Goal: Transaction & Acquisition: Purchase product/service

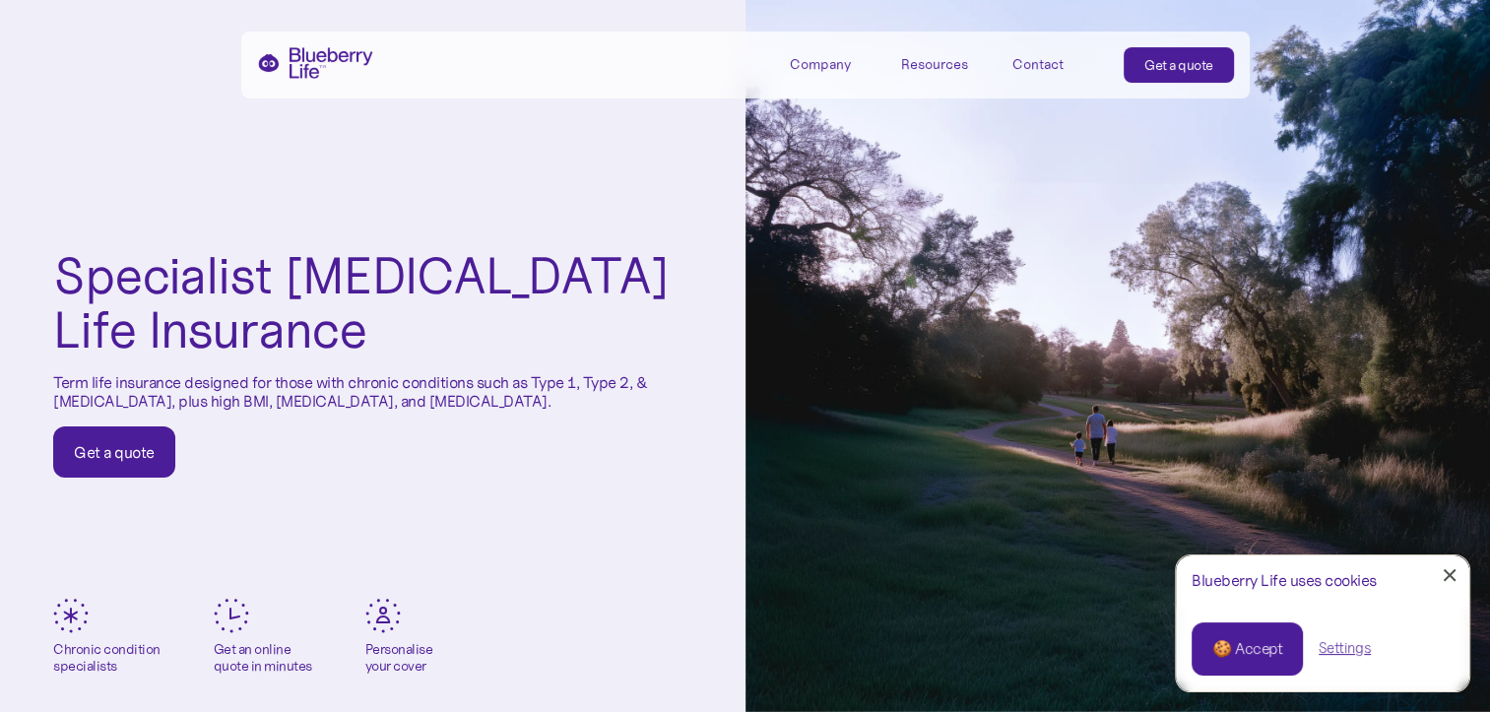
click at [121, 451] on div "Get a quote" at bounding box center [114, 452] width 81 height 20
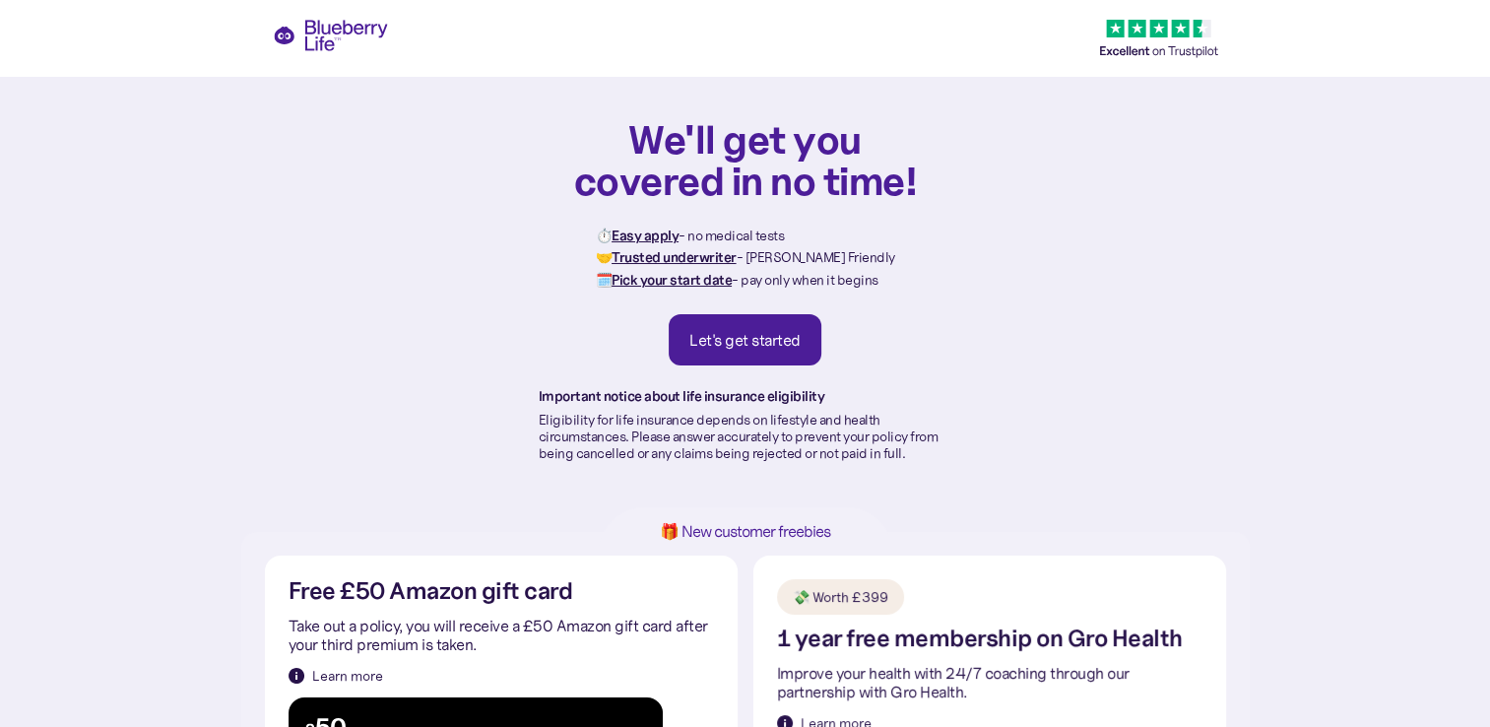
click at [745, 331] on div "Let's get started" at bounding box center [745, 340] width 111 height 20
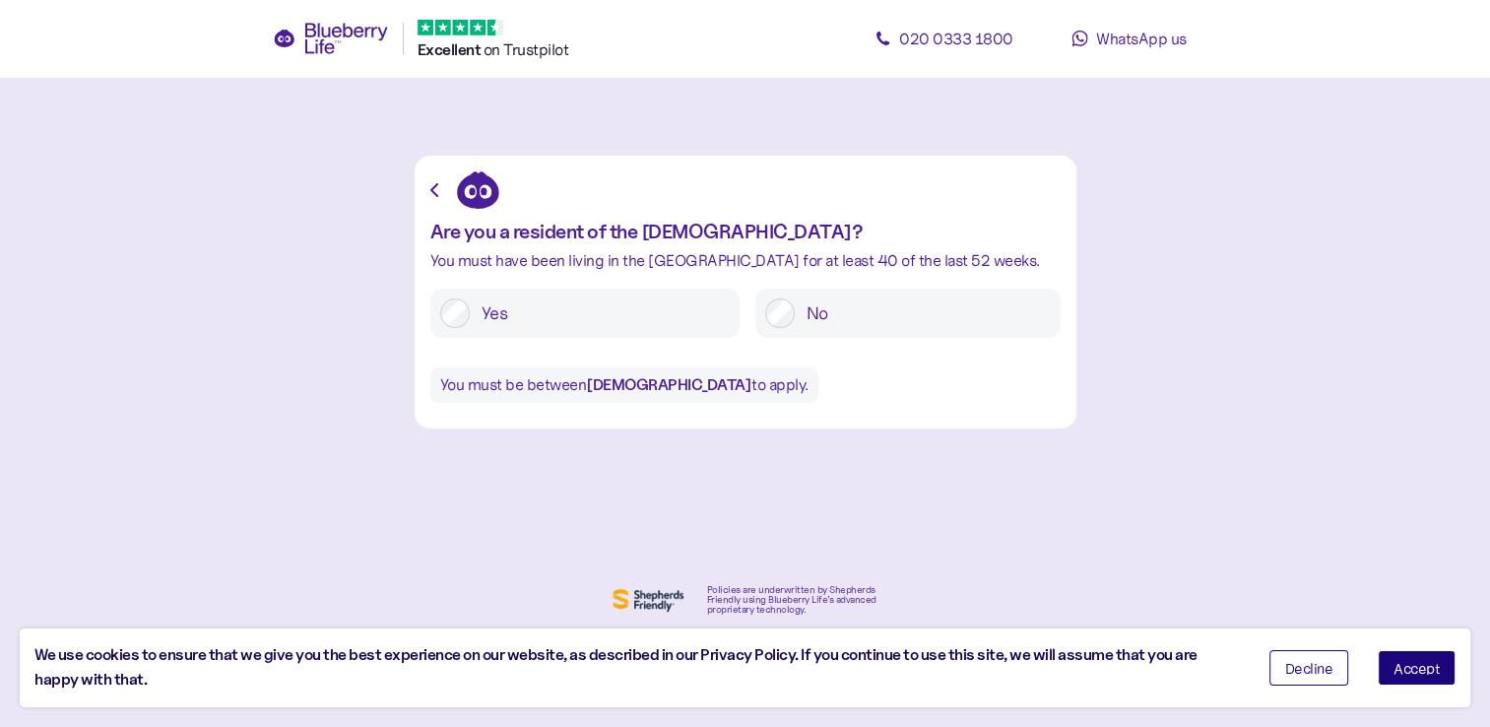
click at [627, 317] on label "Yes" at bounding box center [600, 313] width 260 height 30
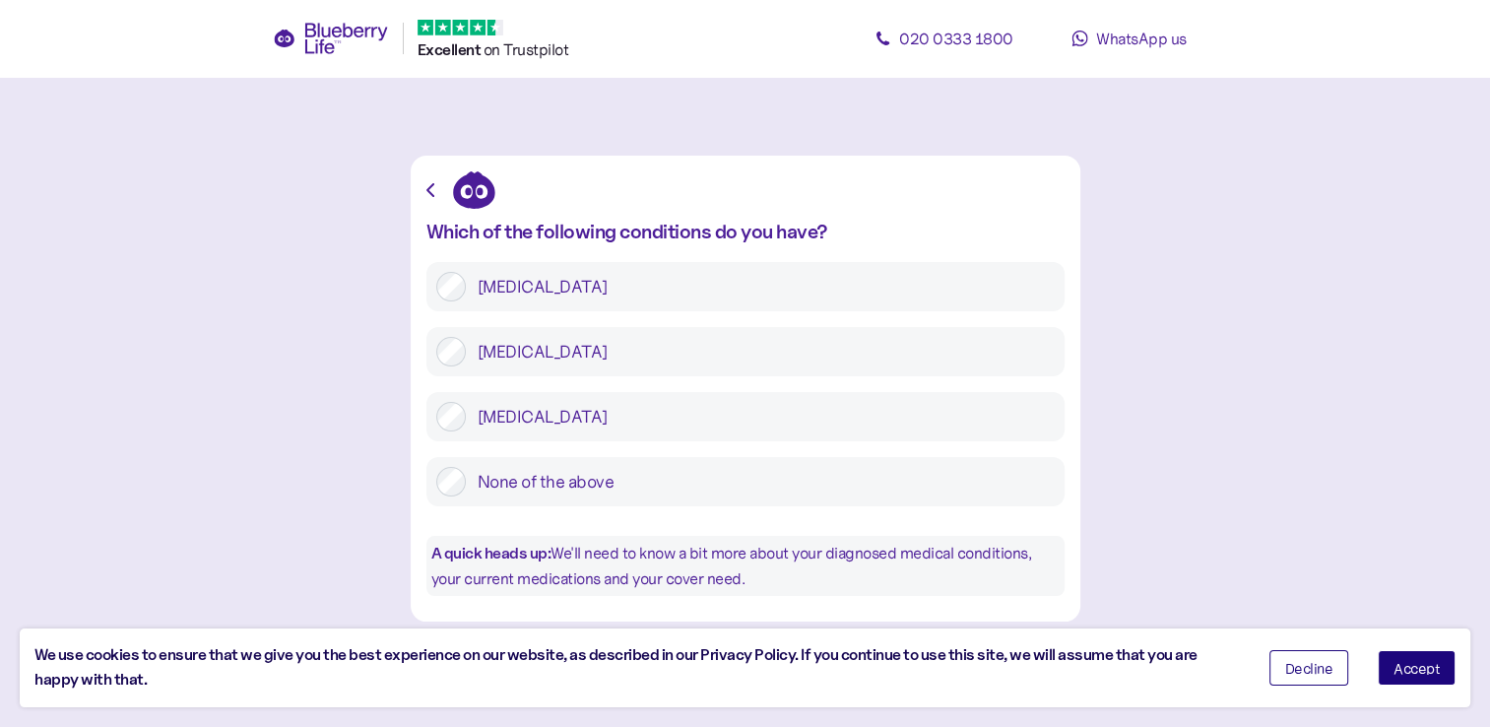
click at [608, 297] on label "Type 1 diabetes" at bounding box center [760, 287] width 589 height 30
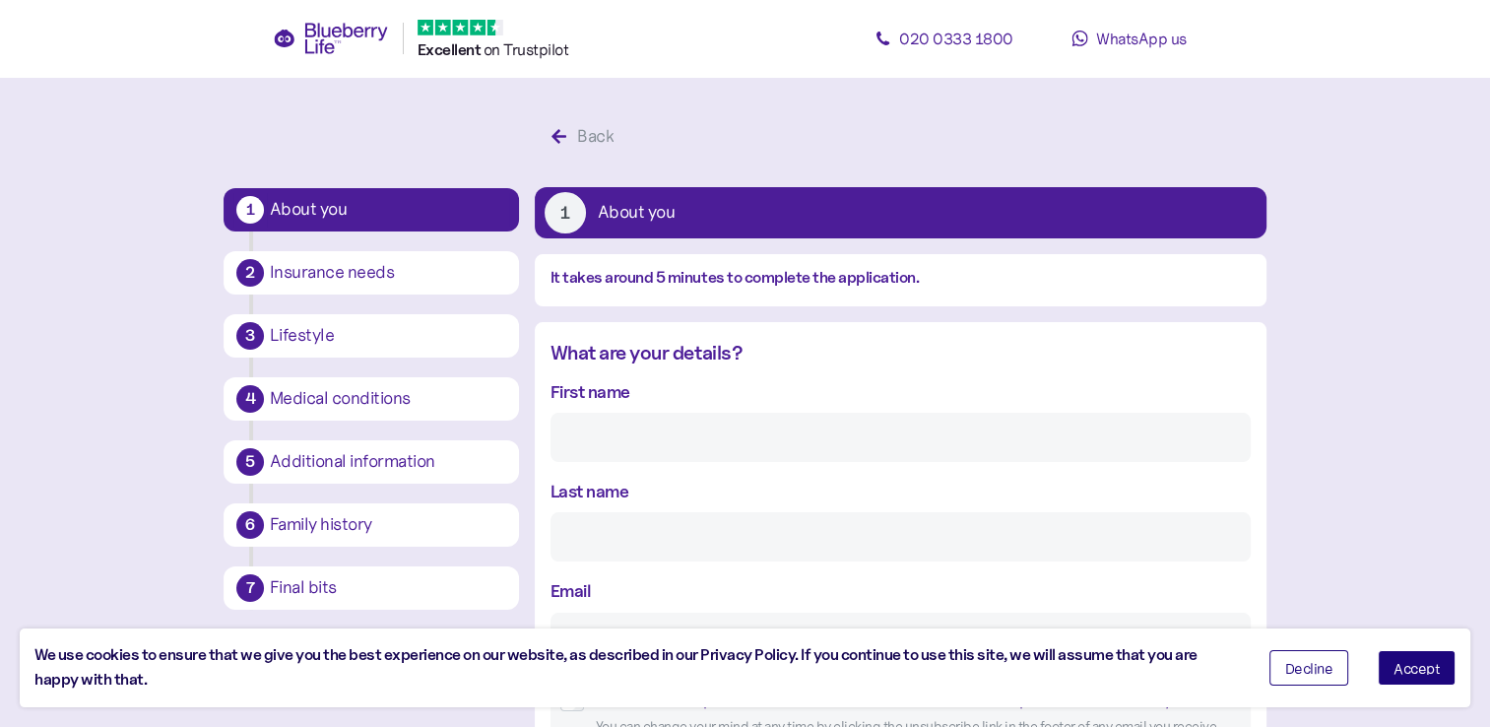
scroll to position [37, 0]
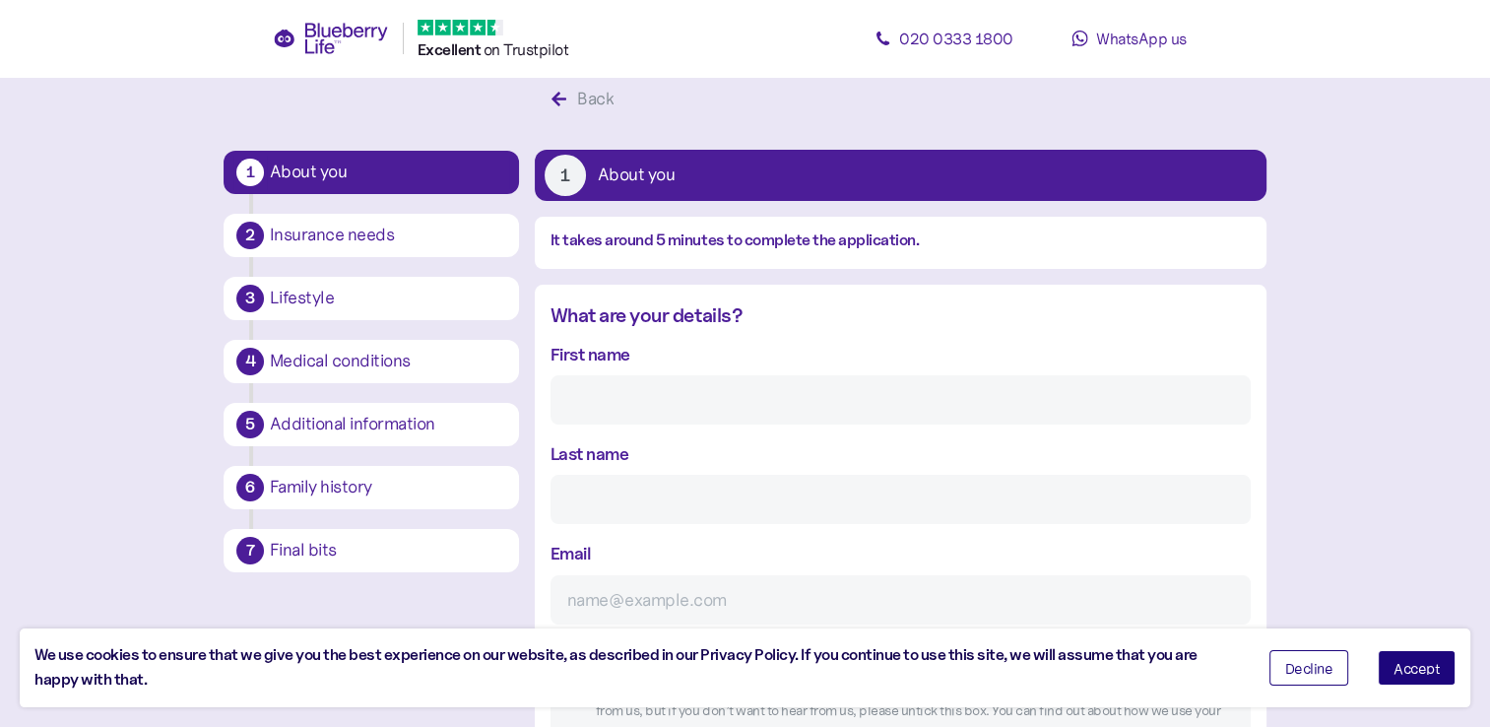
click at [1403, 675] on span "Accept" at bounding box center [1417, 668] width 46 height 14
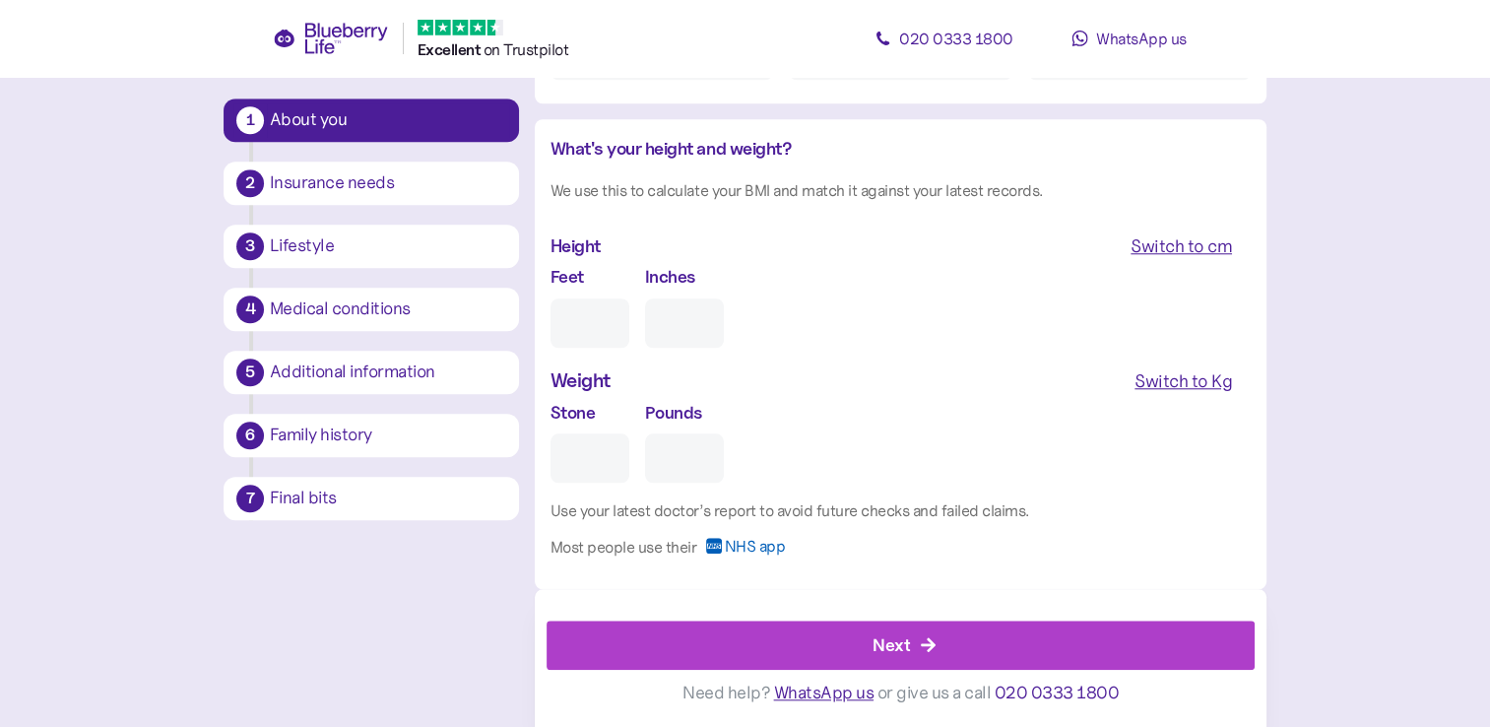
scroll to position [1722, 0]
click at [352, 313] on div "Medical conditions" at bounding box center [388, 309] width 236 height 18
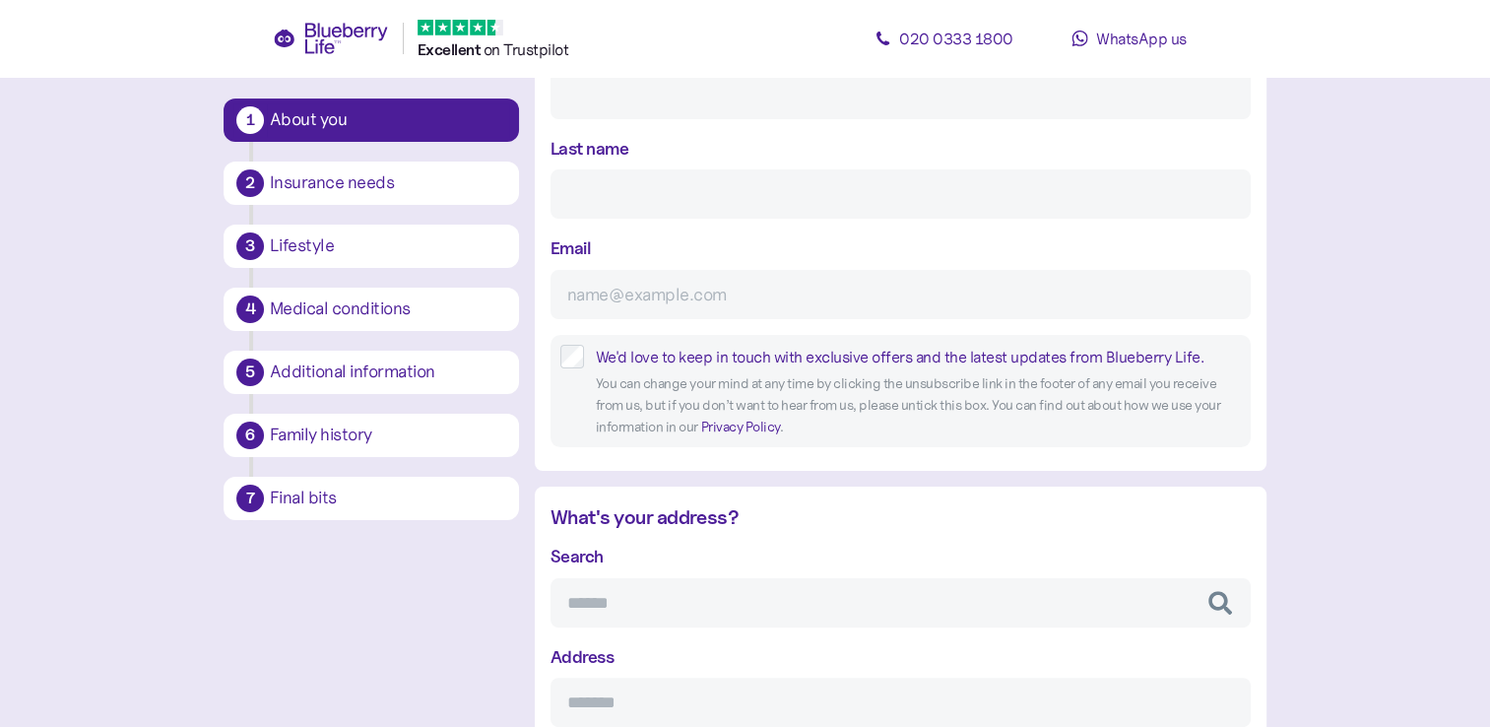
scroll to position [0, 0]
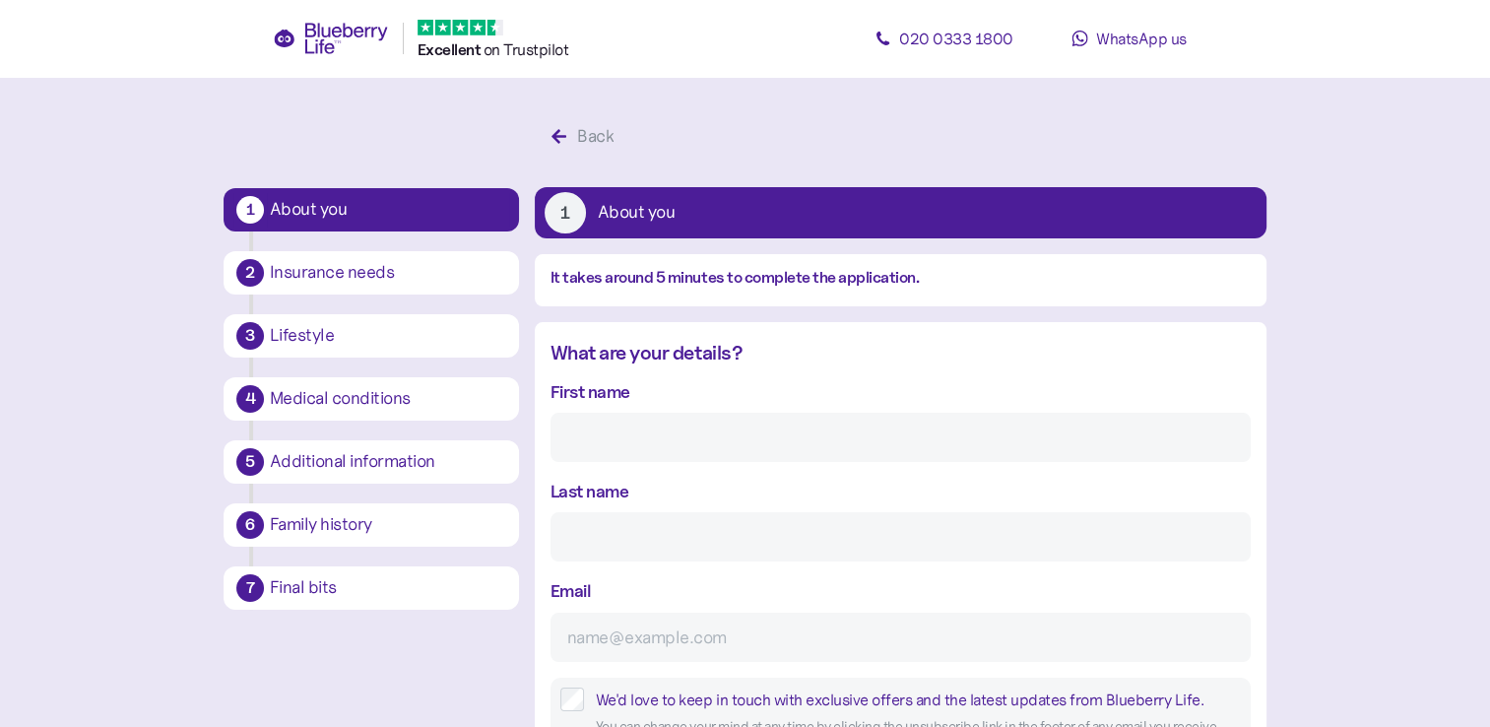
click at [575, 130] on div "Back" at bounding box center [583, 136] width 64 height 39
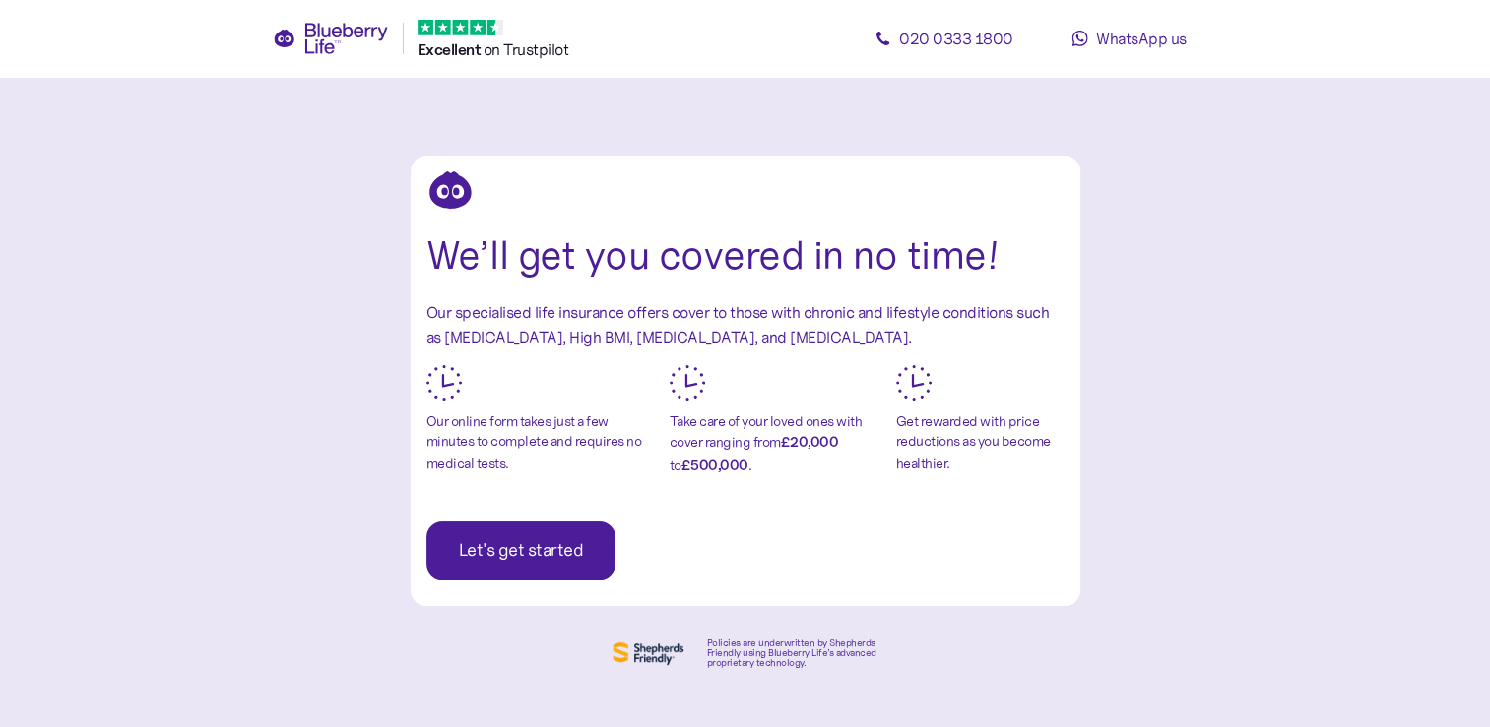
click at [341, 42] on icon at bounding box center [331, 39] width 116 height 32
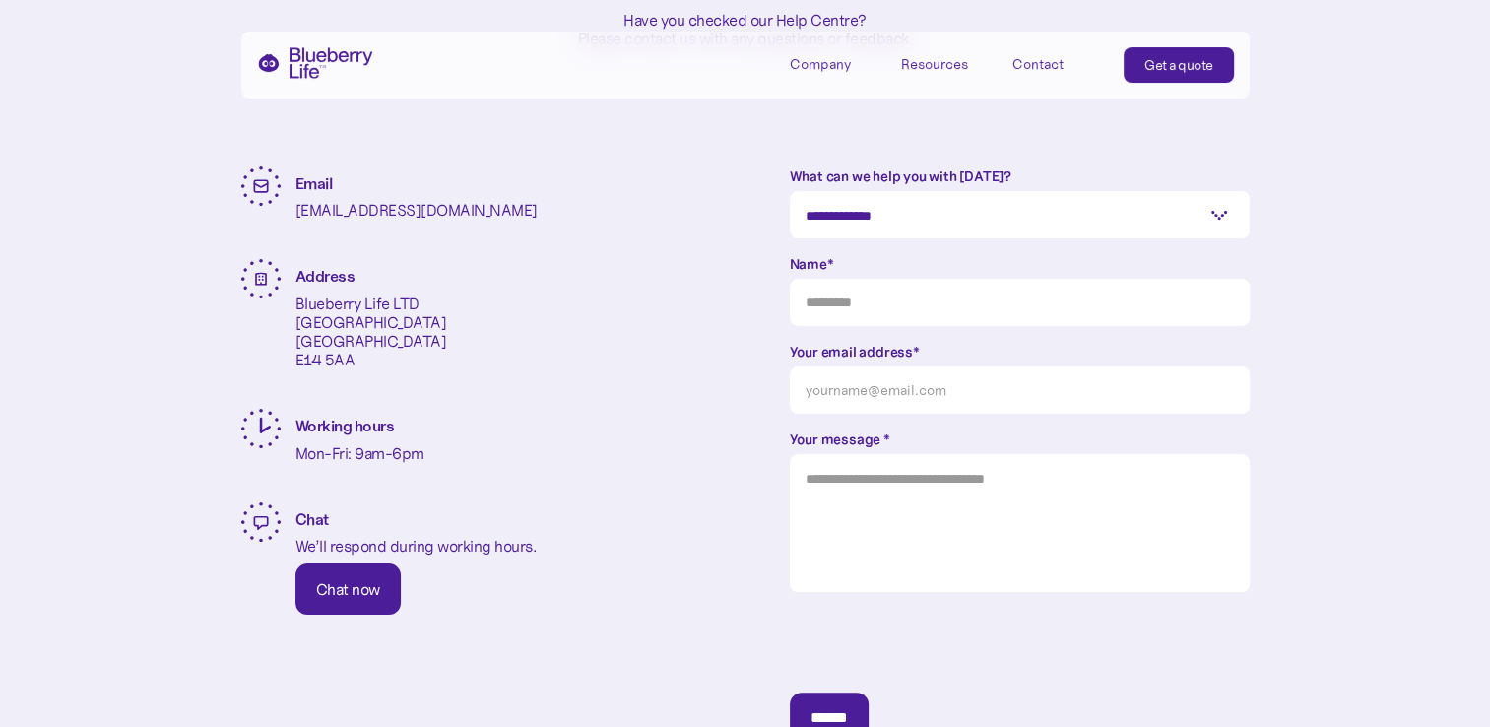
scroll to position [394, 0]
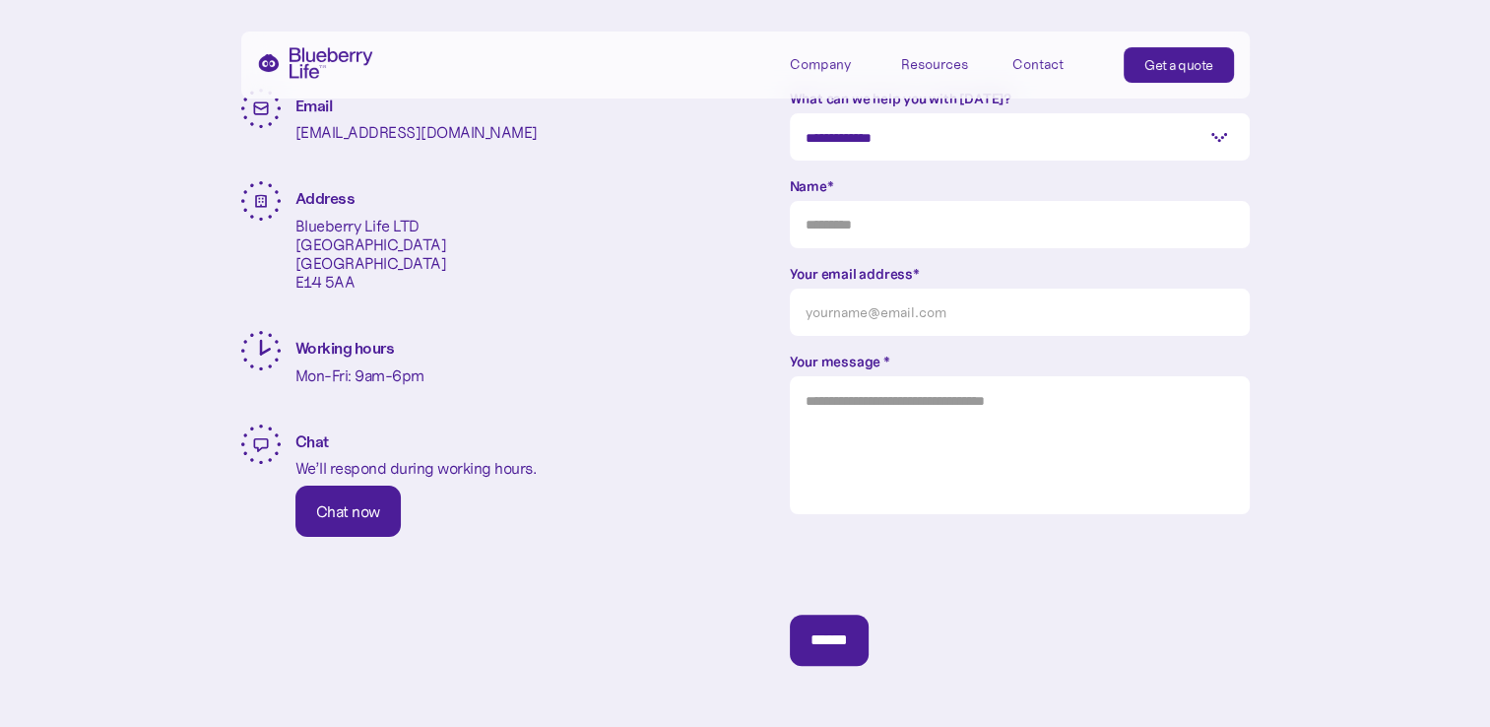
click at [366, 517] on div "Chat now" at bounding box center [348, 511] width 64 height 20
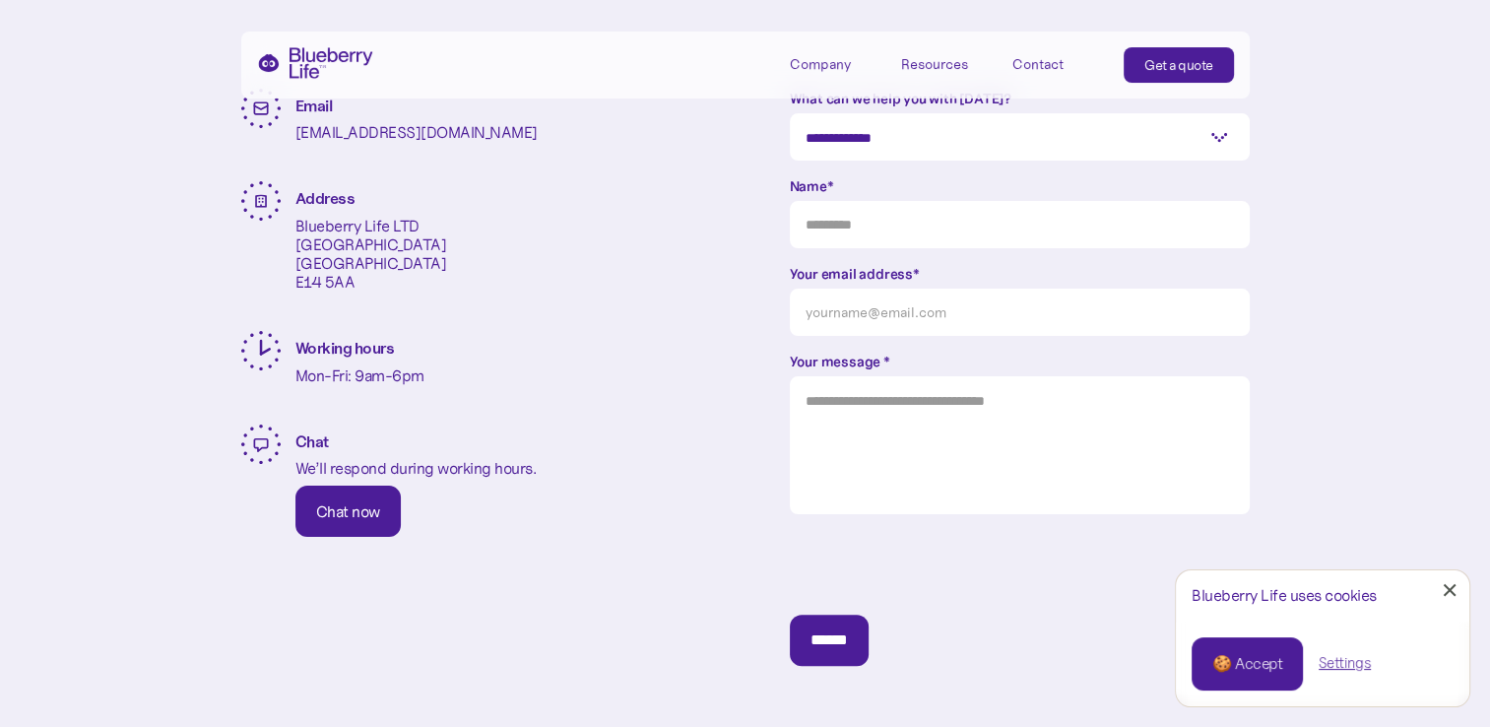
click at [1276, 676] on link "🍪 Accept" at bounding box center [1247, 663] width 111 height 53
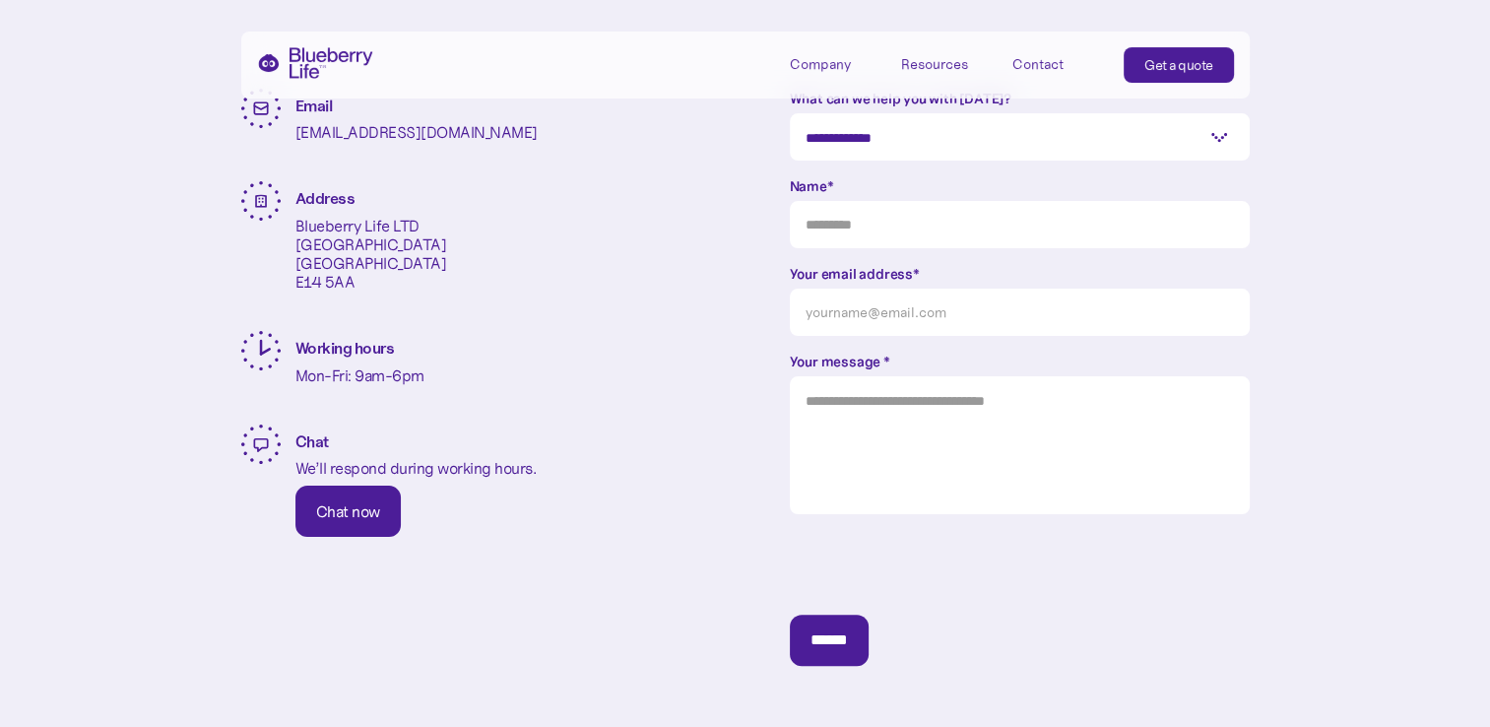
click at [353, 502] on div "Chat now" at bounding box center [348, 511] width 64 height 20
click at [1462, 688] on div "Open Intercom Messenger" at bounding box center [1447, 684] width 52 height 52
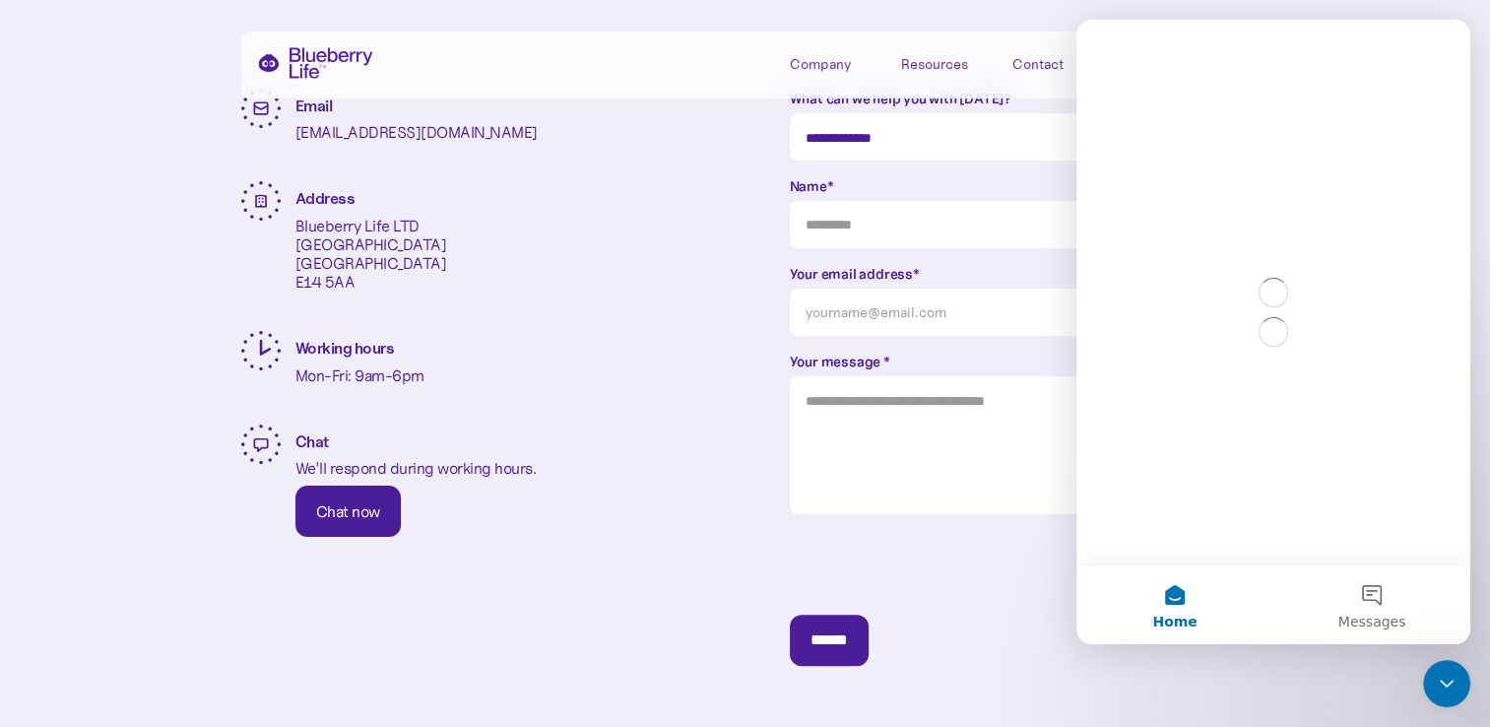
scroll to position [0, 0]
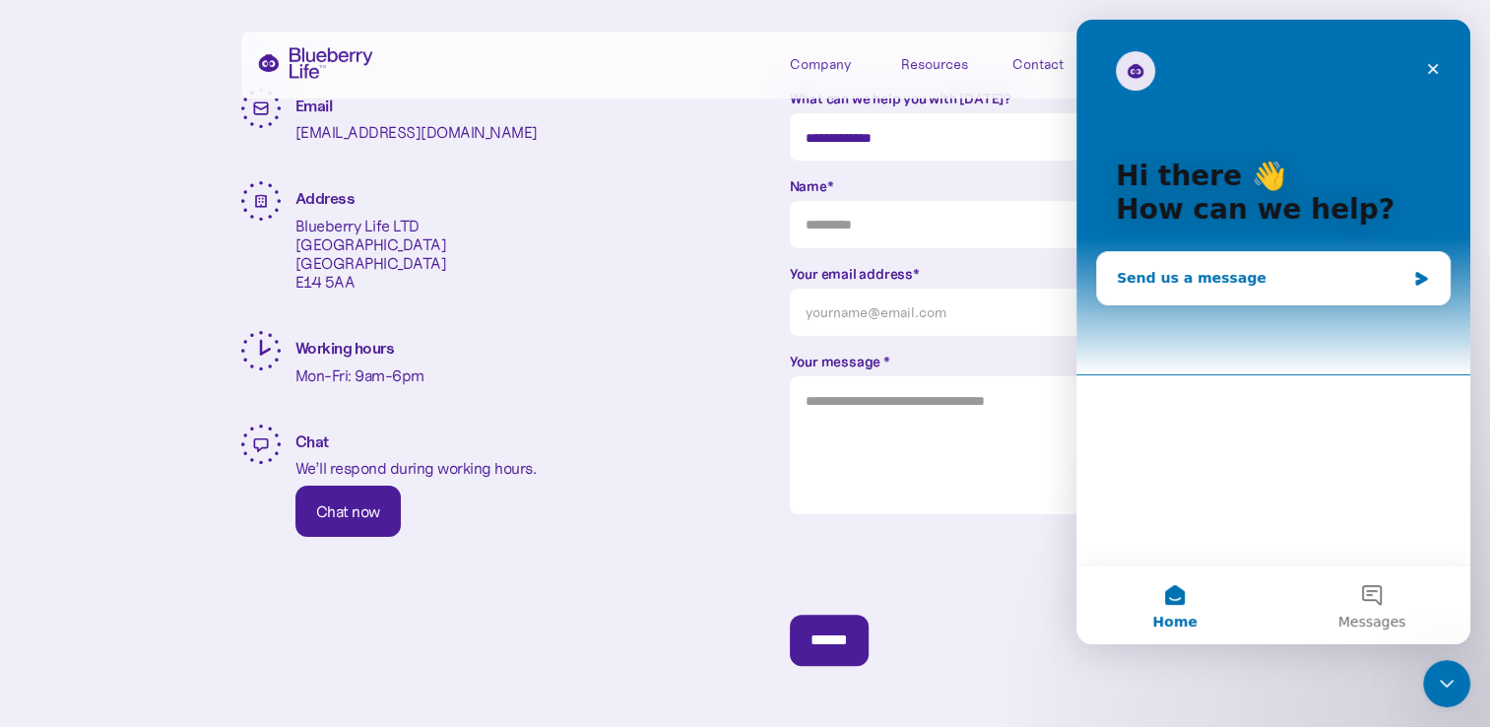
click at [1191, 282] on div "Send us a message" at bounding box center [1261, 278] width 289 height 21
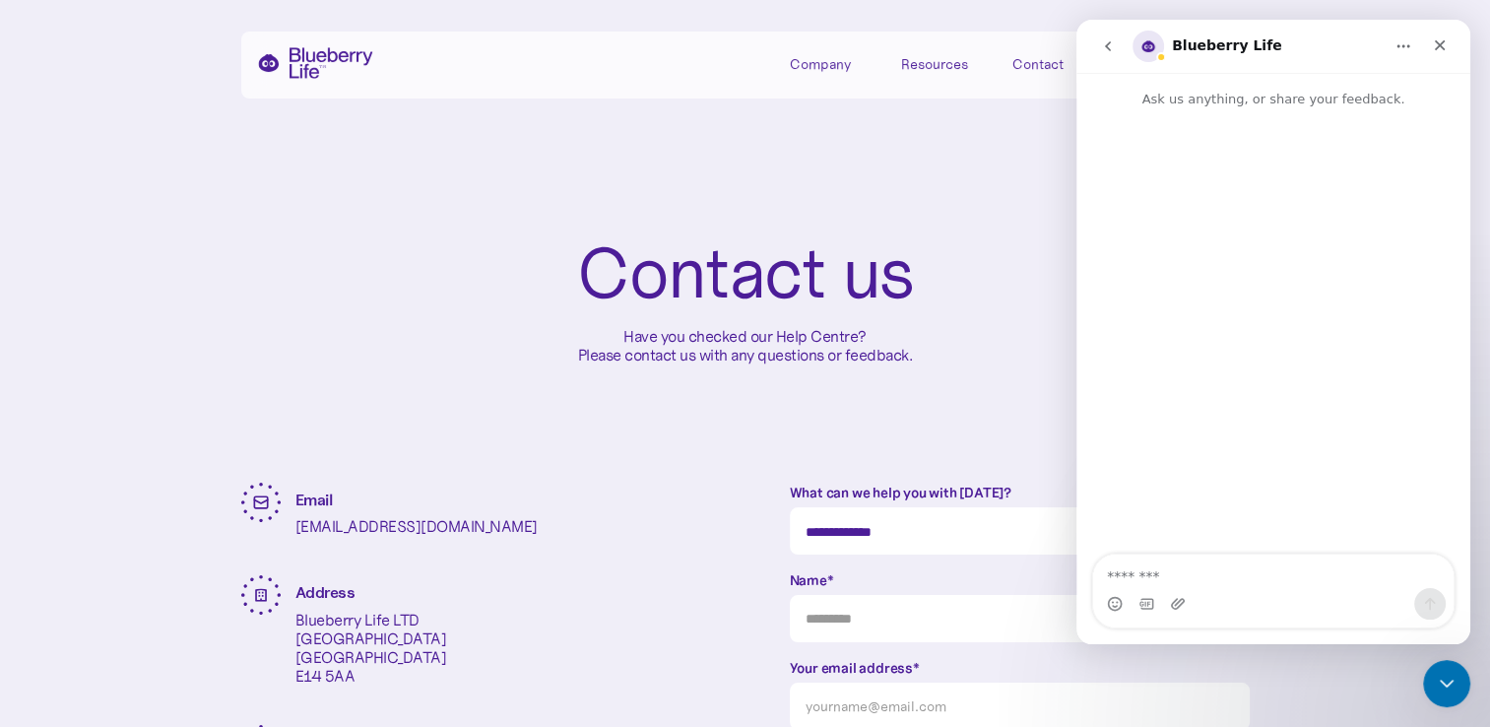
click at [954, 66] on div "Resources" at bounding box center [934, 64] width 67 height 17
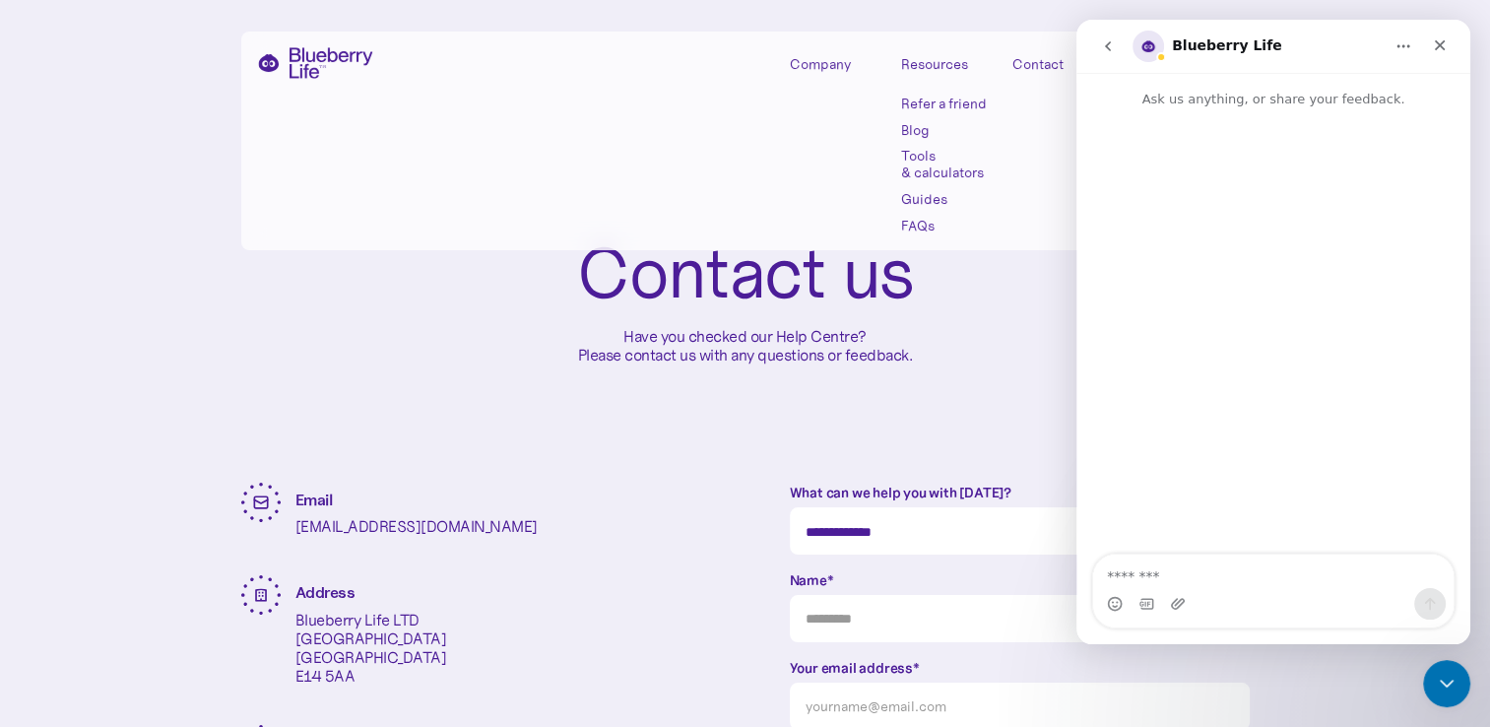
click at [909, 167] on link "Tools & calculators" at bounding box center [945, 164] width 89 height 33
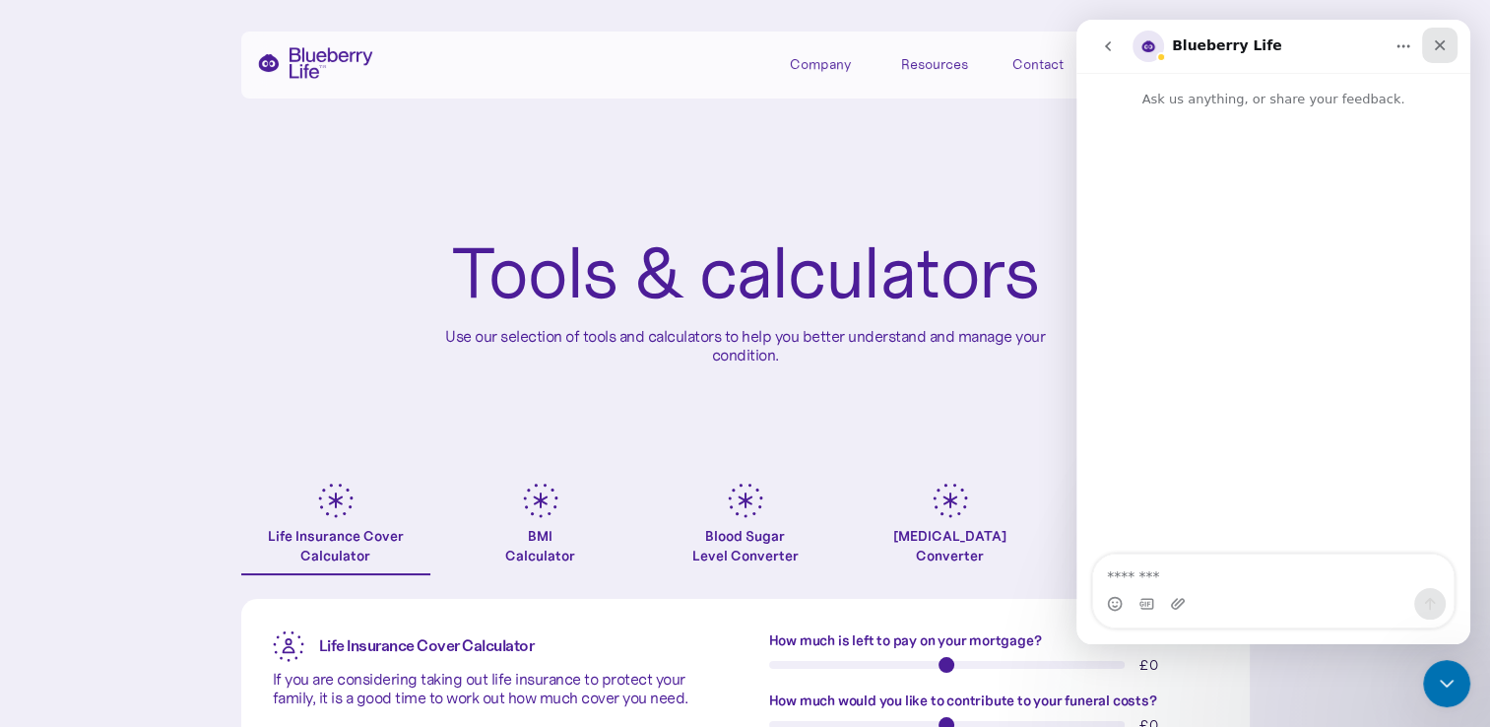
click at [1448, 47] on div "Close" at bounding box center [1439, 45] width 35 height 35
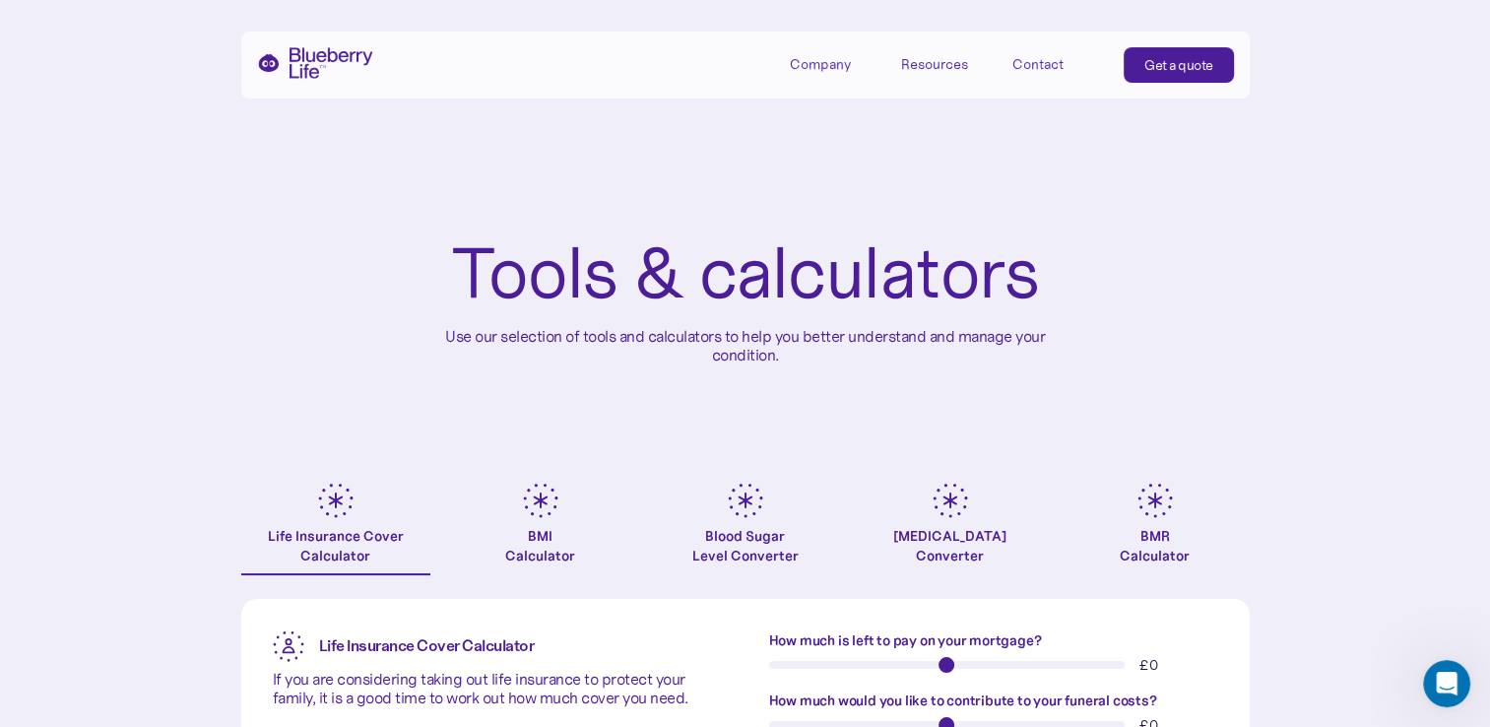
click at [950, 60] on div "Resources" at bounding box center [934, 64] width 67 height 17
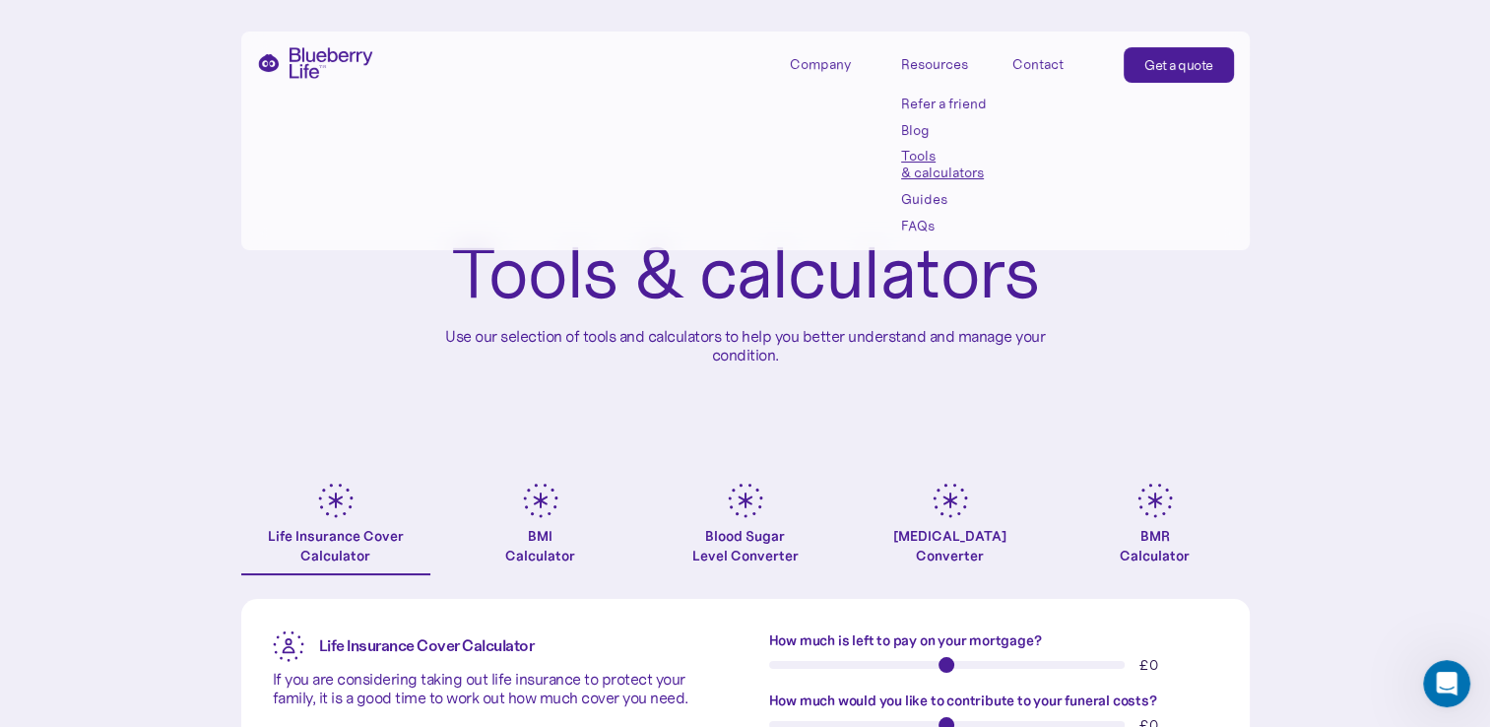
click at [925, 199] on link "Guides" at bounding box center [945, 199] width 89 height 17
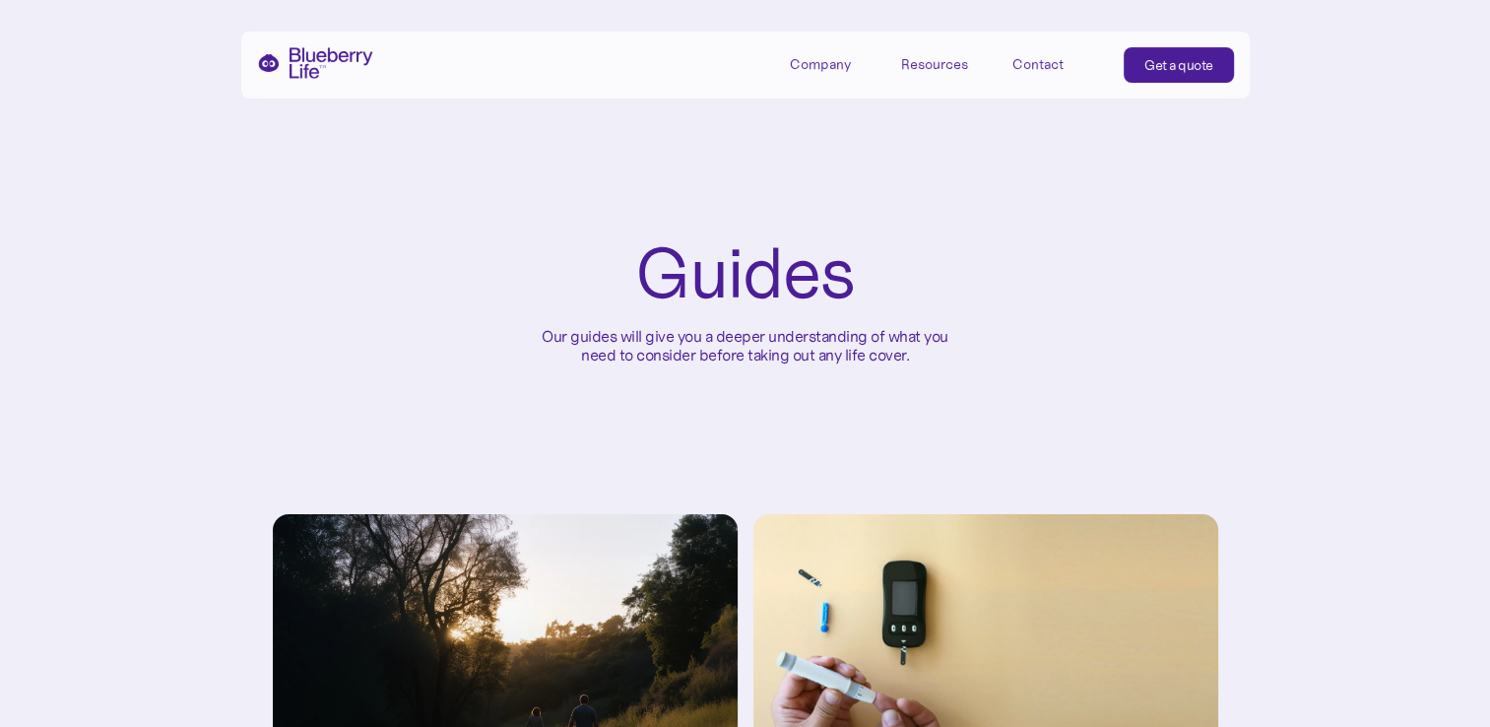
click at [957, 66] on div "Resources" at bounding box center [934, 64] width 67 height 17
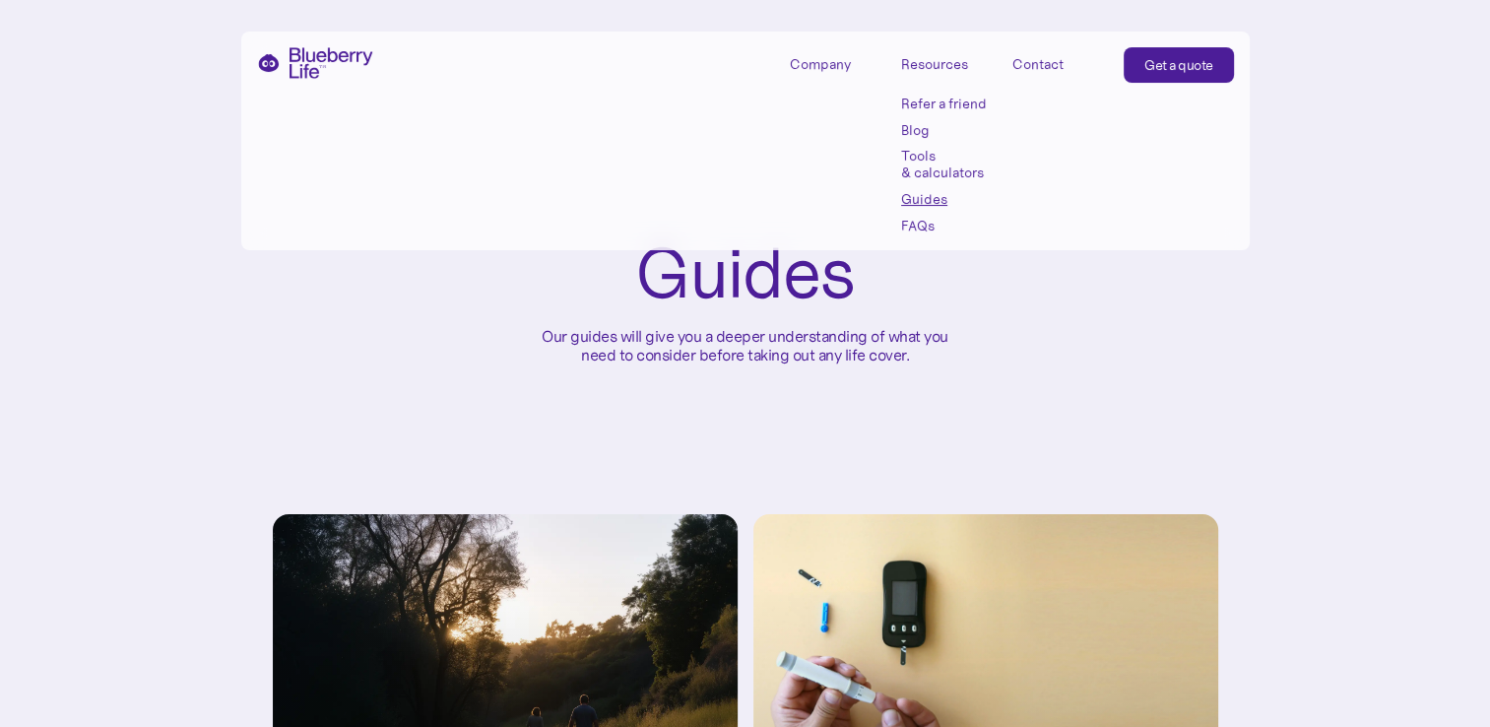
click at [924, 224] on link "FAQs" at bounding box center [945, 226] width 89 height 17
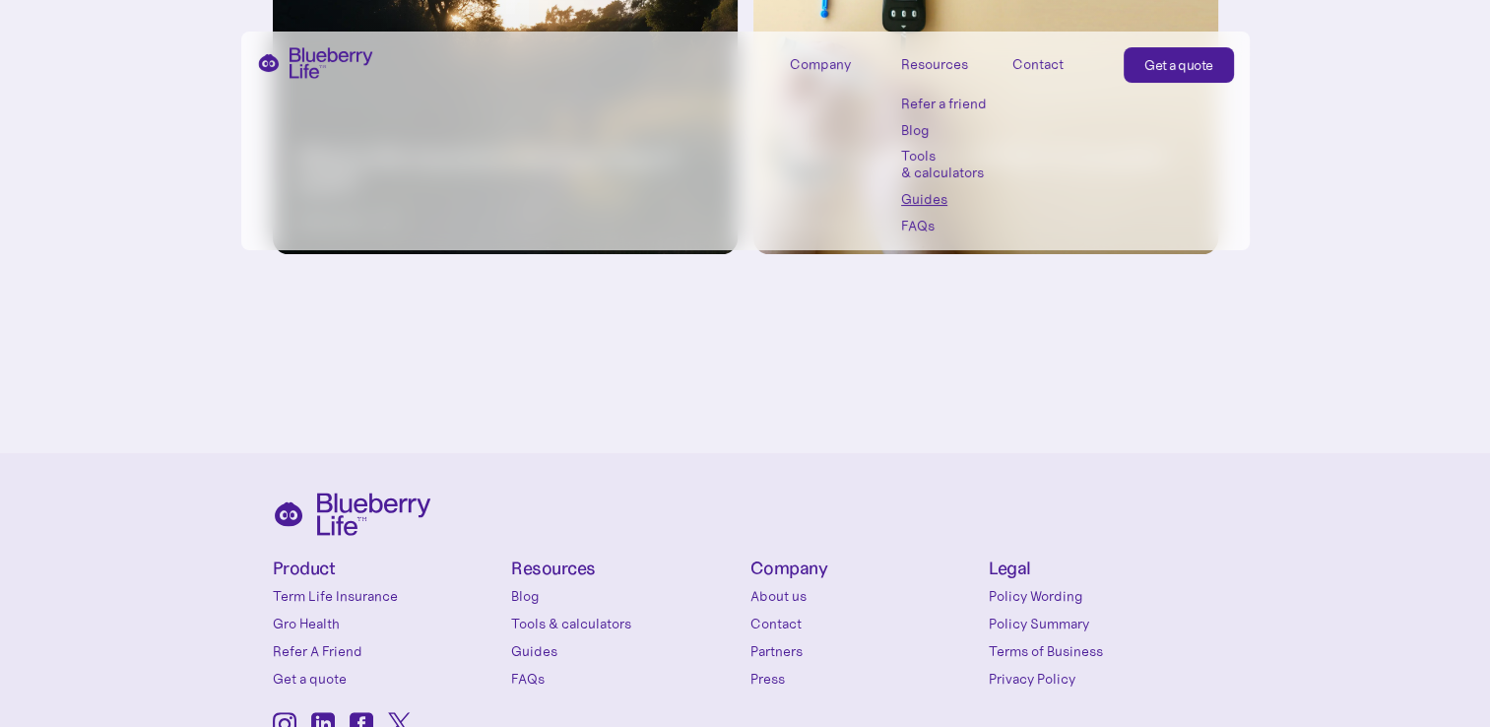
scroll to position [824, 0]
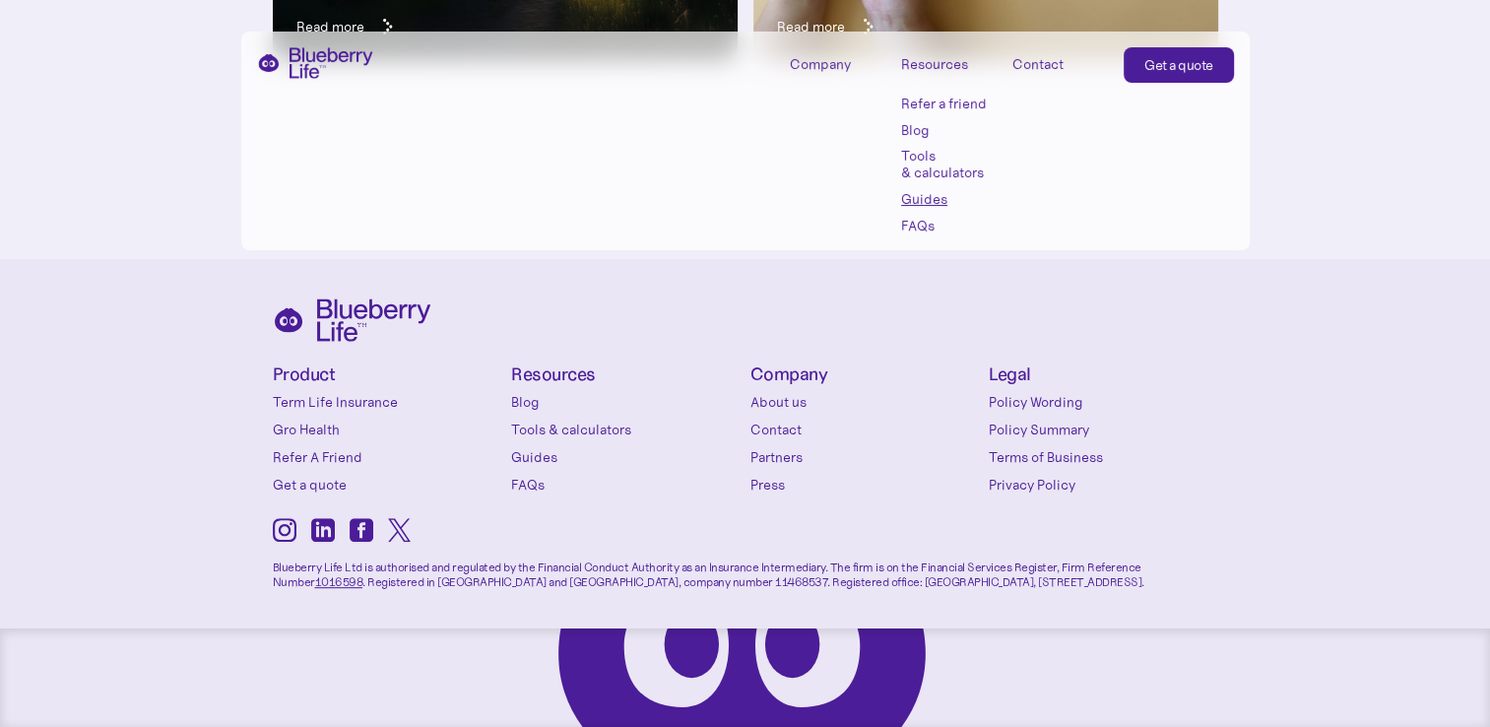
click at [1056, 428] on link "Policy Summary" at bounding box center [1104, 430] width 230 height 20
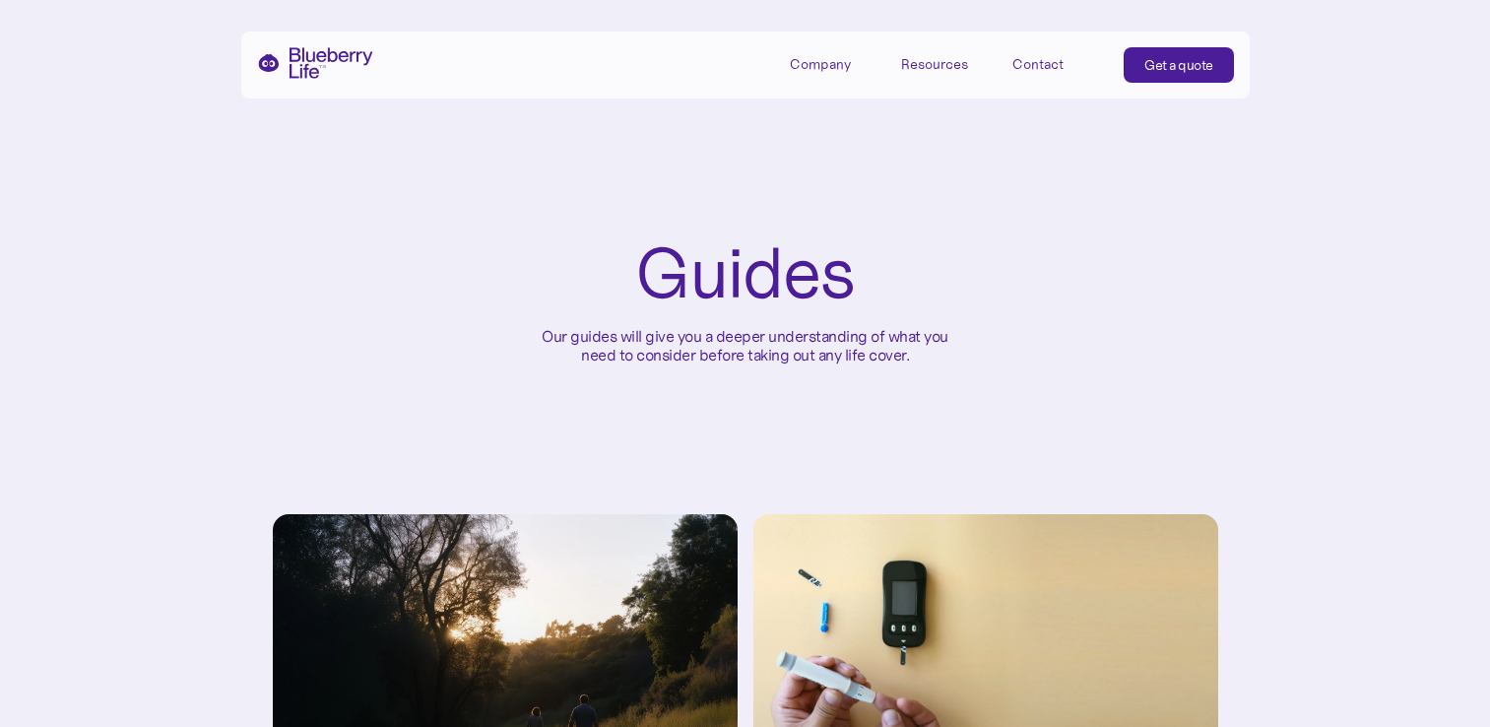
scroll to position [824, 0]
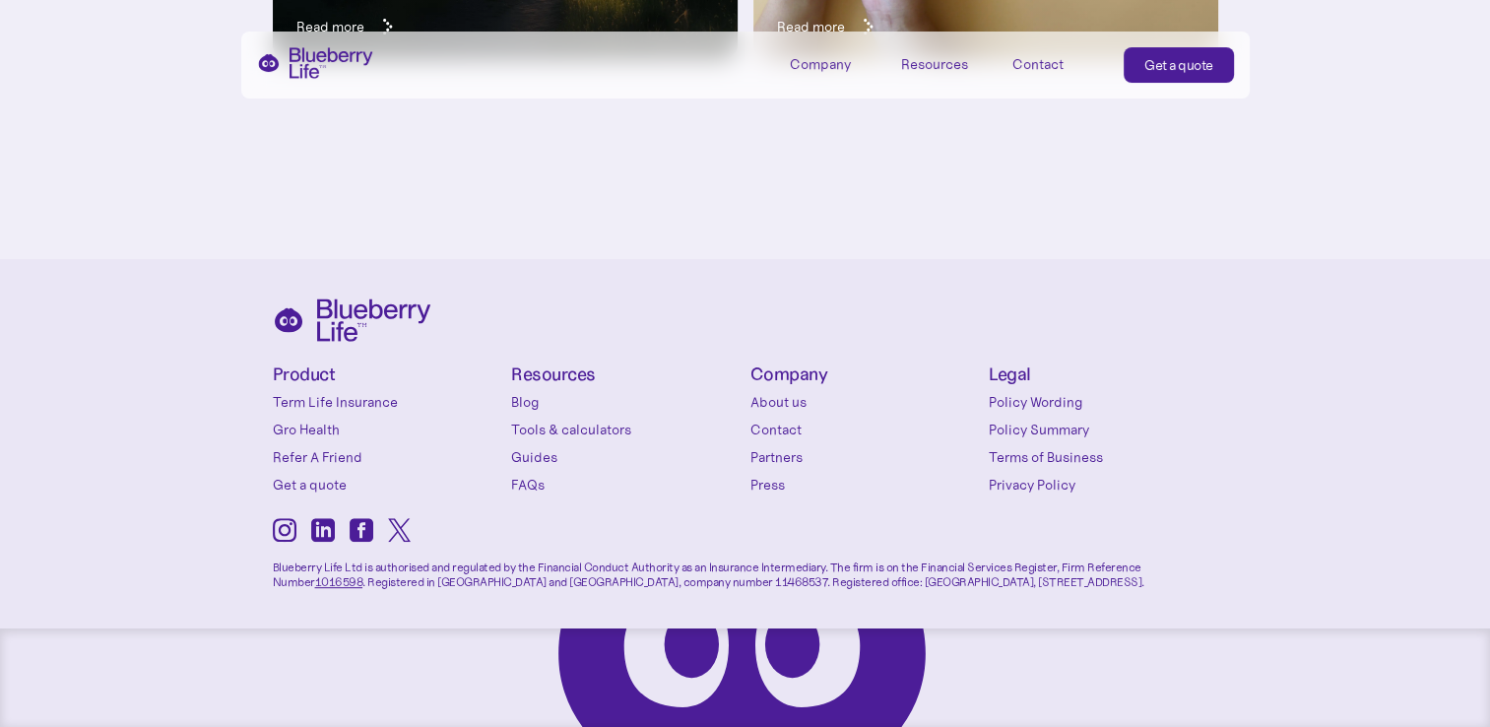
click at [374, 401] on link "Term Life Insurance" at bounding box center [388, 402] width 230 height 20
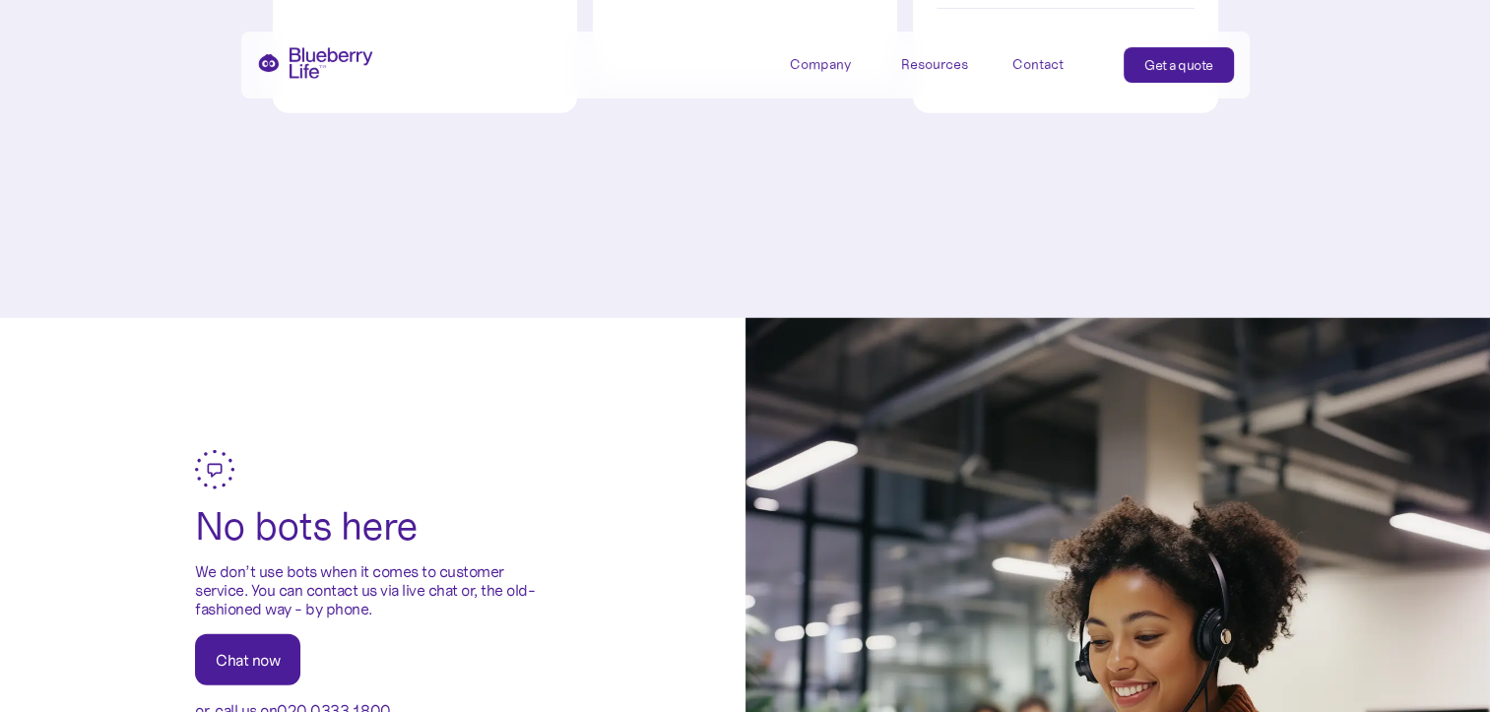
scroll to position [4728, 0]
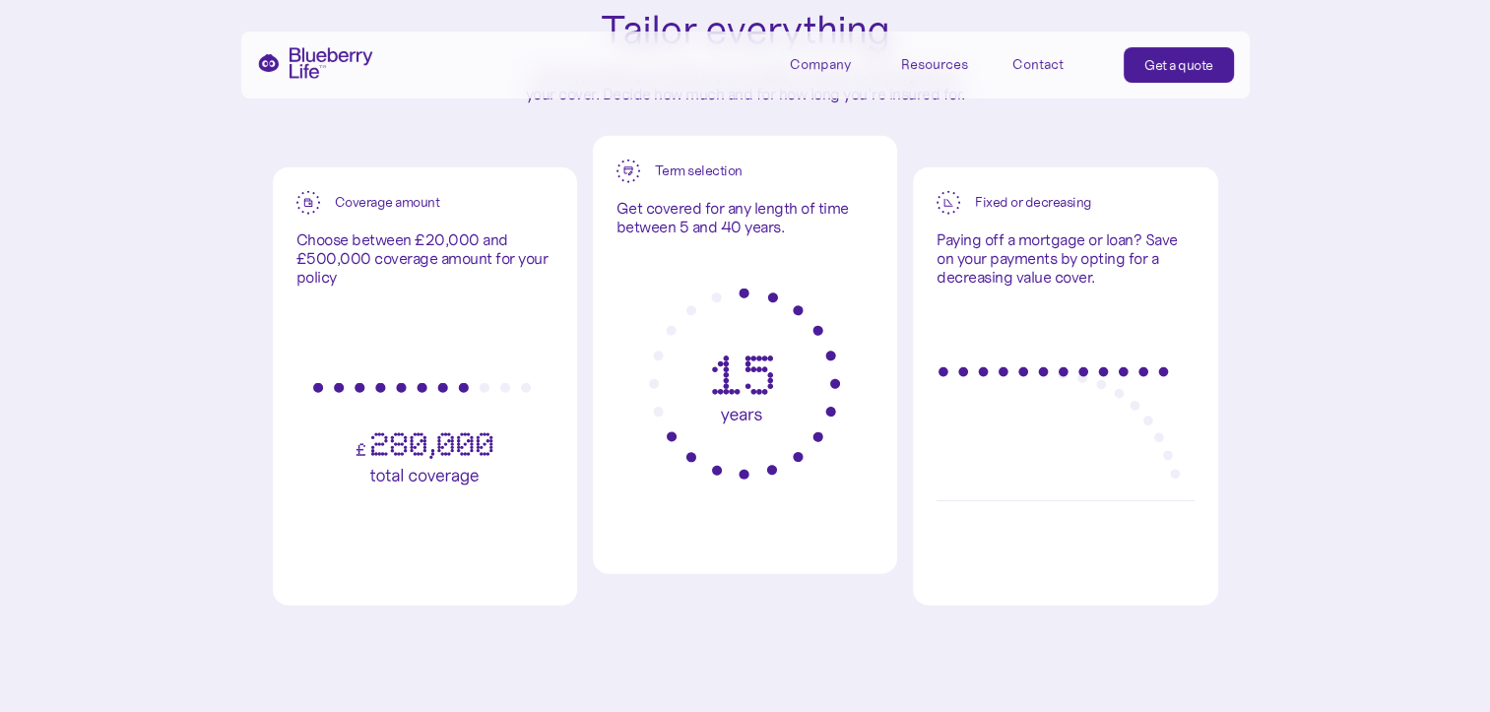
click at [1192, 63] on div "Get a quote" at bounding box center [1179, 65] width 69 height 20
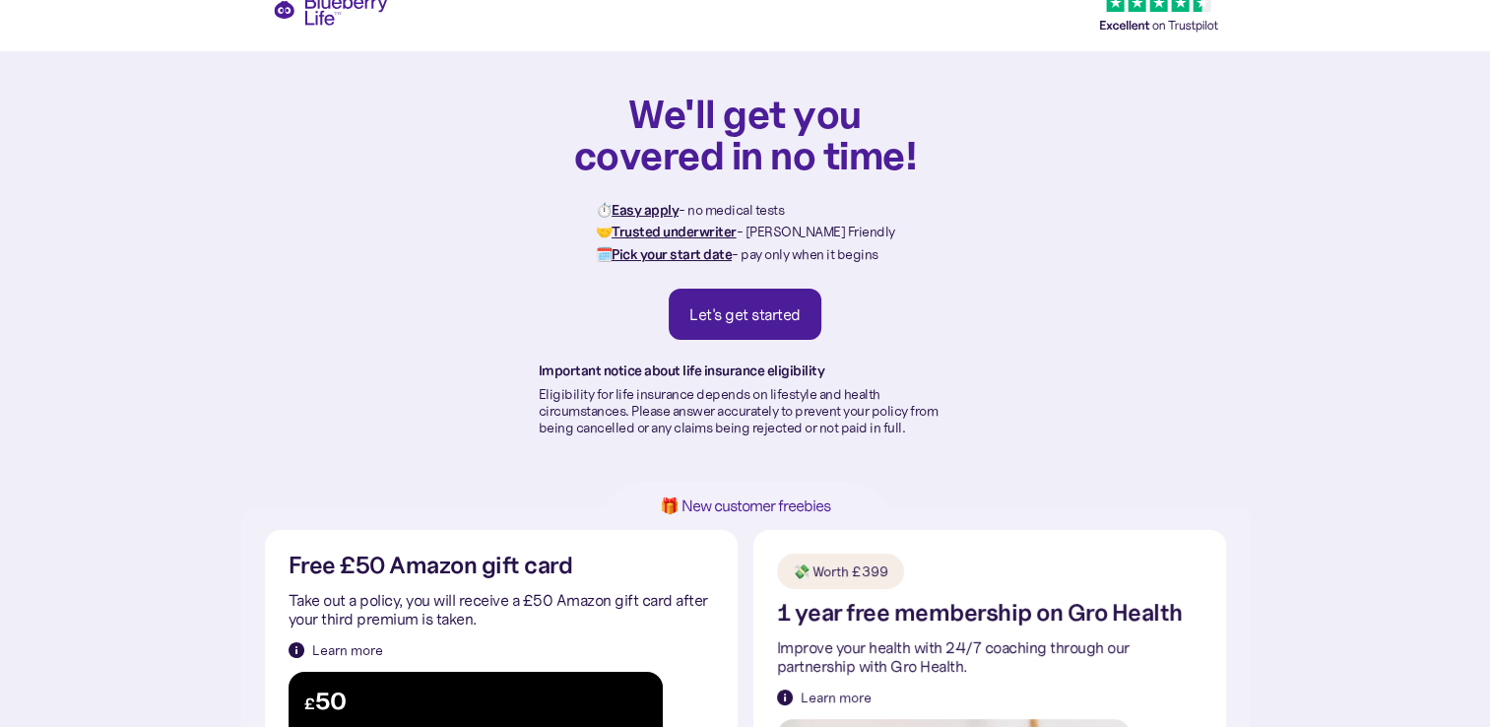
scroll to position [8, 0]
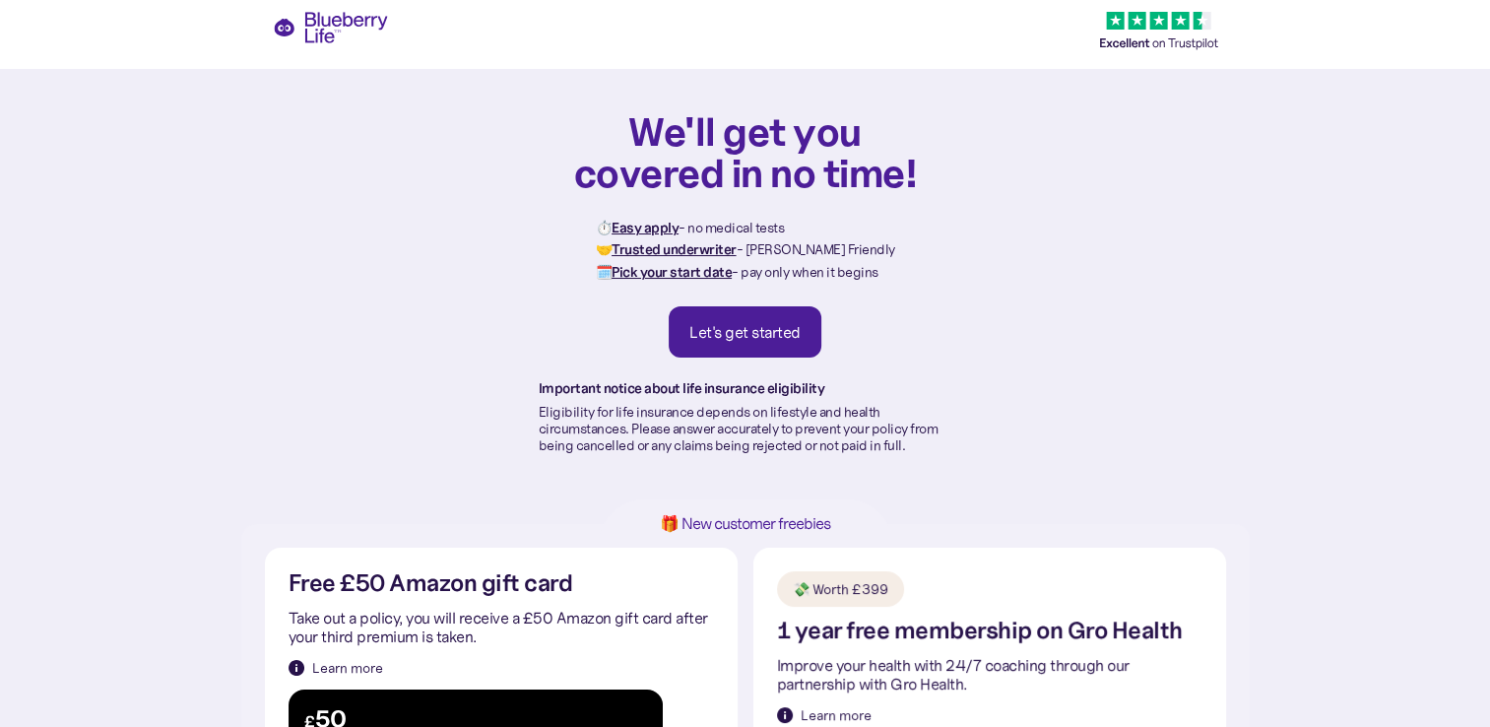
click at [784, 333] on div "Let's get started" at bounding box center [745, 332] width 111 height 20
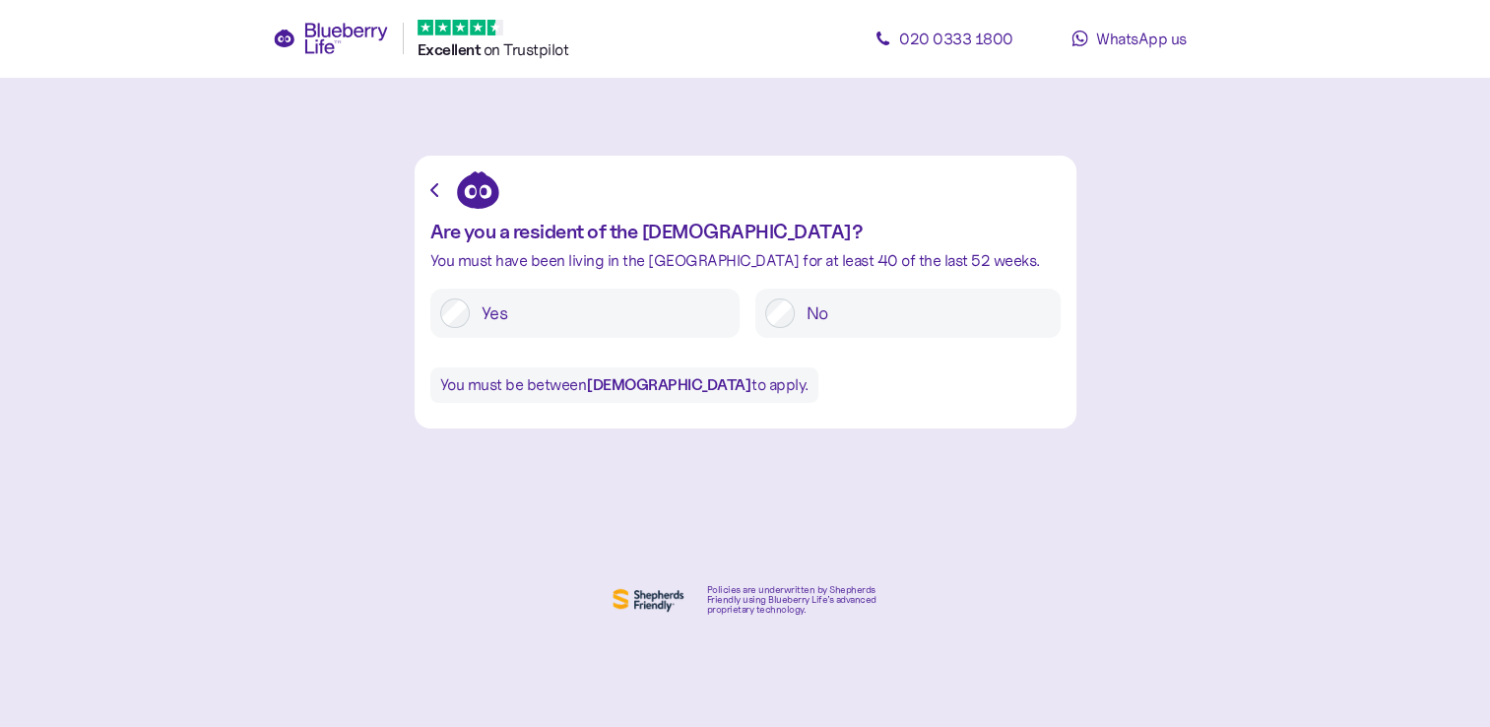
click at [548, 310] on label "Yes" at bounding box center [600, 313] width 260 height 30
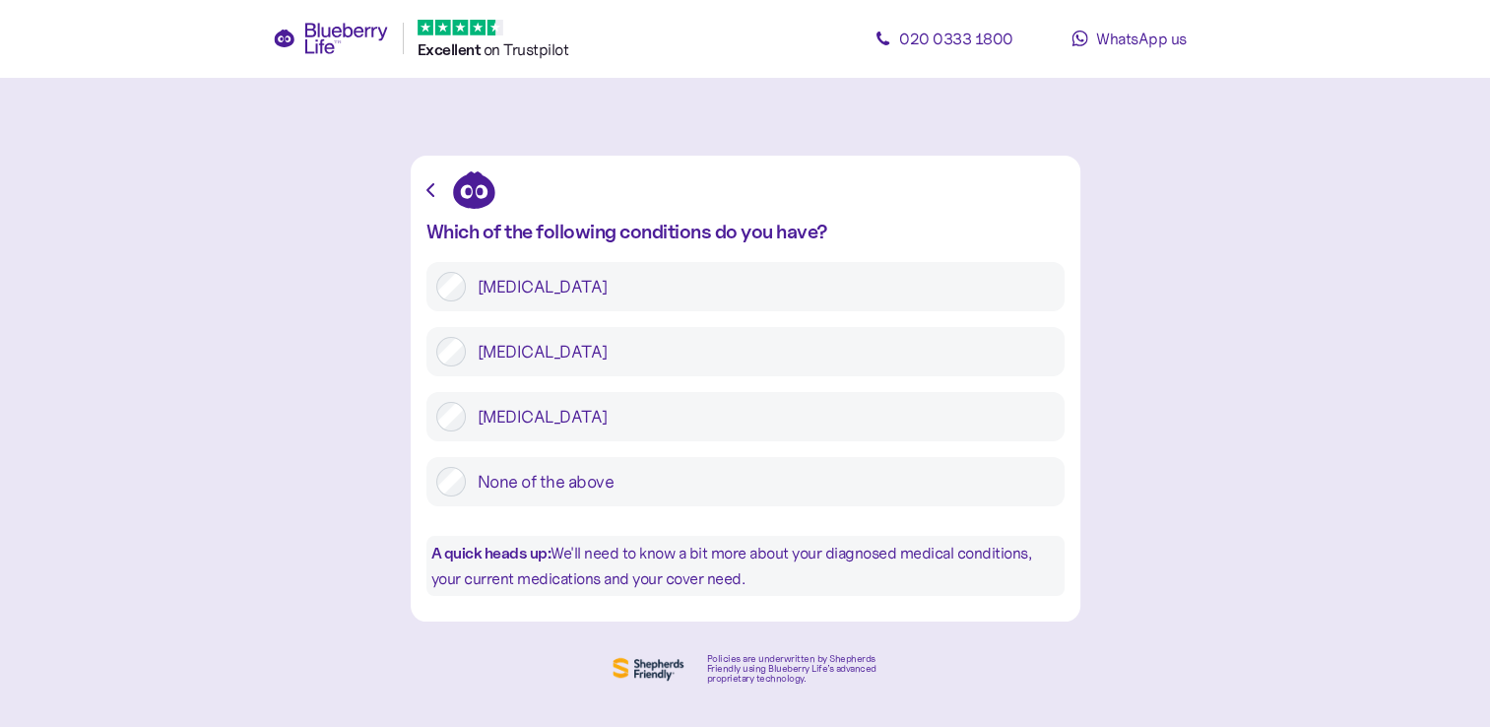
click at [552, 297] on label "[MEDICAL_DATA]" at bounding box center [760, 287] width 589 height 30
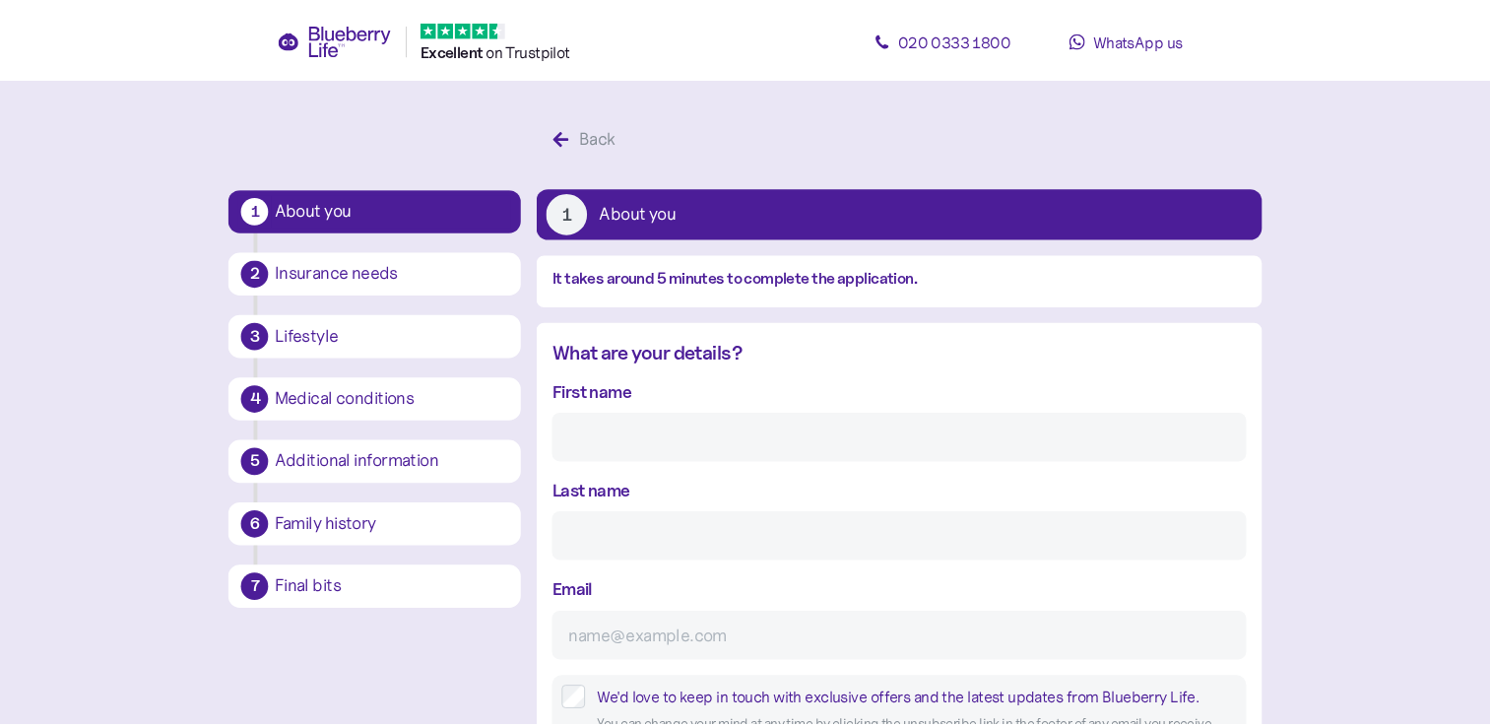
scroll to position [37, 0]
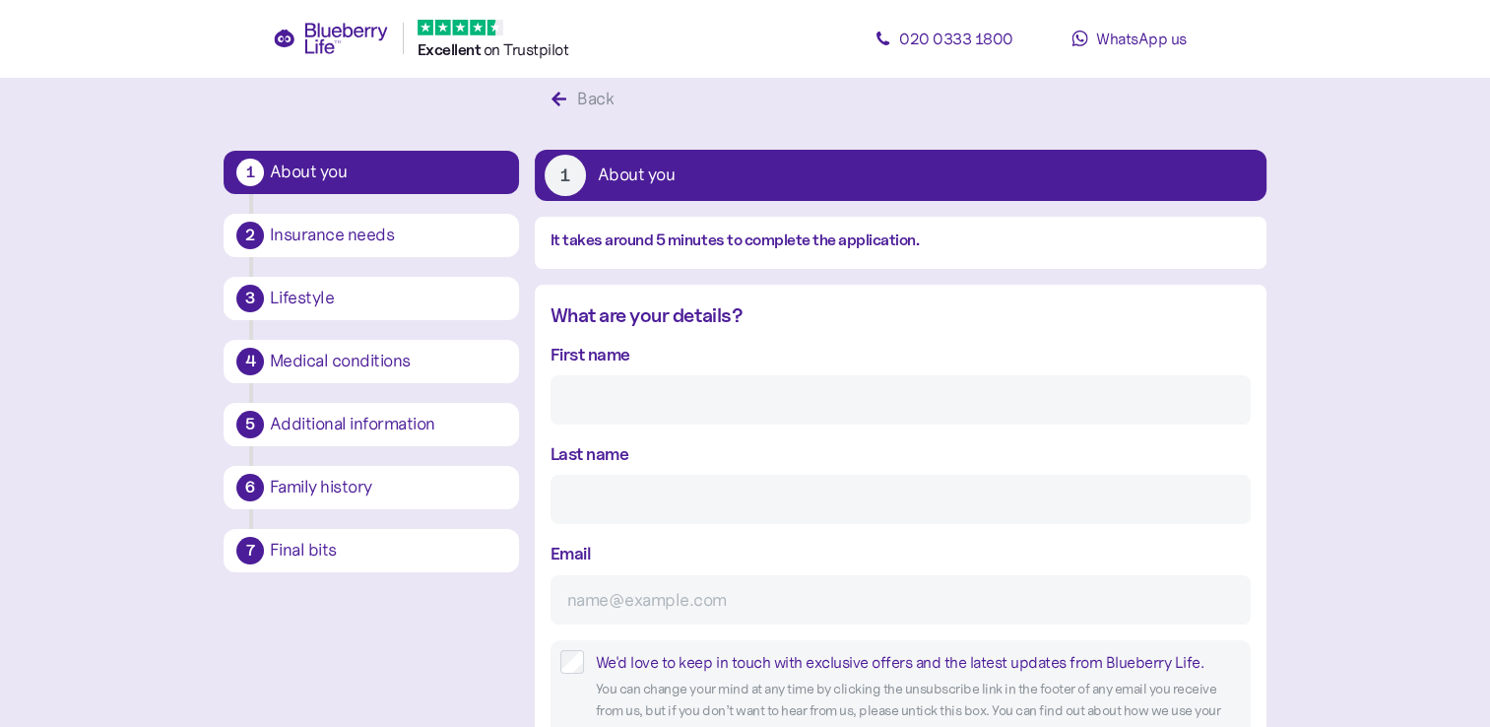
click at [593, 401] on input "First name" at bounding box center [901, 399] width 700 height 49
type input "[PERSON_NAME]"
type input "[PERSON_NAME][EMAIL_ADDRESS][DOMAIN_NAME]"
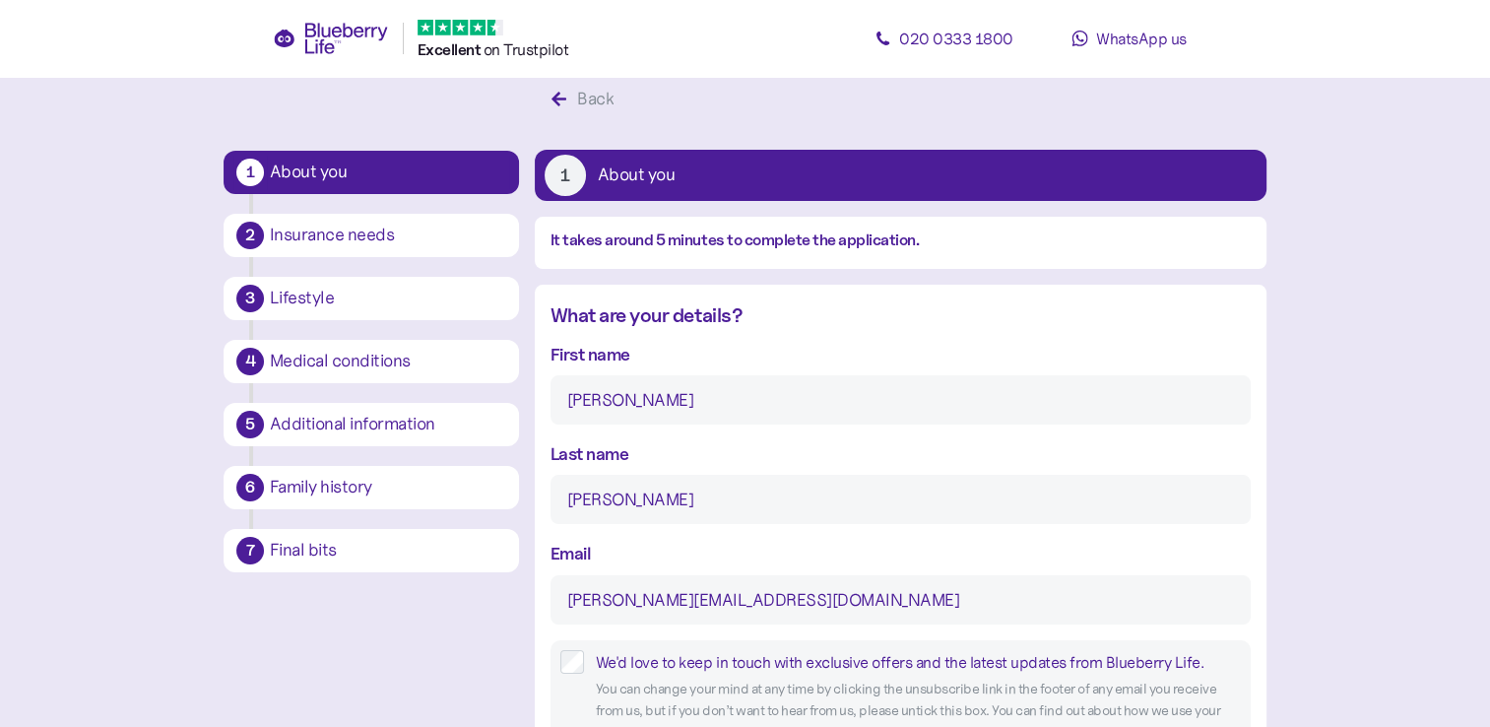
type input "*********"
type input "**********"
type input "********"
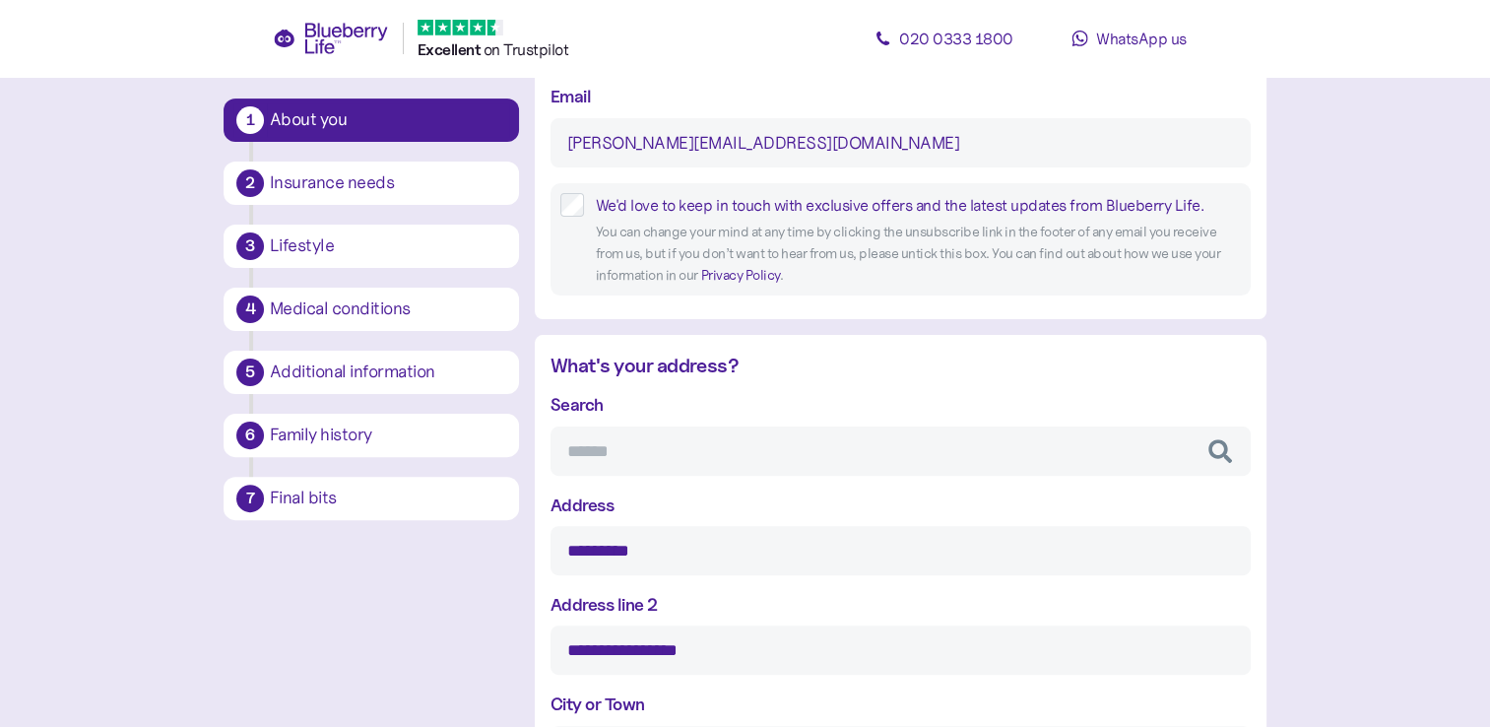
scroll to position [530, 0]
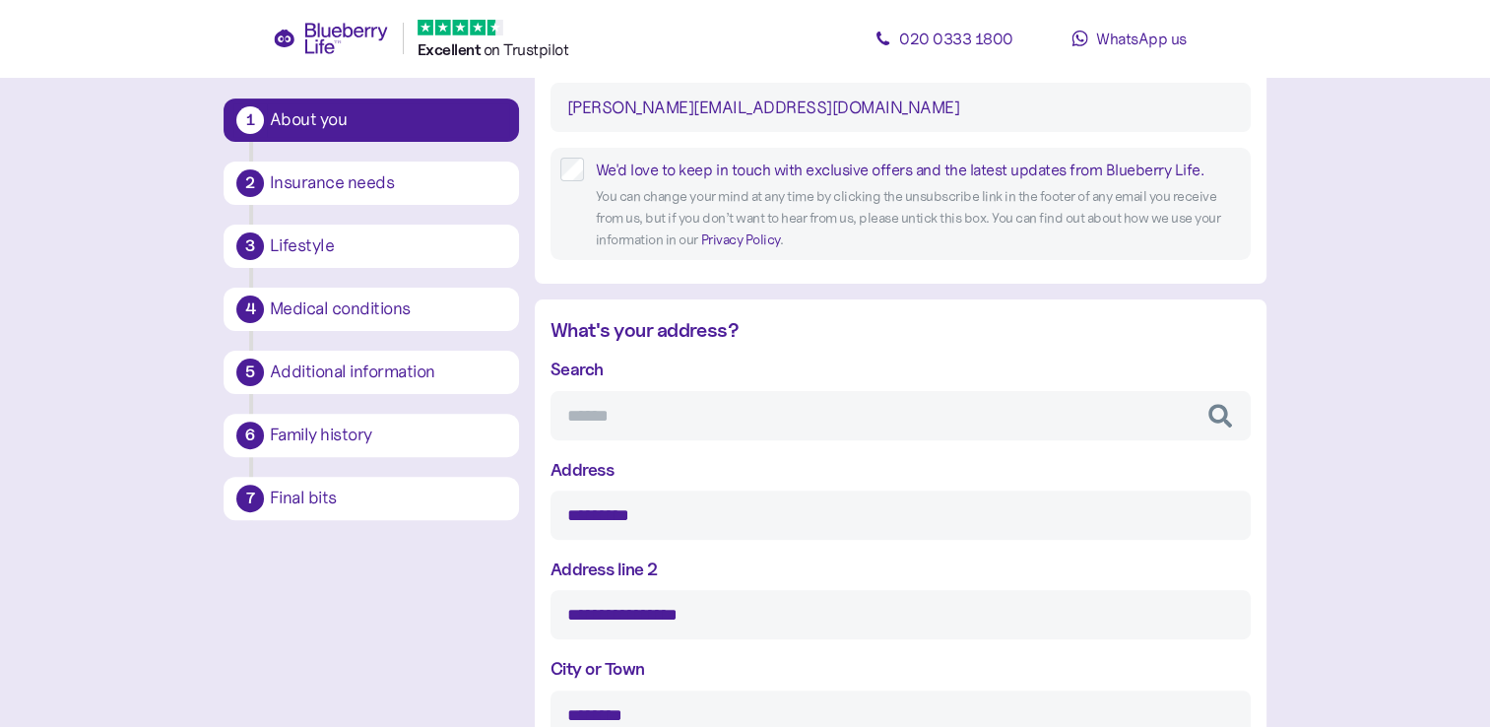
click at [646, 412] on input "Search" at bounding box center [901, 415] width 700 height 49
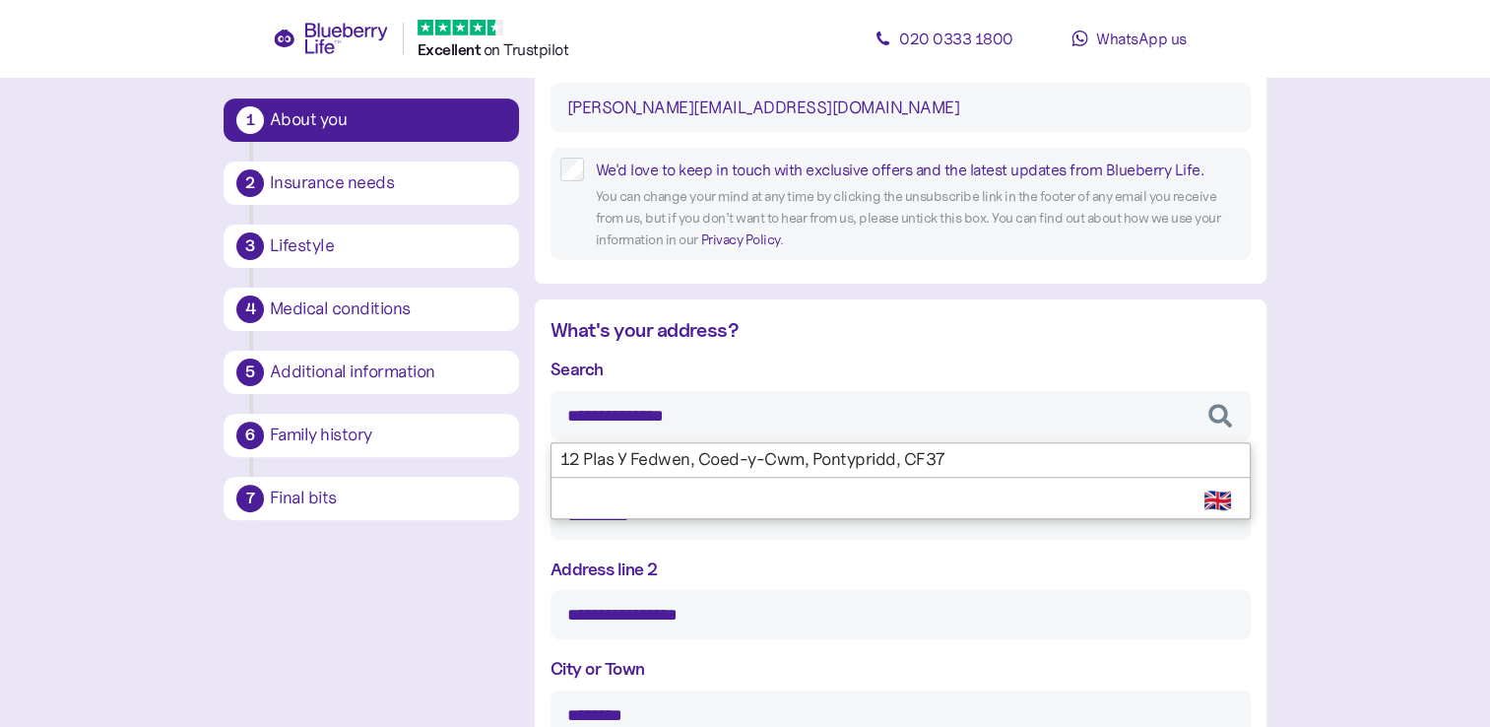
type input "**********"
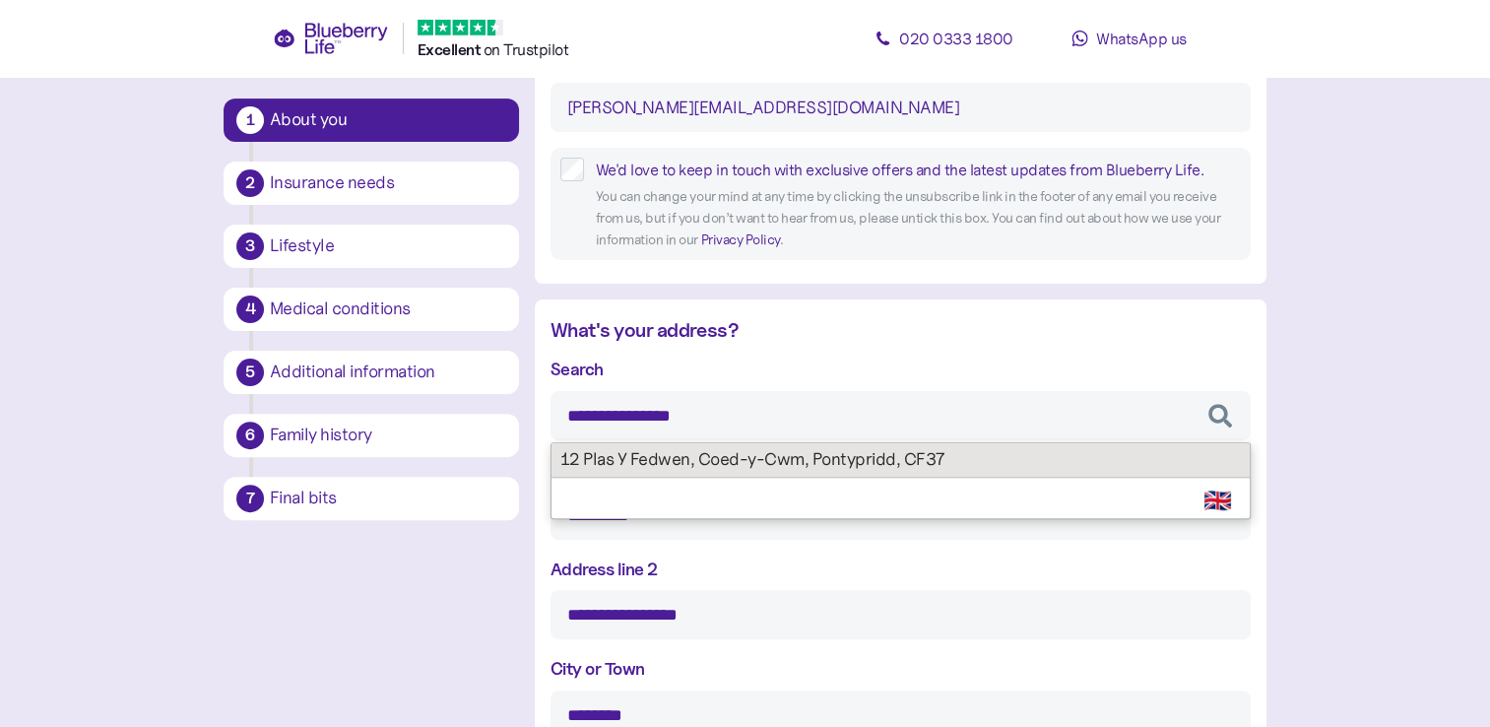
click at [680, 455] on div "**********" at bounding box center [901, 647] width 700 height 583
type input "**********"
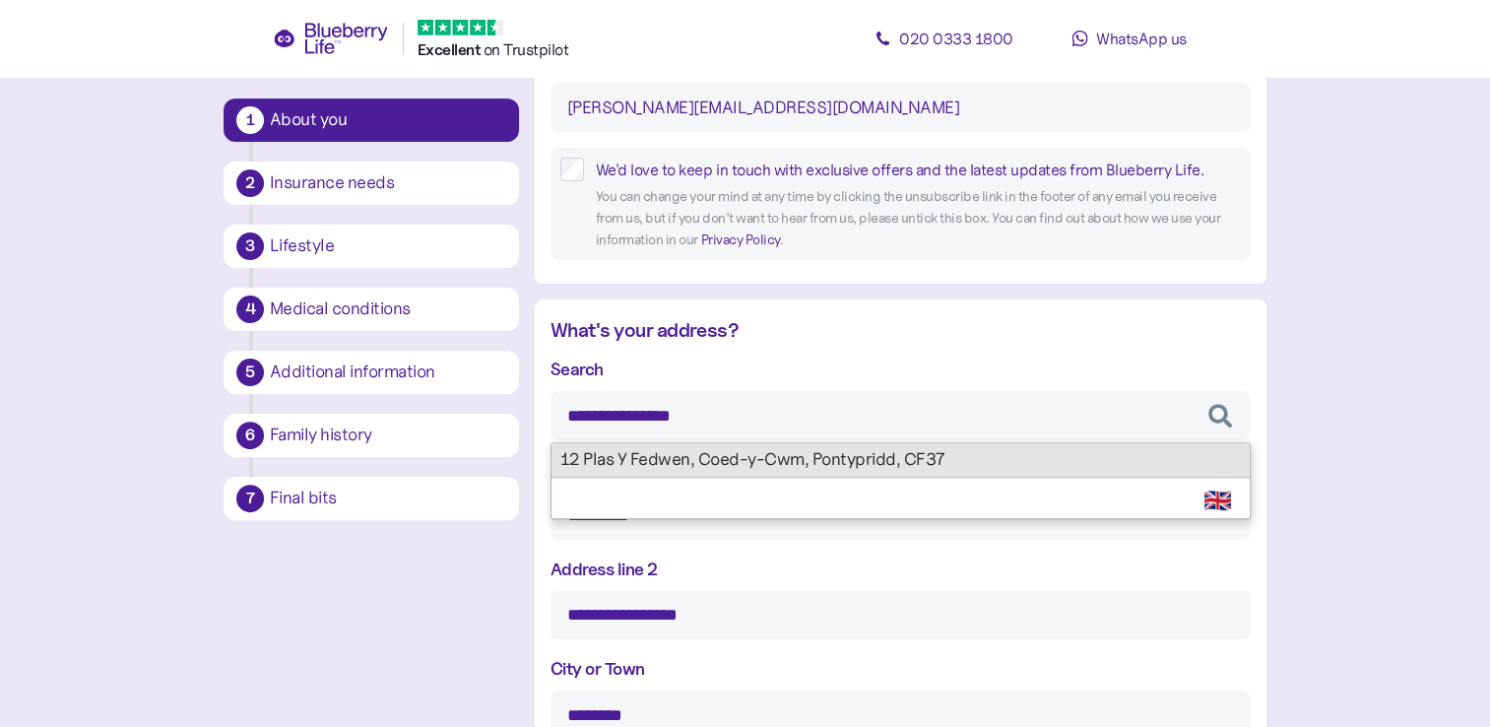
type input "********"
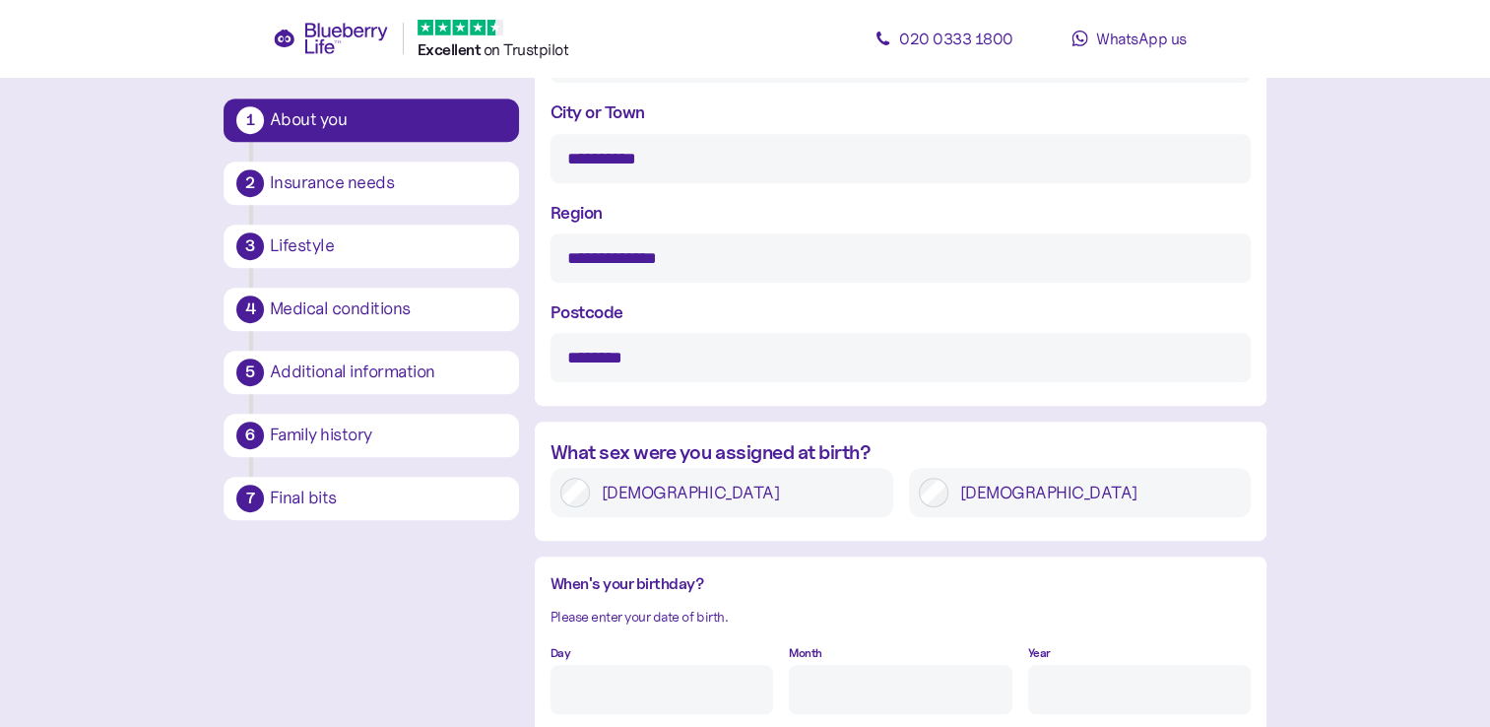
scroll to position [1121, 0]
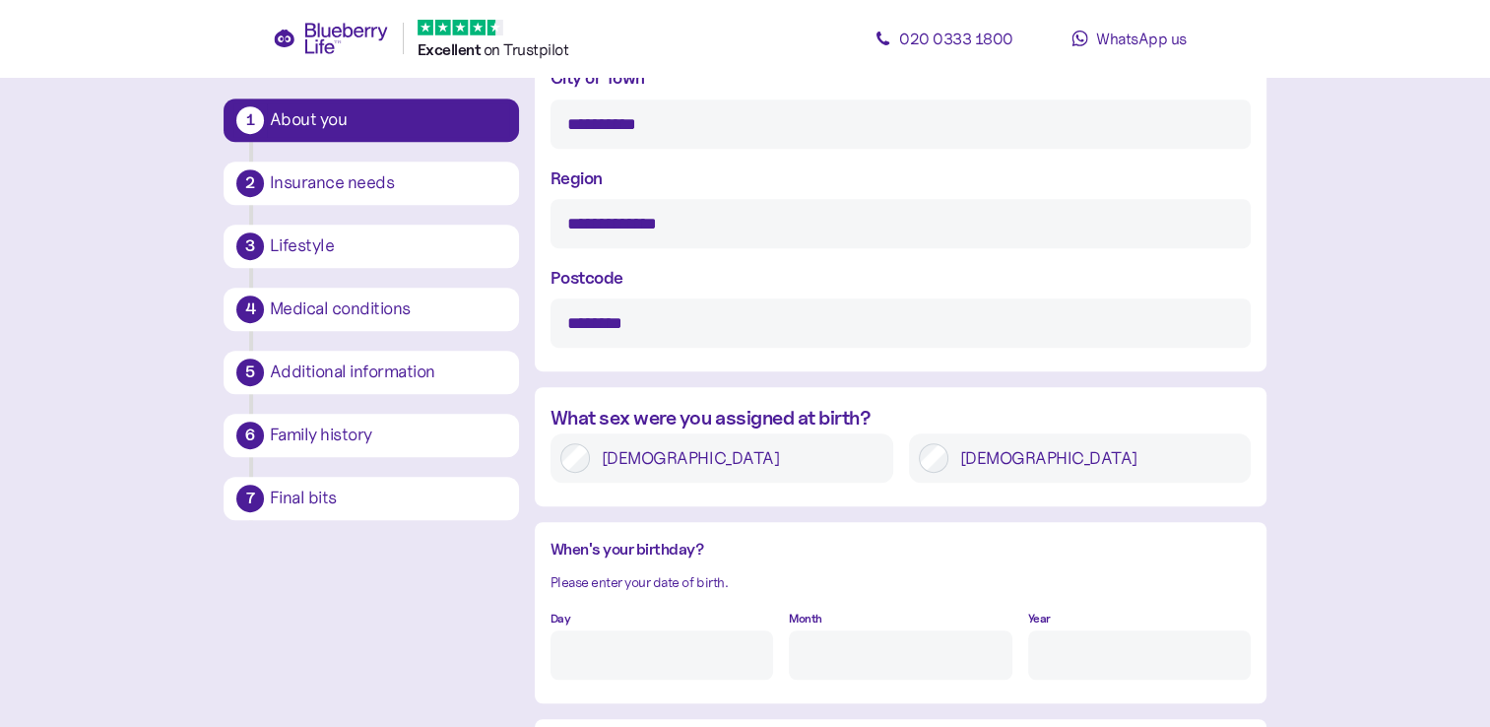
type input "**********"
click at [657, 617] on div "Day" at bounding box center [662, 642] width 223 height 76
click at [696, 625] on div "Day" at bounding box center [662, 642] width 223 height 76
click at [675, 617] on div "Day" at bounding box center [662, 642] width 223 height 76
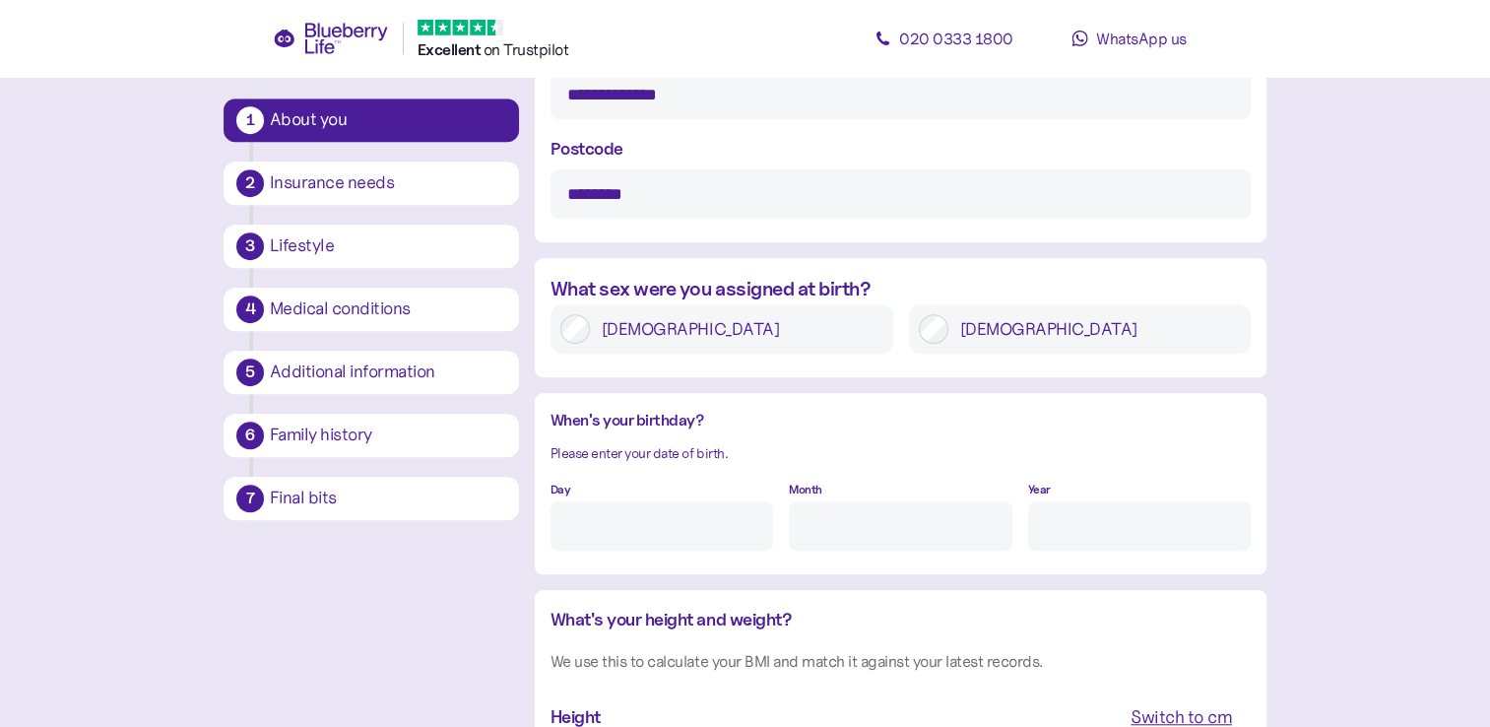
scroll to position [1318, 0]
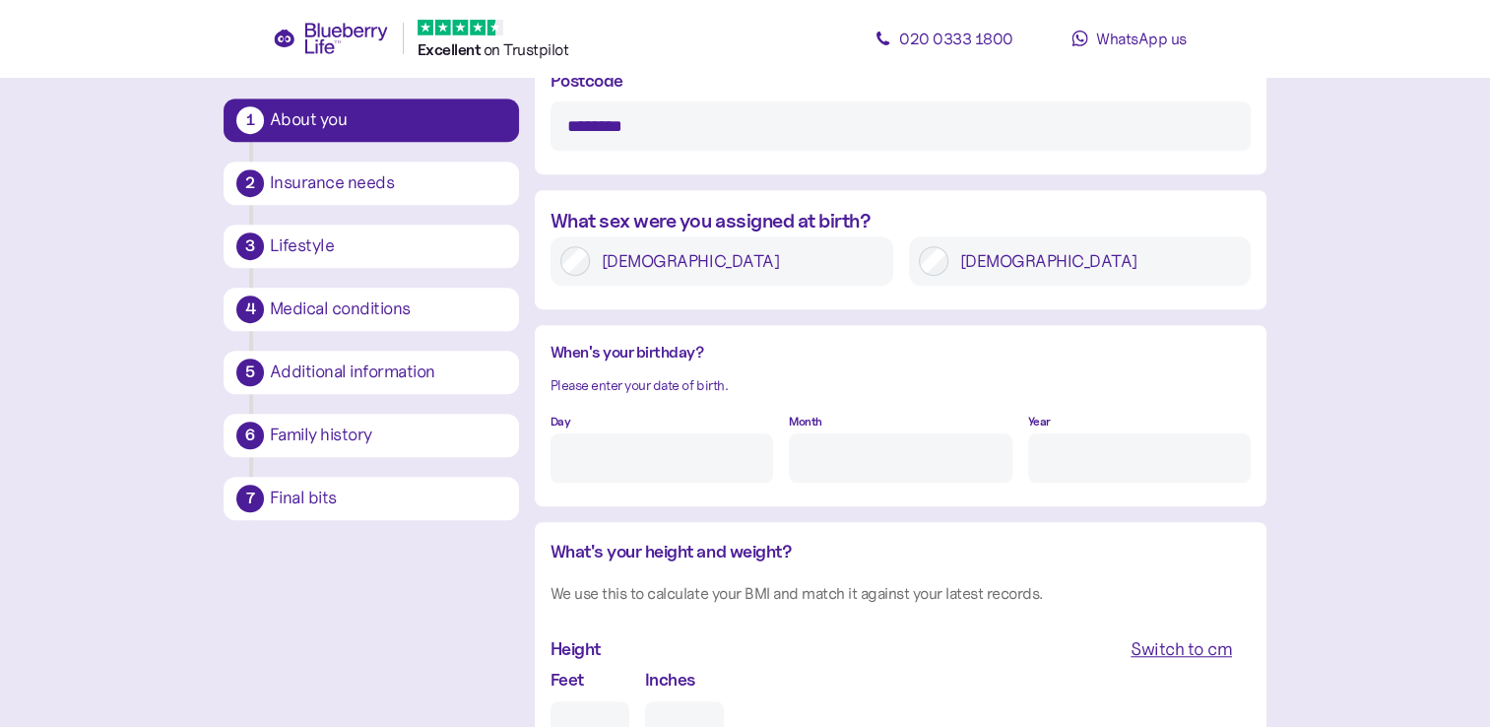
click at [569, 459] on input "Day" at bounding box center [662, 457] width 223 height 49
type input "23"
click at [955, 453] on input "Month" at bounding box center [900, 457] width 223 height 49
type input "8"
click at [1080, 462] on input "Year" at bounding box center [1139, 457] width 223 height 49
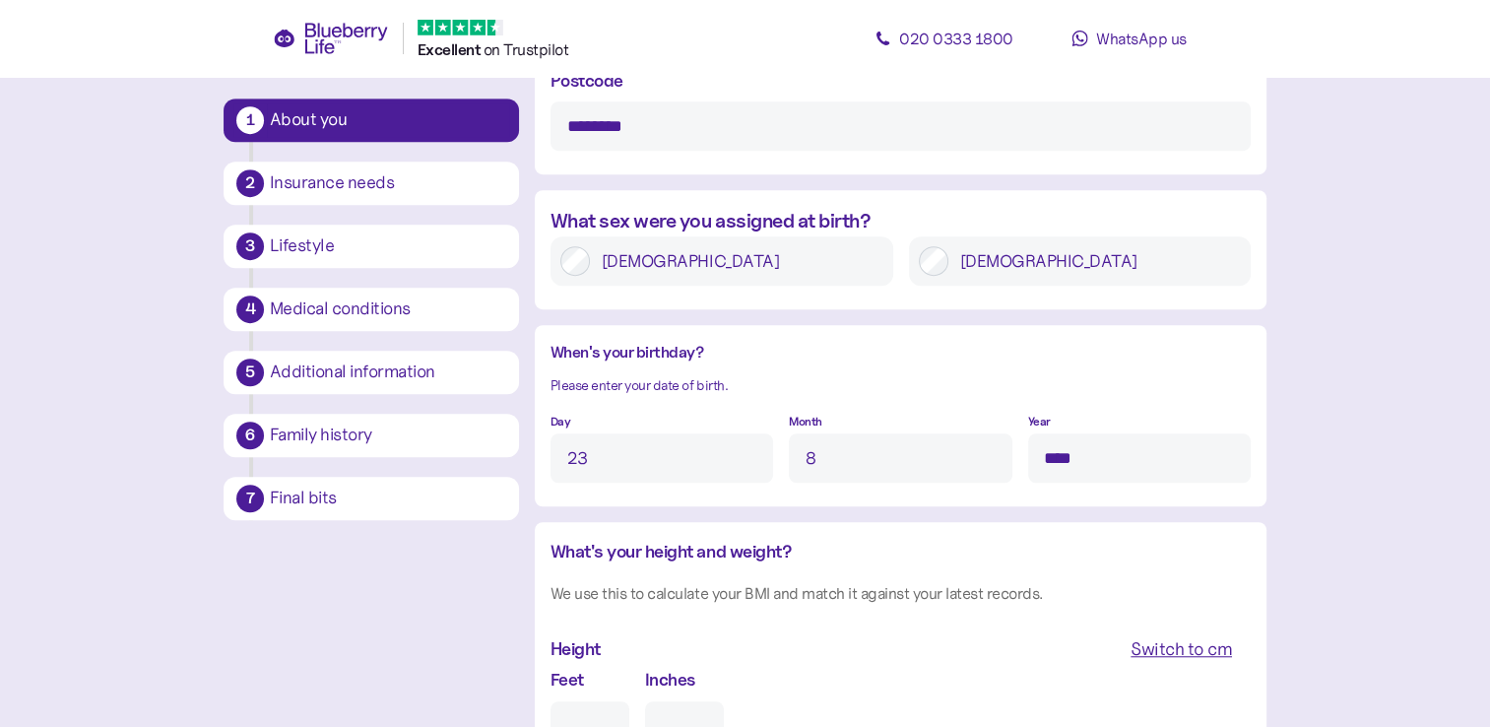
scroll to position [1712, 0]
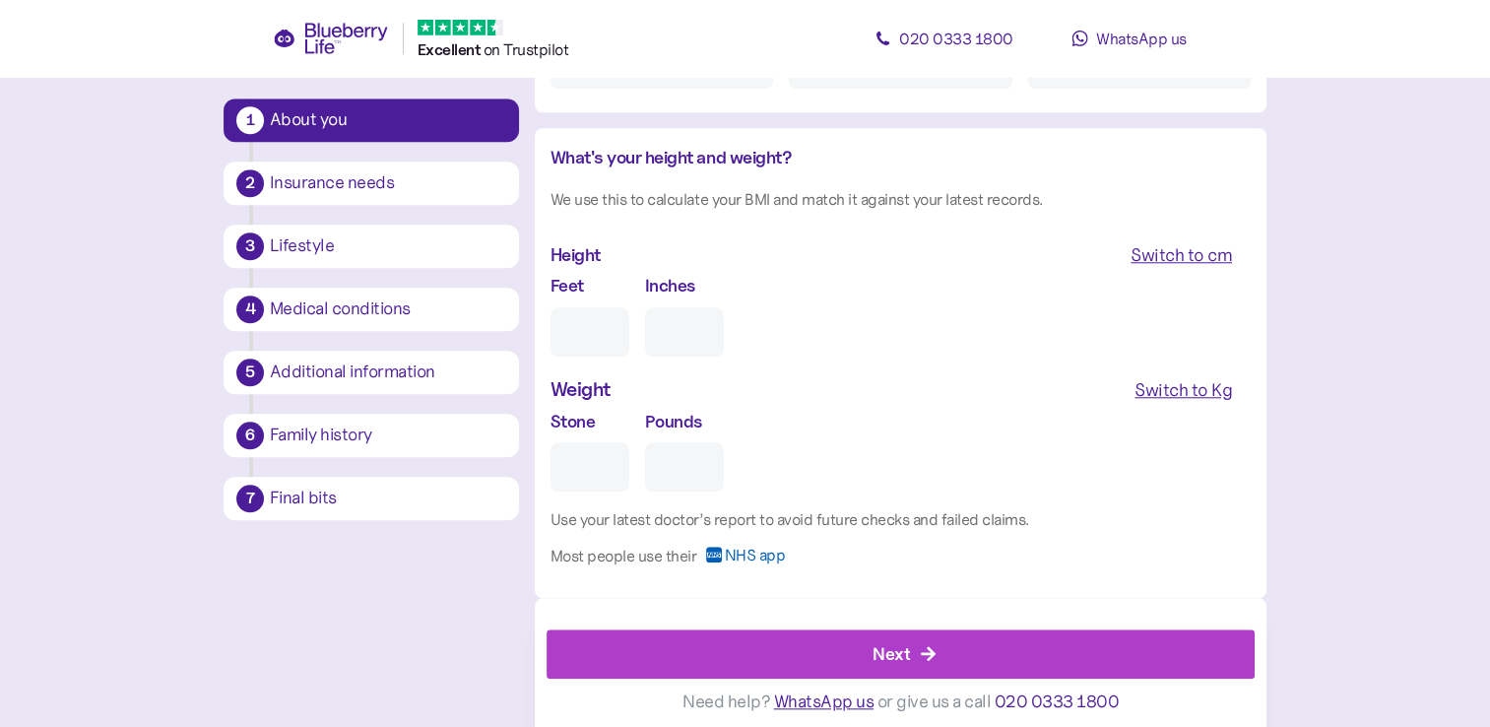
type input "****"
click at [599, 341] on input "Feet" at bounding box center [590, 331] width 79 height 49
type input "5"
type input "0"
type input "5"
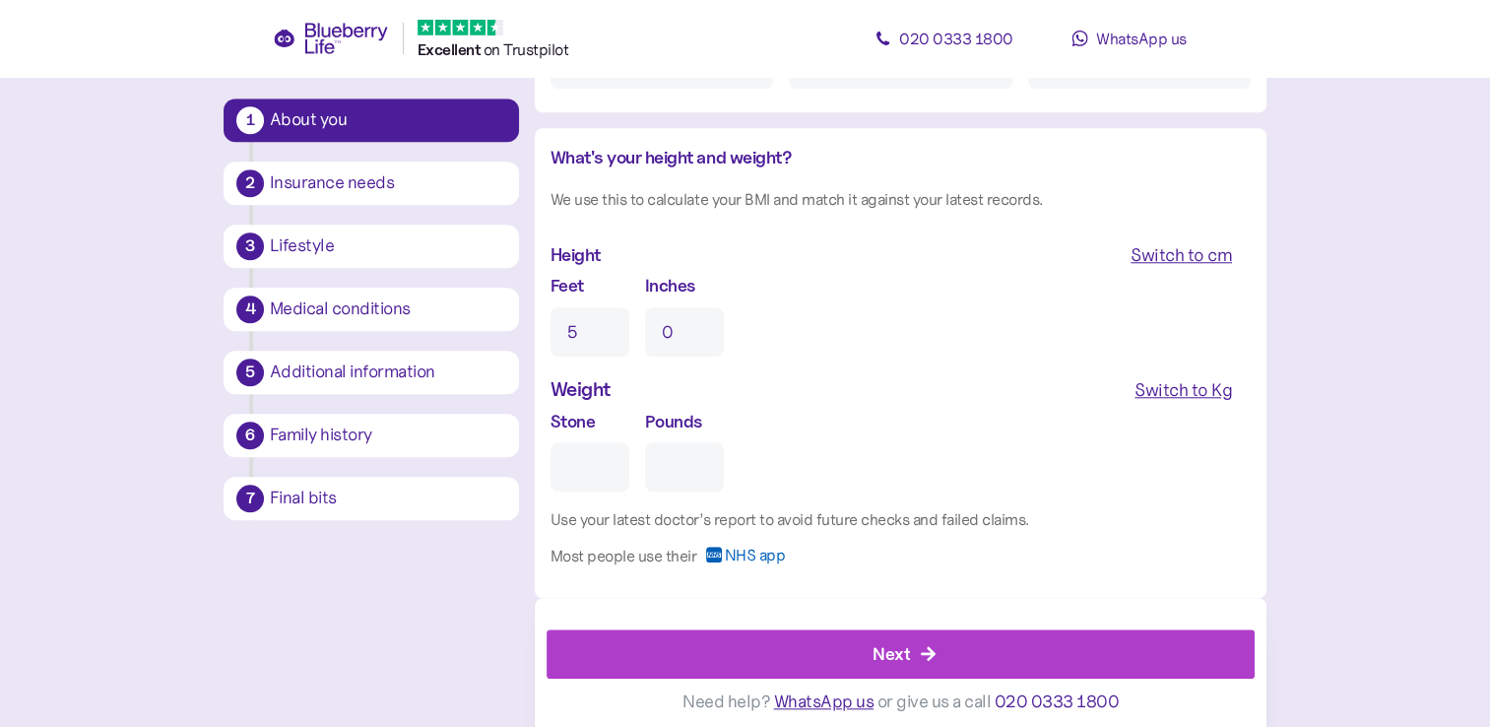
click at [705, 337] on input "0" at bounding box center [684, 331] width 79 height 49
type input "10"
type input "1"
type input "0"
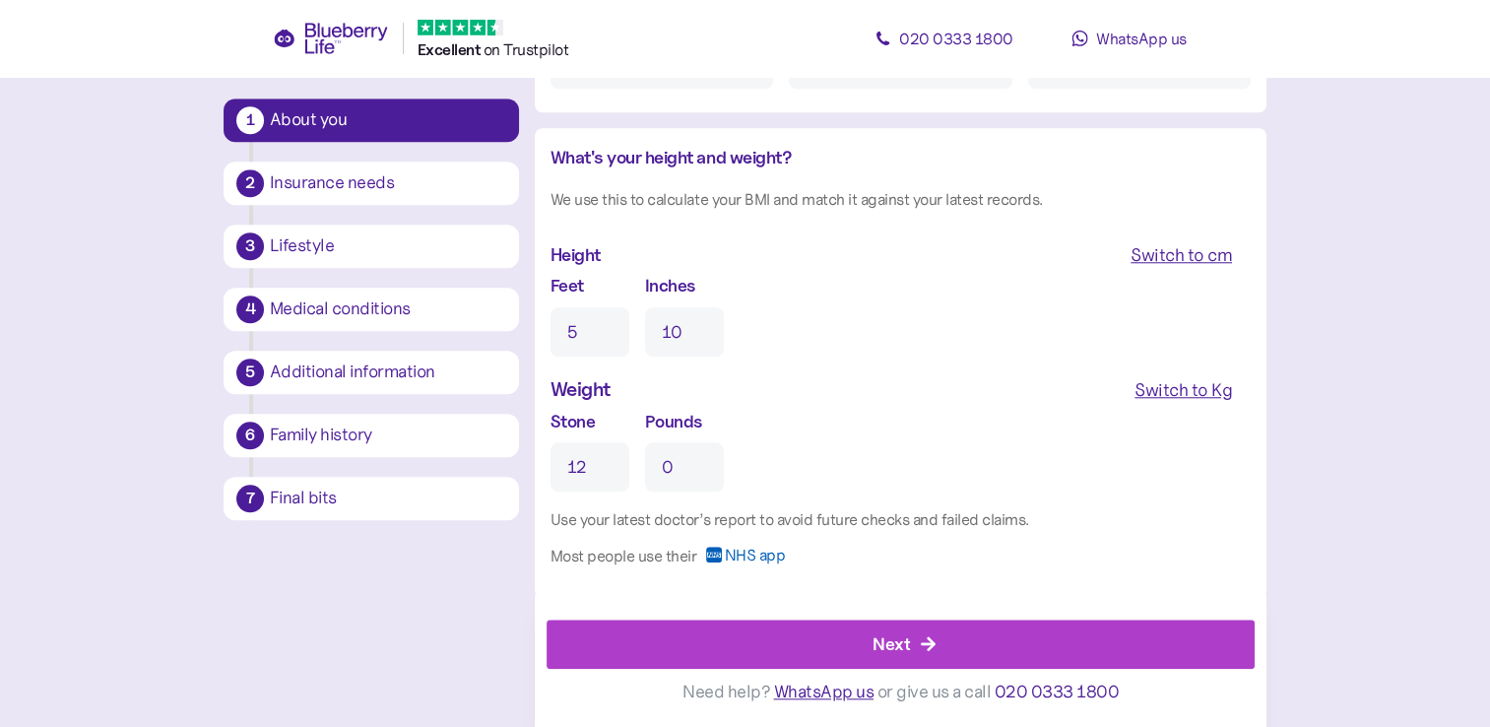
type input "12"
type input "7"
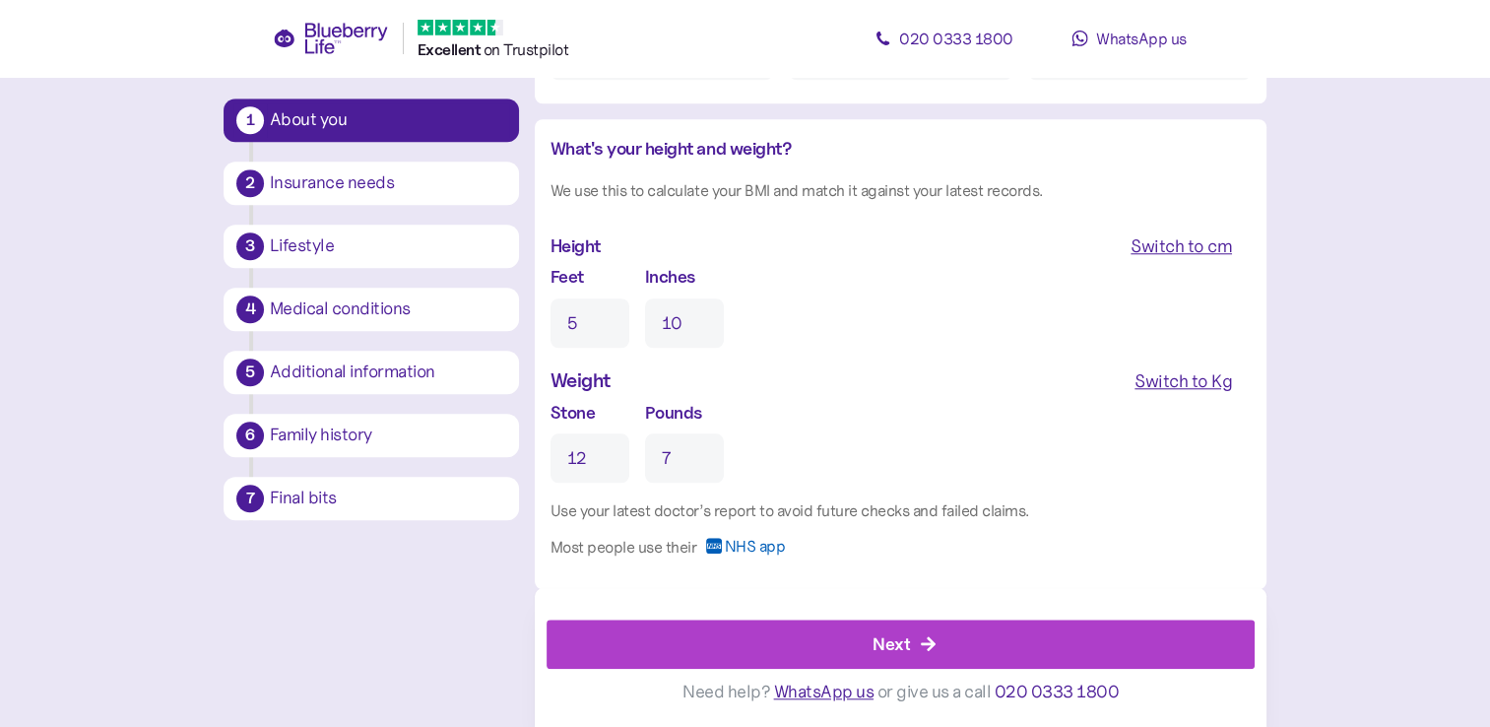
scroll to position [1722, 0]
click at [895, 649] on div "Next" at bounding box center [891, 643] width 37 height 27
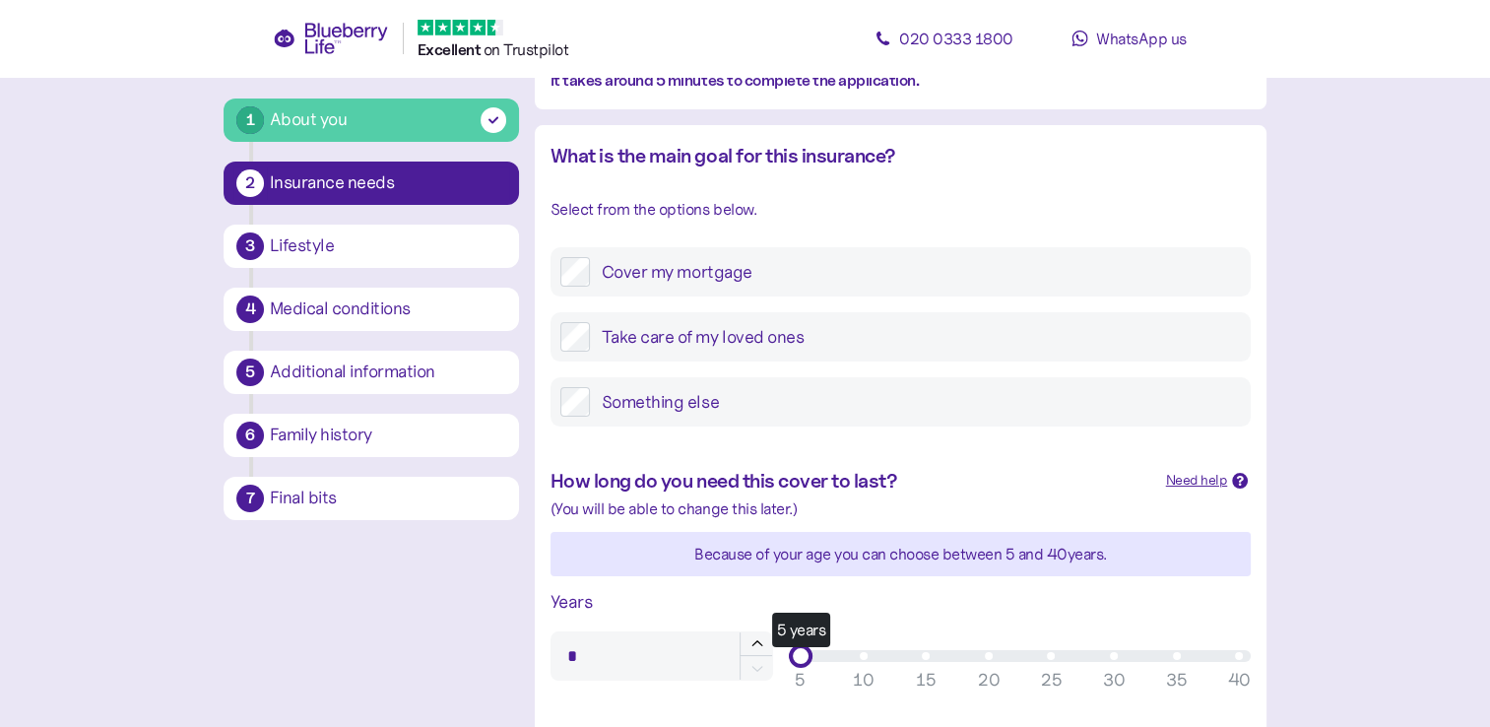
scroll to position [394, 0]
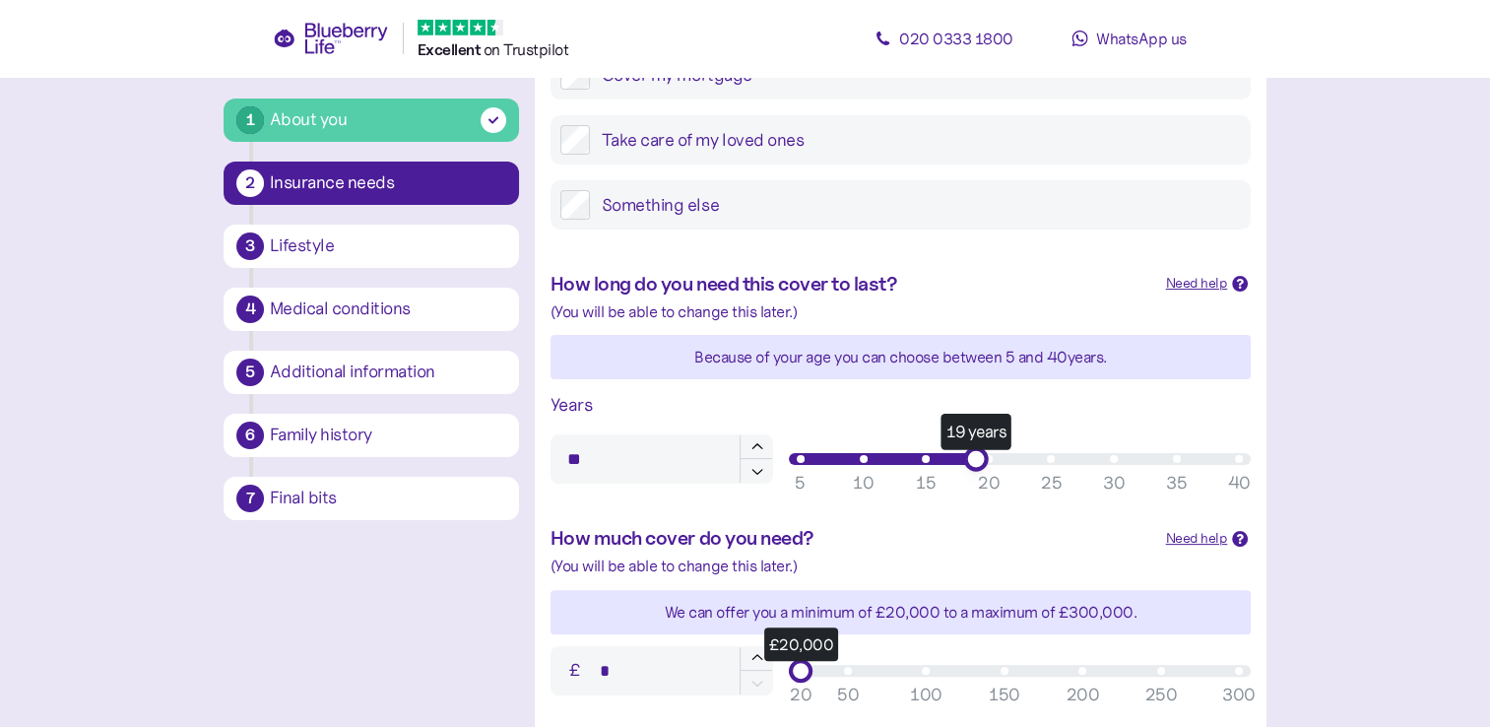
type input "**"
drag, startPoint x: 803, startPoint y: 467, endPoint x: 969, endPoint y: 462, distance: 166.5
click at [969, 462] on div "19 years" at bounding box center [976, 458] width 25 height 25
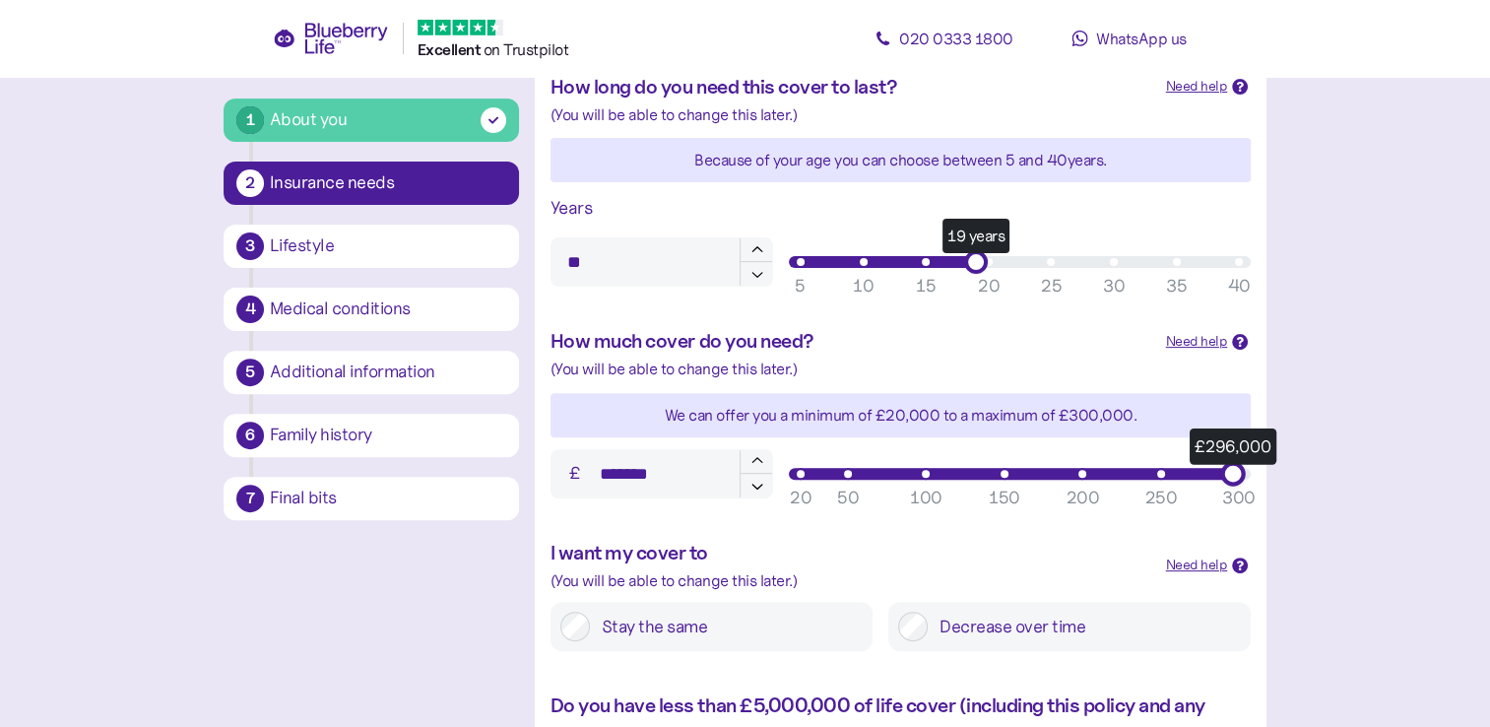
type input "*******"
drag, startPoint x: 806, startPoint y: 475, endPoint x: 1268, endPoint y: 467, distance: 462.1
click at [1268, 467] on div "1 About you 2 Insurance needs 3 Lifestyle 4 Medical conditions 5 Additional inf…" at bounding box center [745, 288] width 1075 height 1527
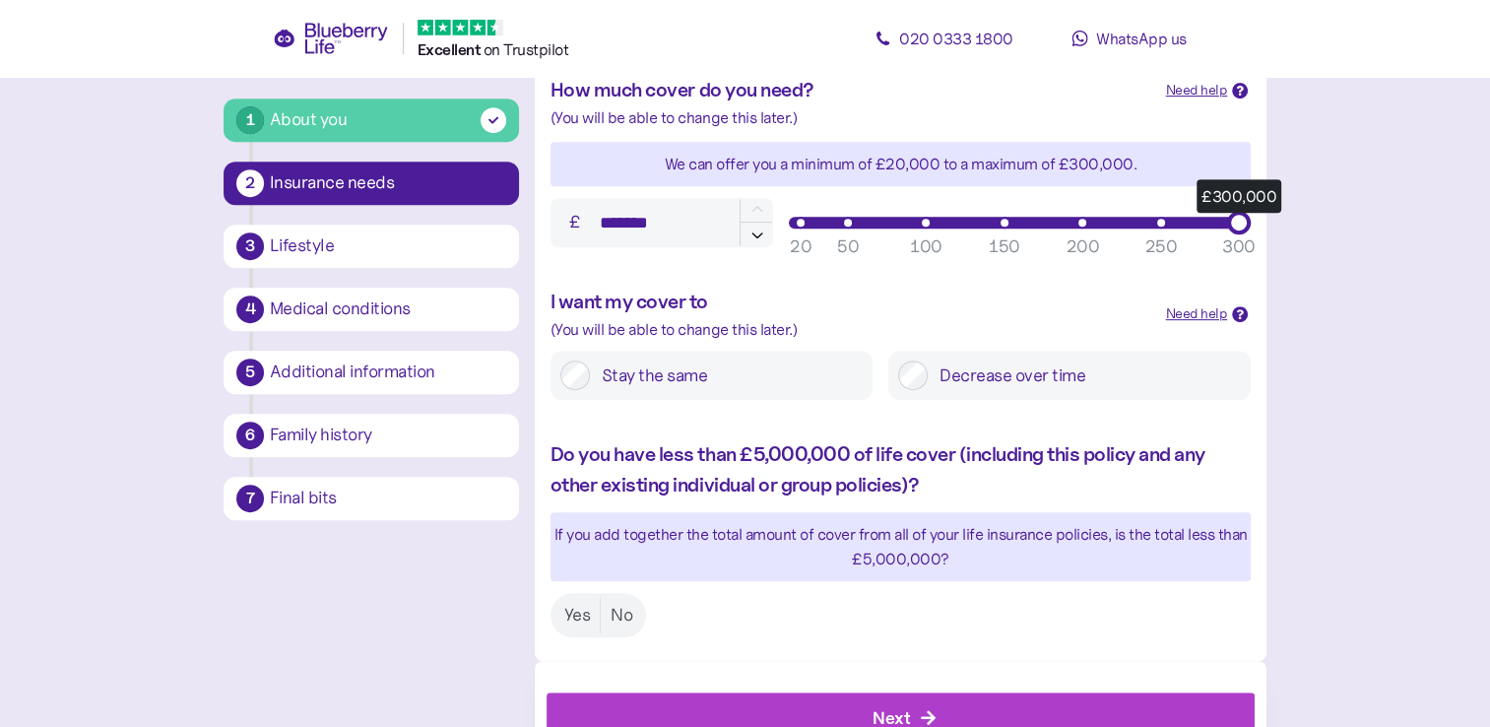
scroll to position [887, 0]
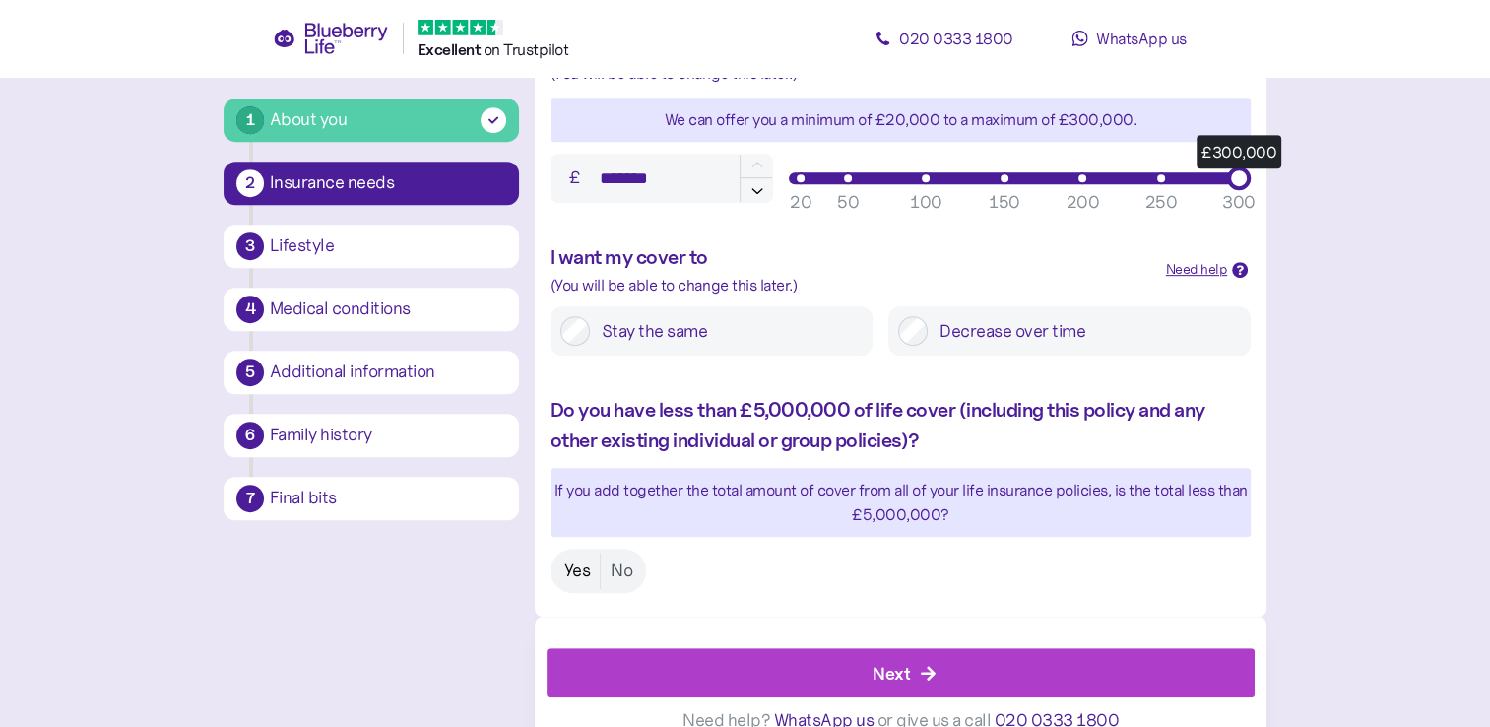
click at [568, 565] on label "Yes" at bounding box center [578, 571] width 46 height 36
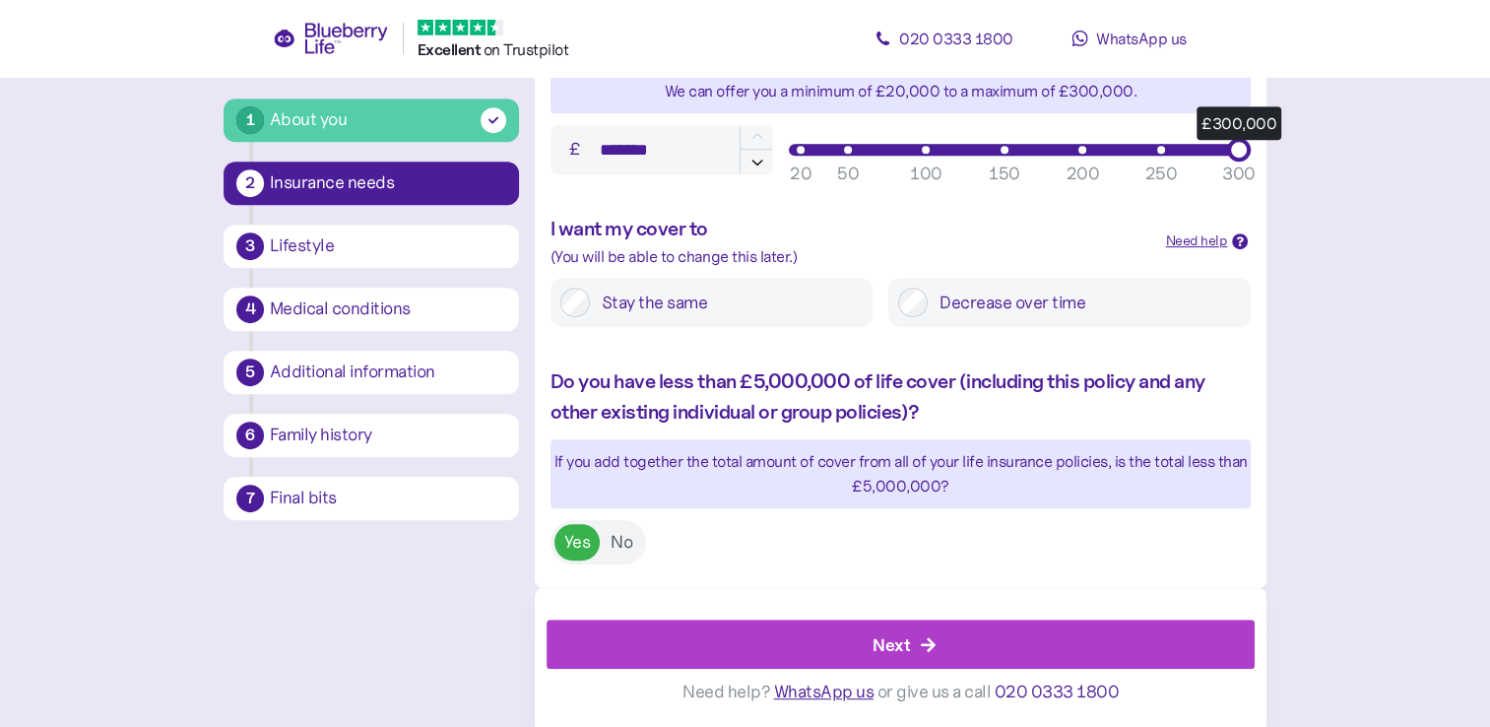
click at [720, 640] on div "Next" at bounding box center [905, 644] width 664 height 47
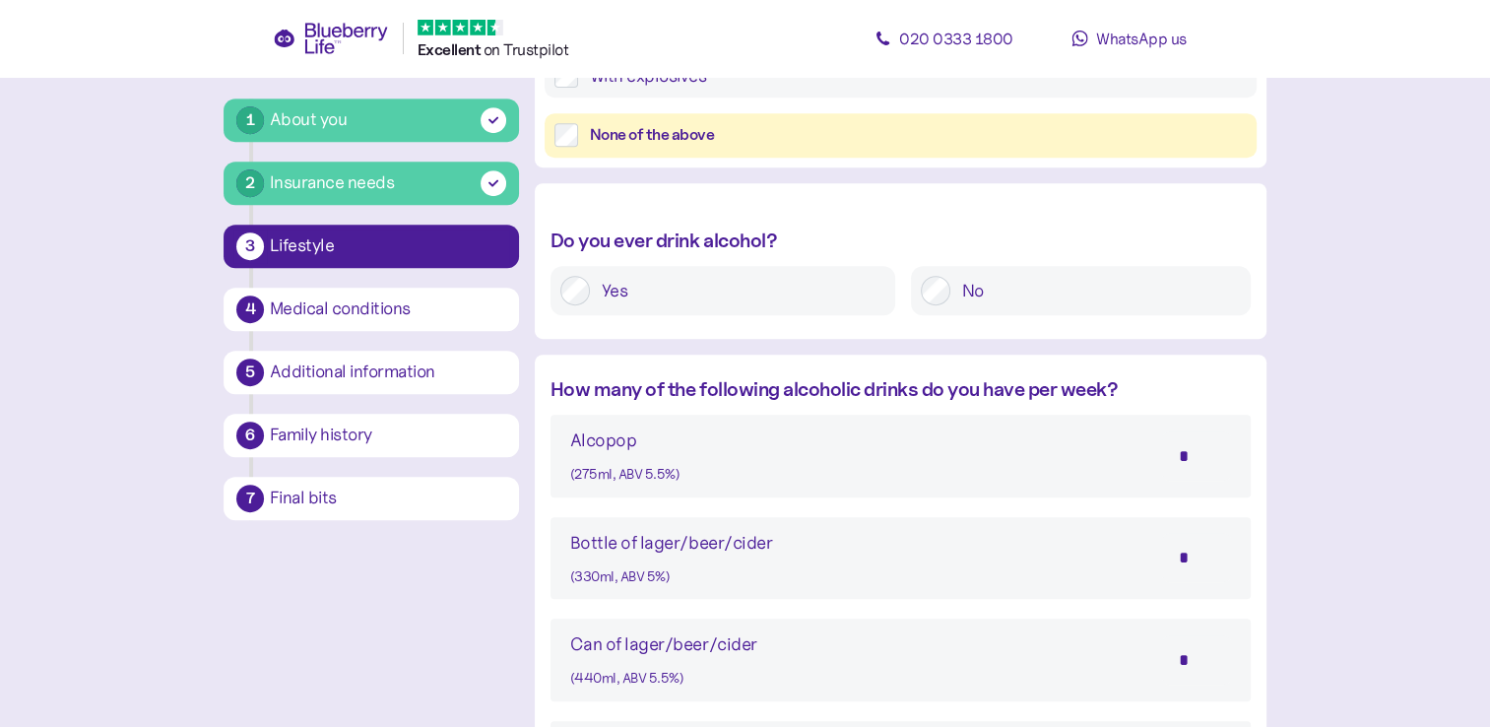
scroll to position [887, 0]
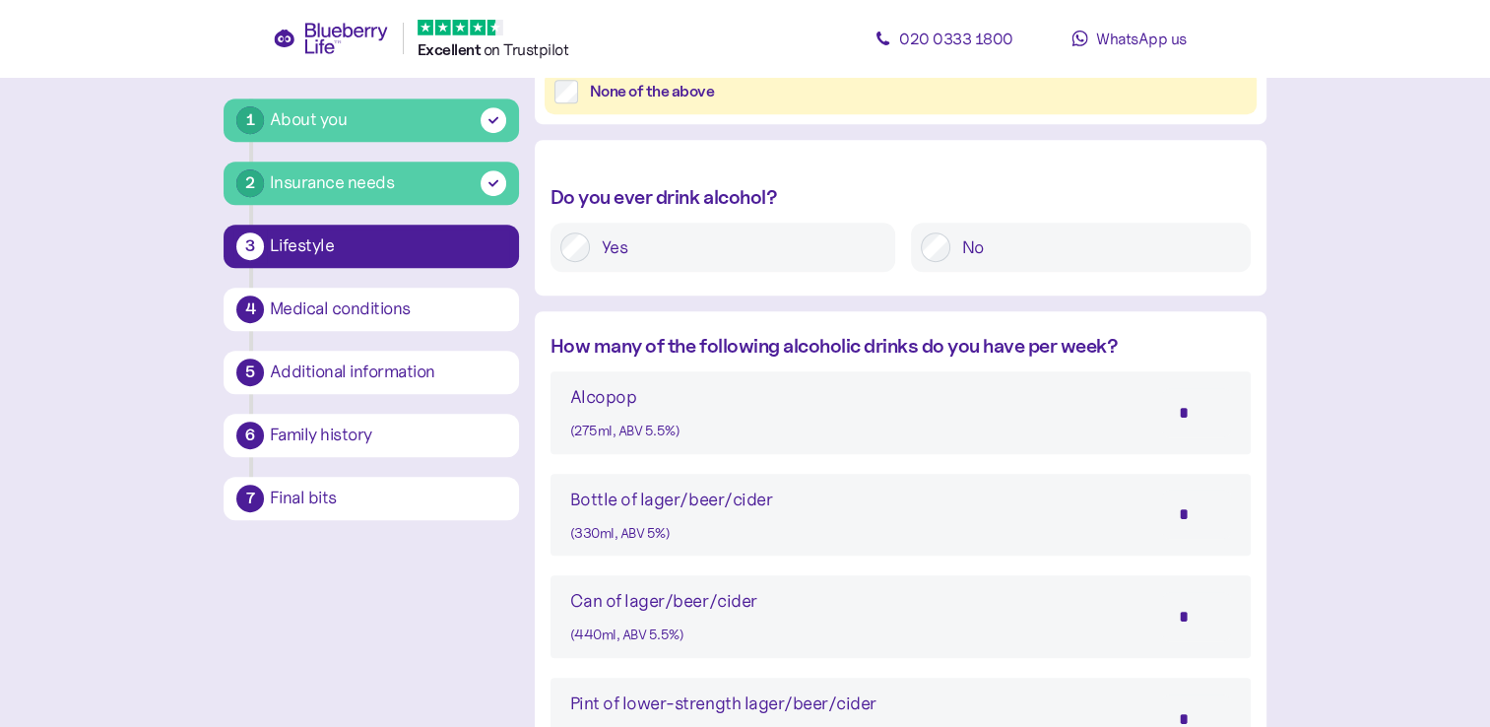
click at [1186, 514] on input "*" at bounding box center [1196, 514] width 69 height 49
drag, startPoint x: 1190, startPoint y: 513, endPoint x: 1151, endPoint y: 510, distance: 39.5
click at [1151, 510] on div "Bottle of lager/beer/cider (330ml, ABV 5%) *" at bounding box center [900, 515] width 661 height 59
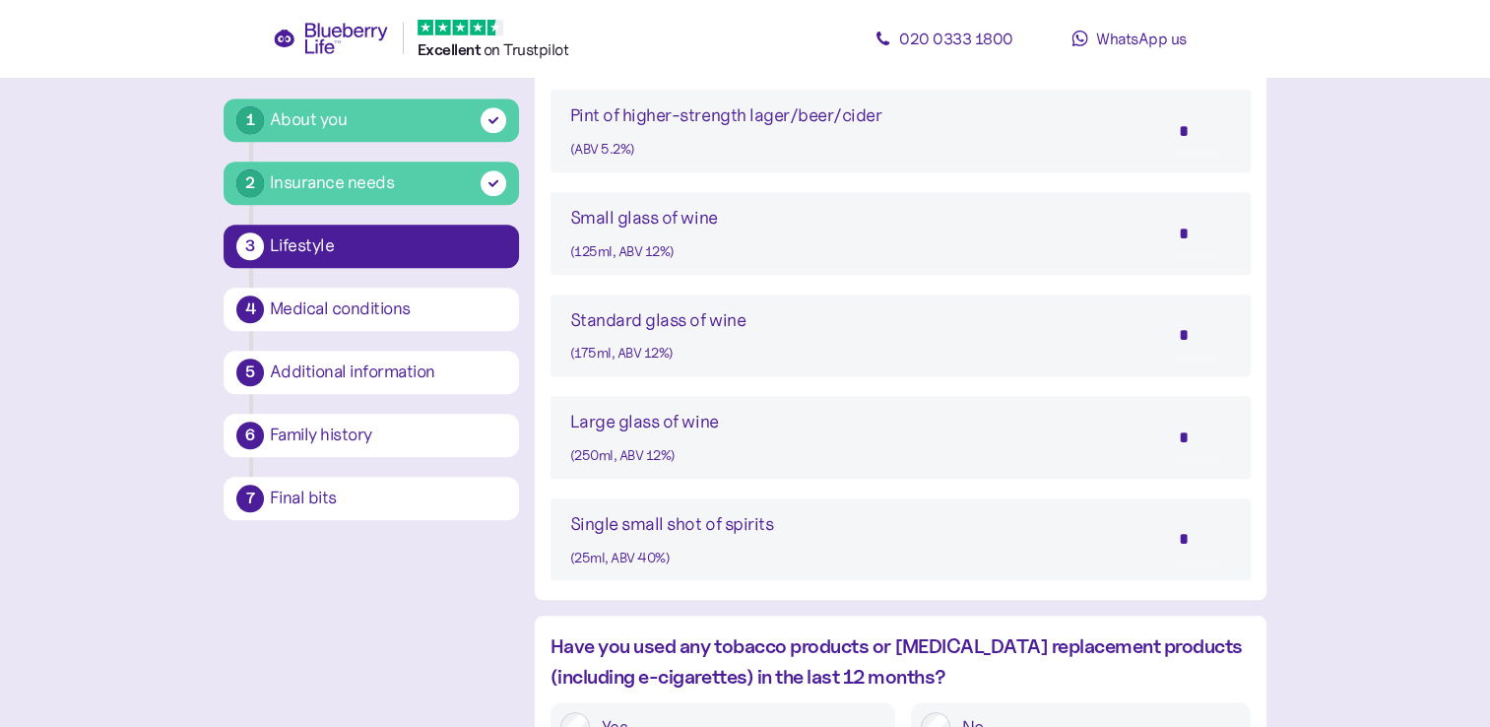
scroll to position [1762, 0]
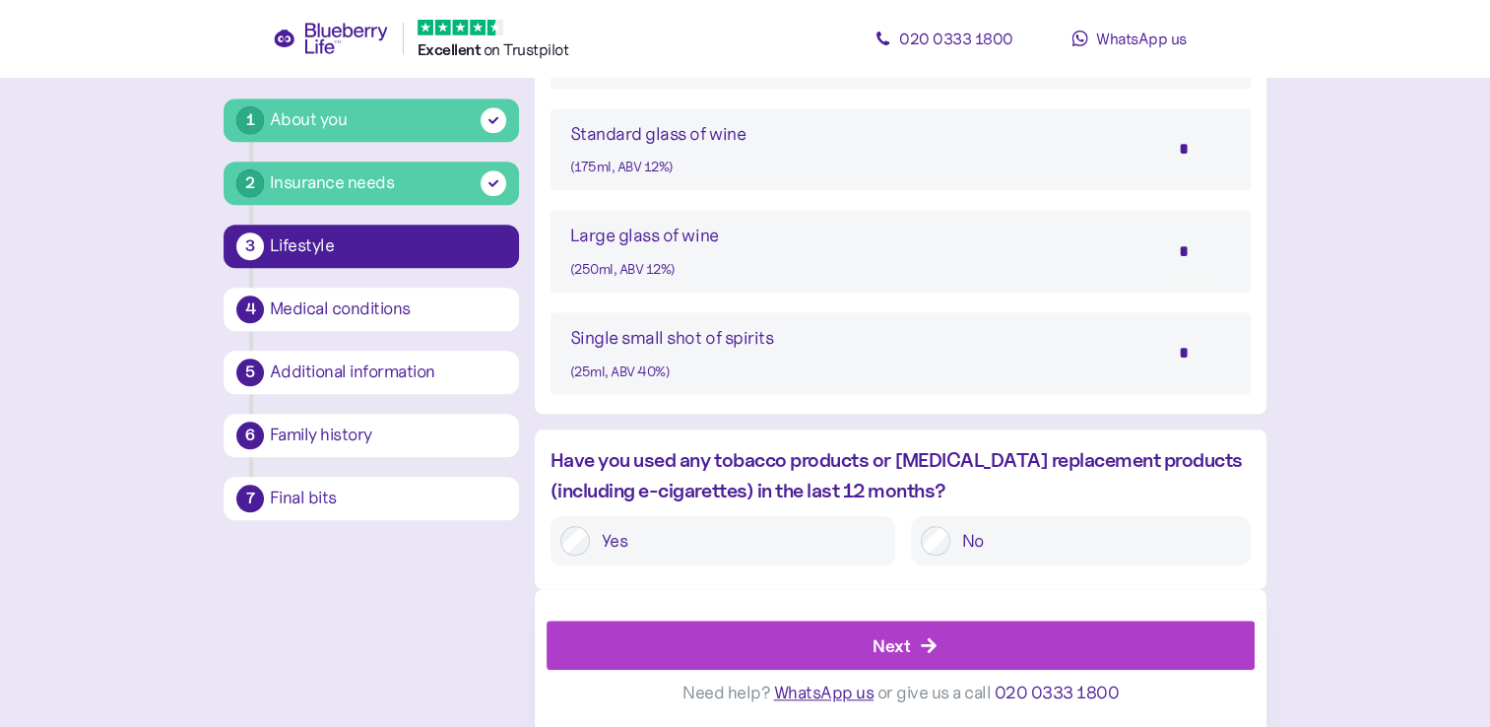
type input "*"
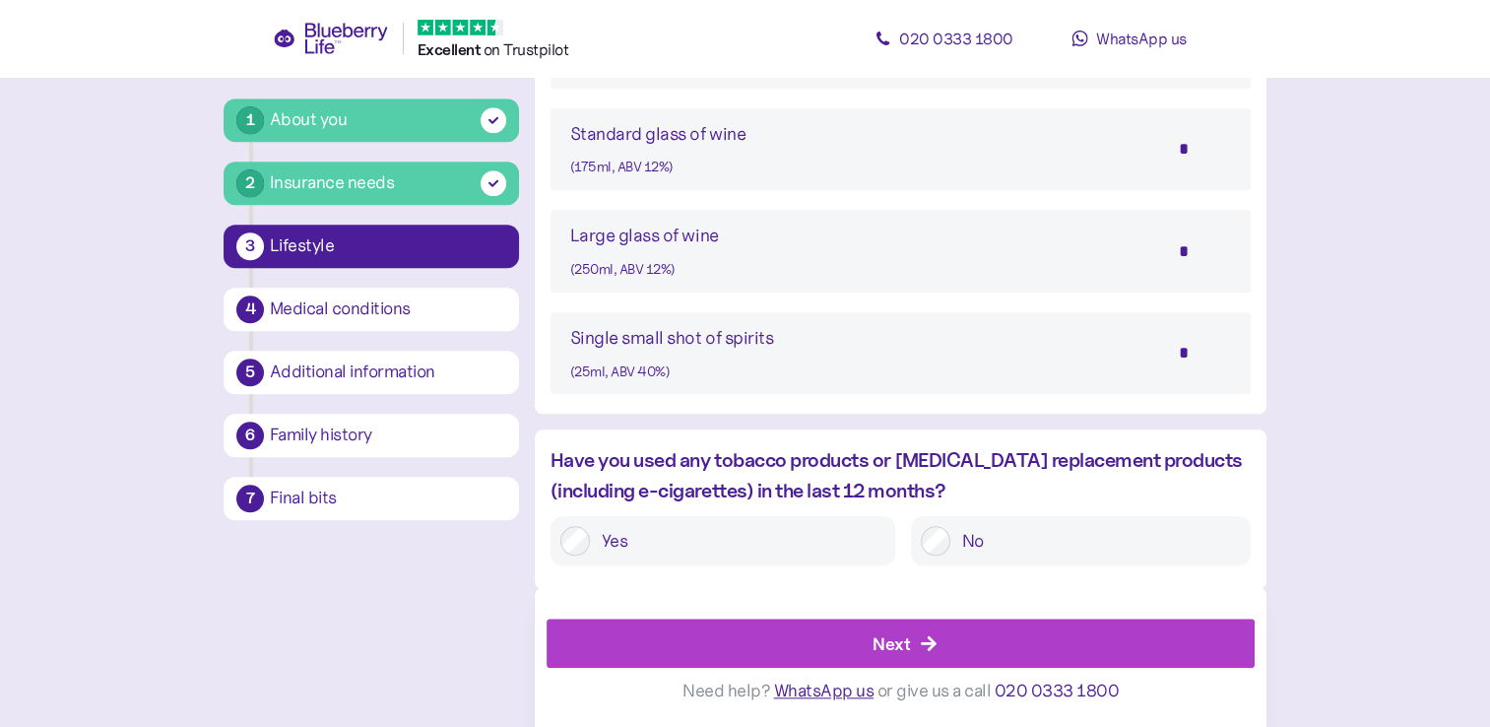
click at [936, 650] on icon "button" at bounding box center [929, 644] width 18 height 18
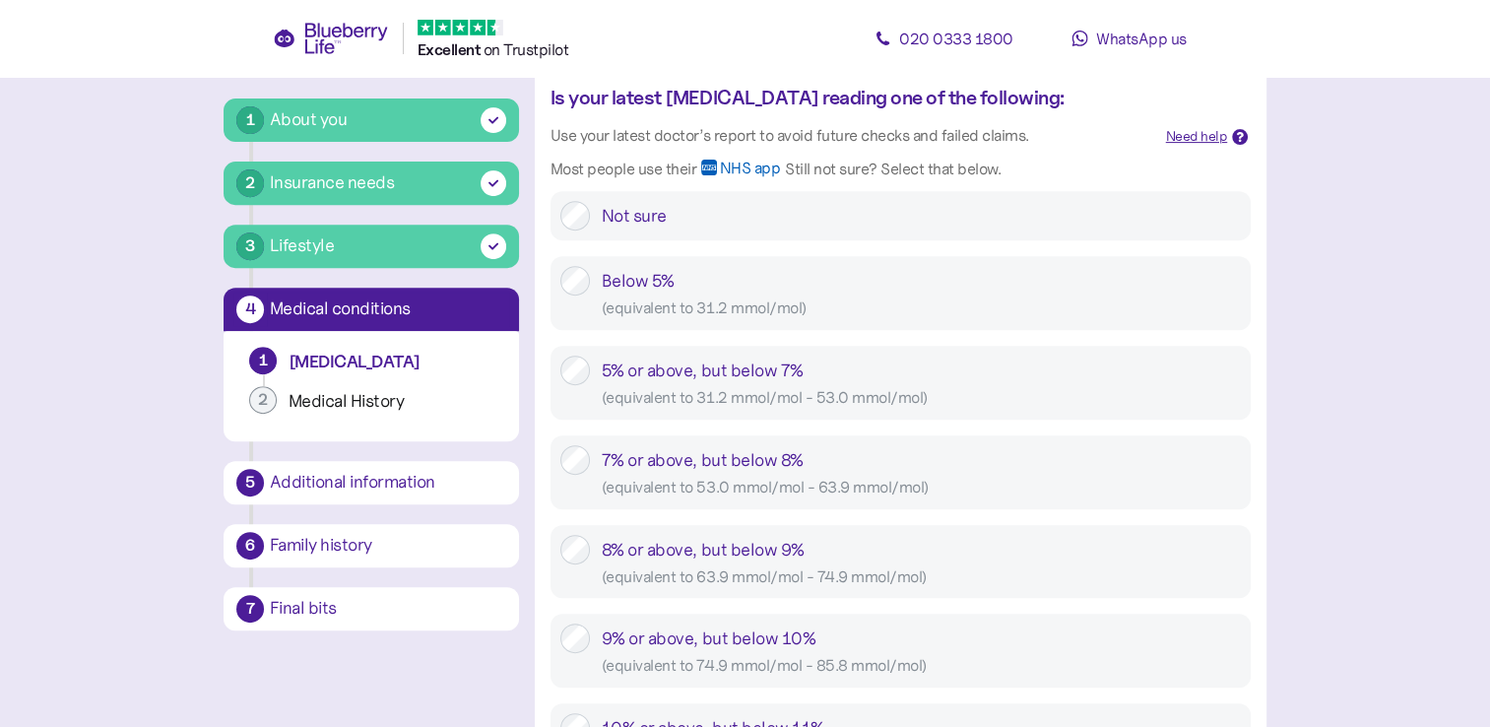
scroll to position [788, 0]
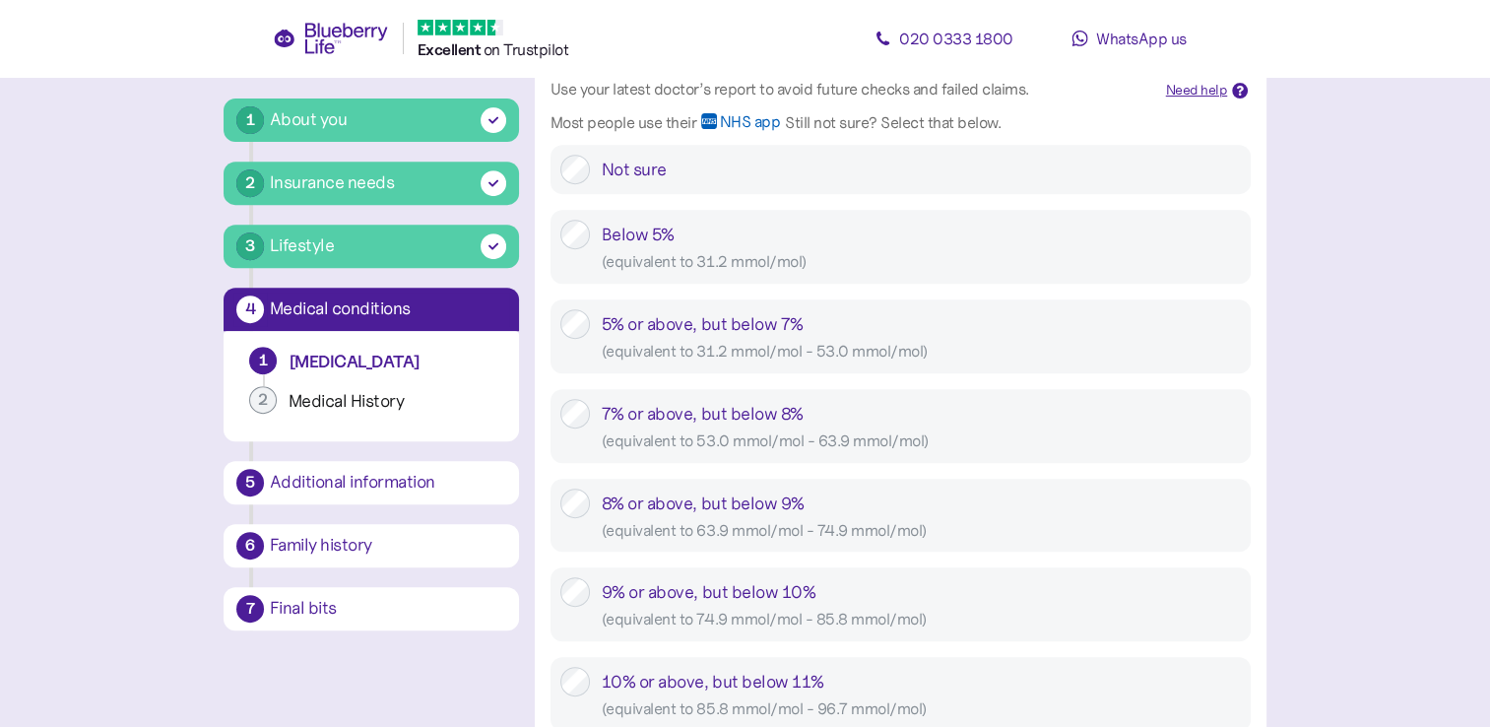
click at [580, 518] on div "8% or above, but below 9% ( equivalent to 63.9 mmol/mol - 74.9 mmol/mol )" at bounding box center [901, 516] width 700 height 74
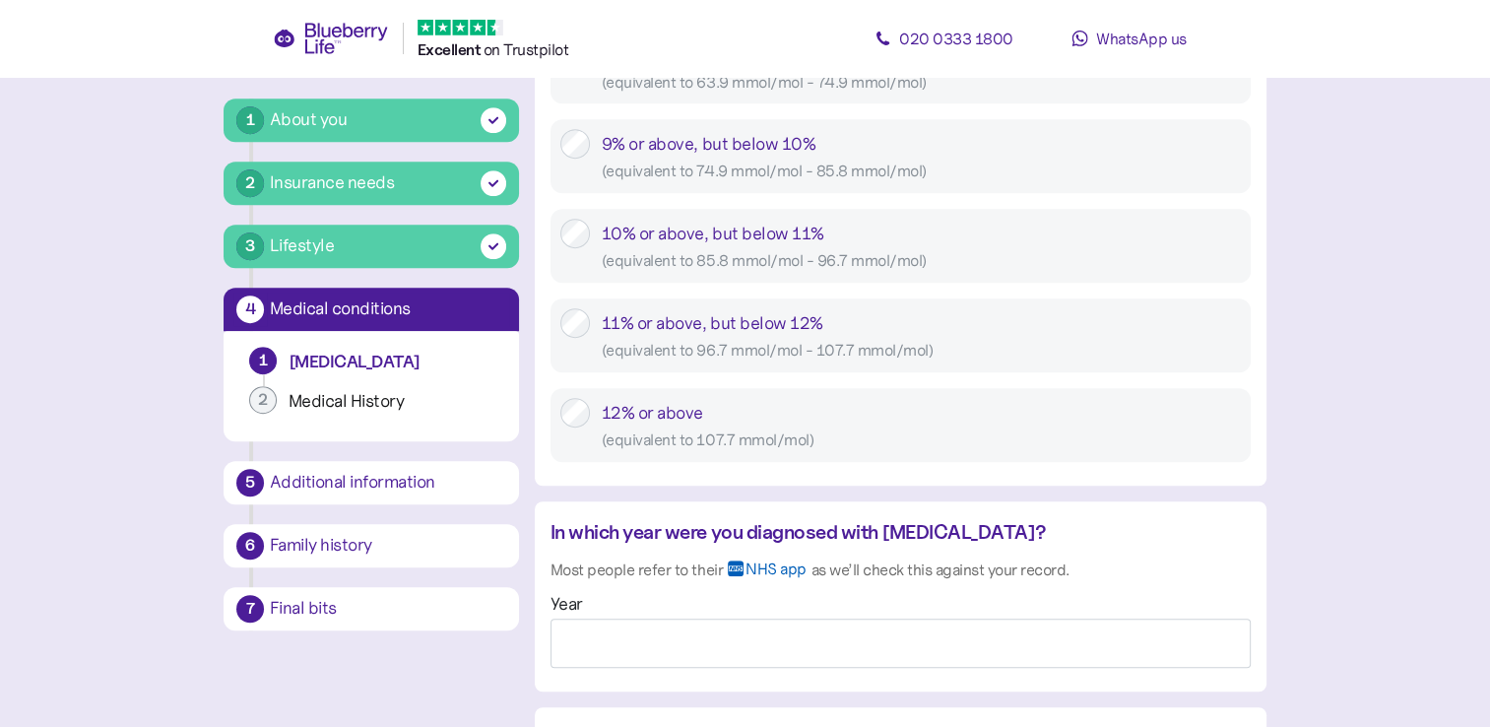
scroll to position [1281, 0]
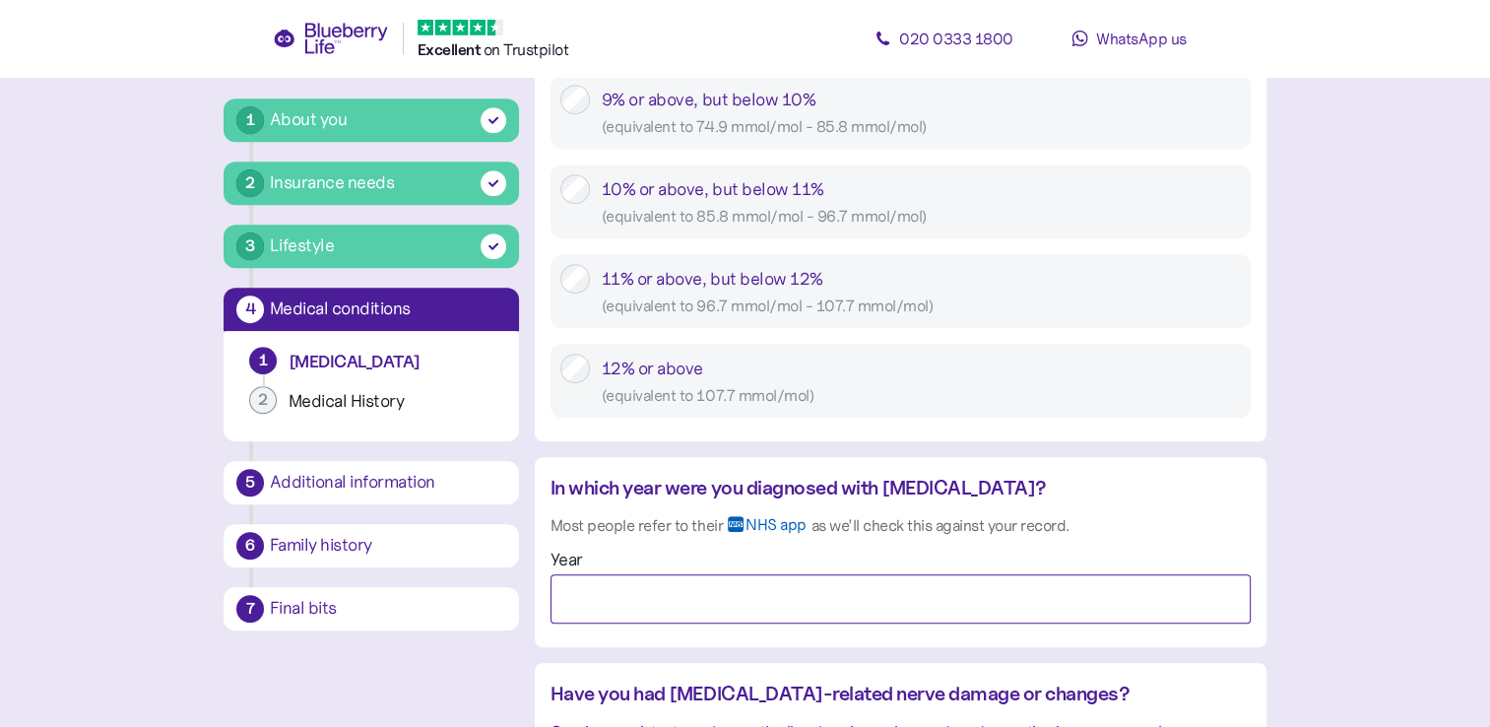
click at [630, 599] on input "Year" at bounding box center [901, 598] width 700 height 49
type input "****"
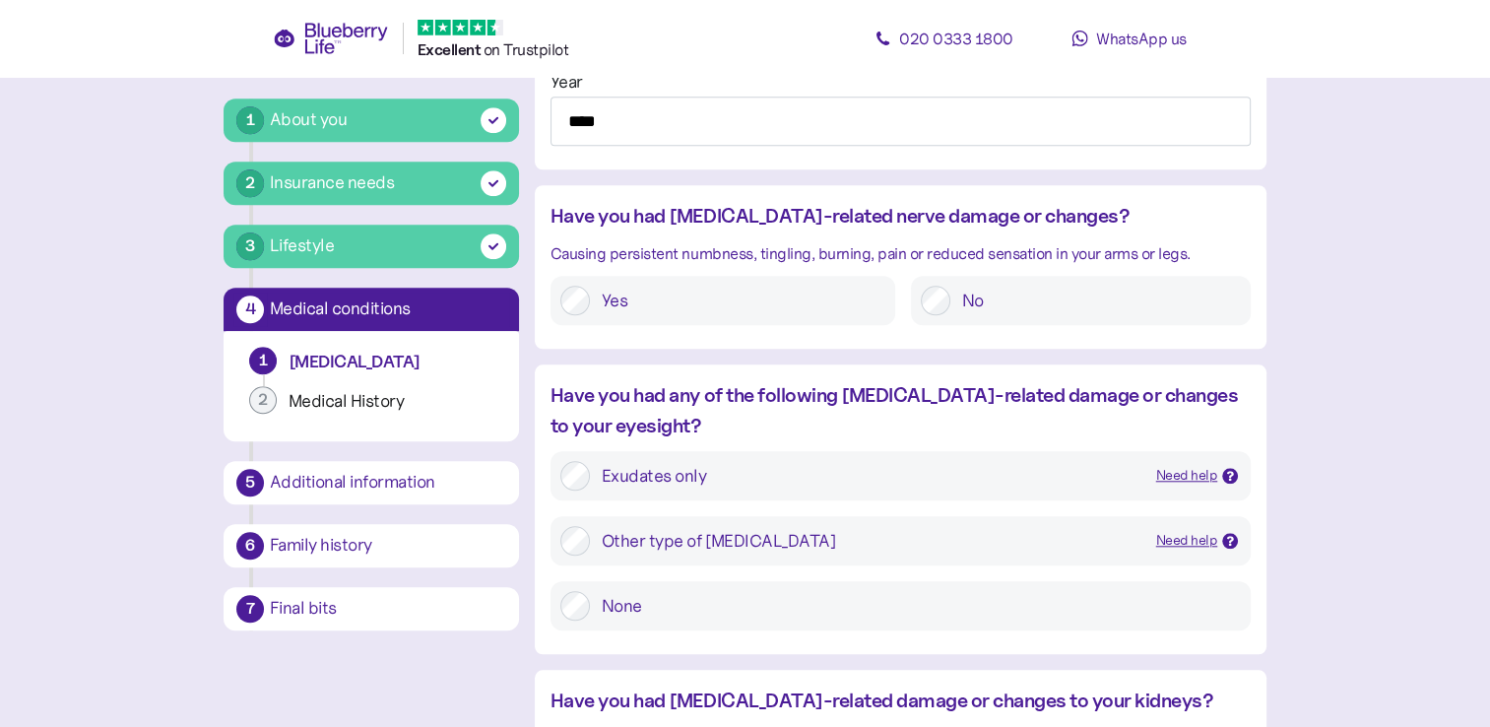
scroll to position [1793, 0]
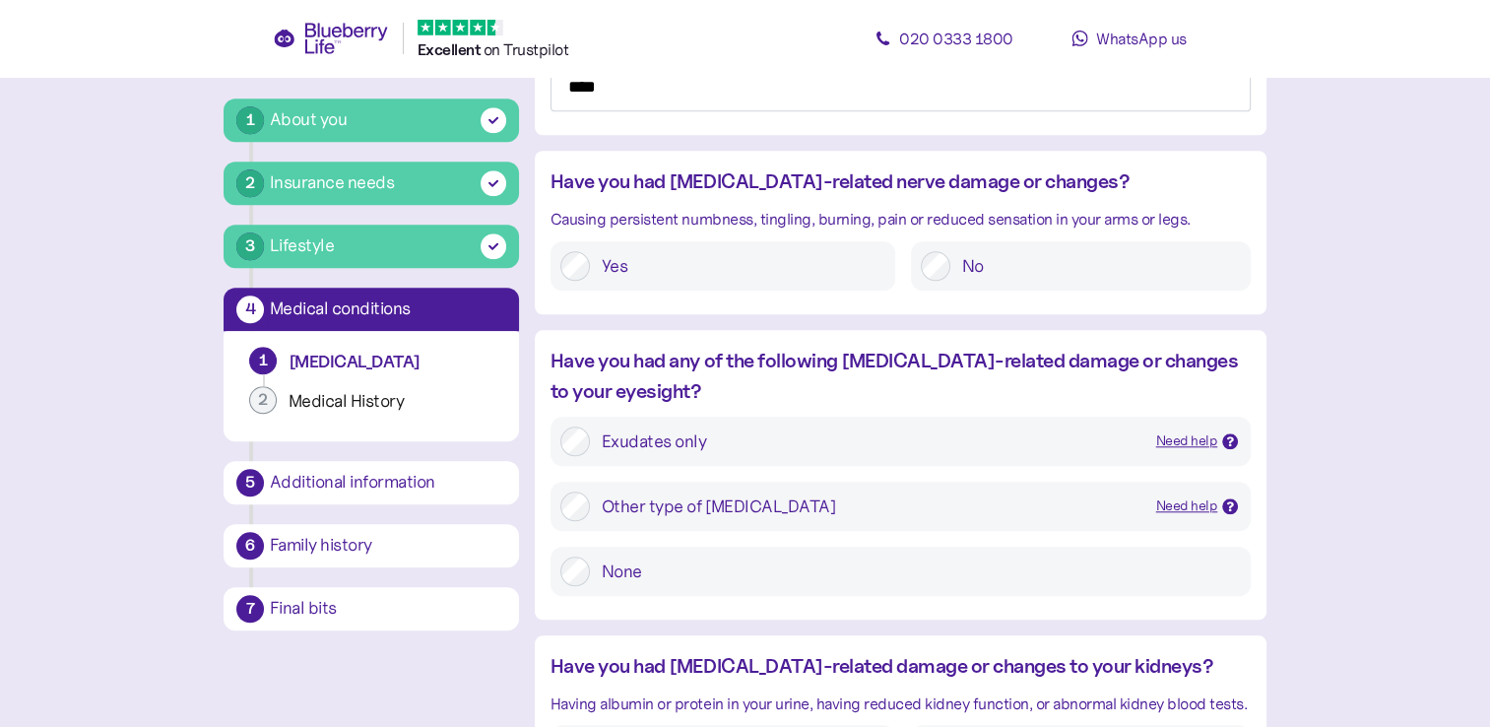
click at [1229, 436] on icon at bounding box center [1230, 441] width 7 height 10
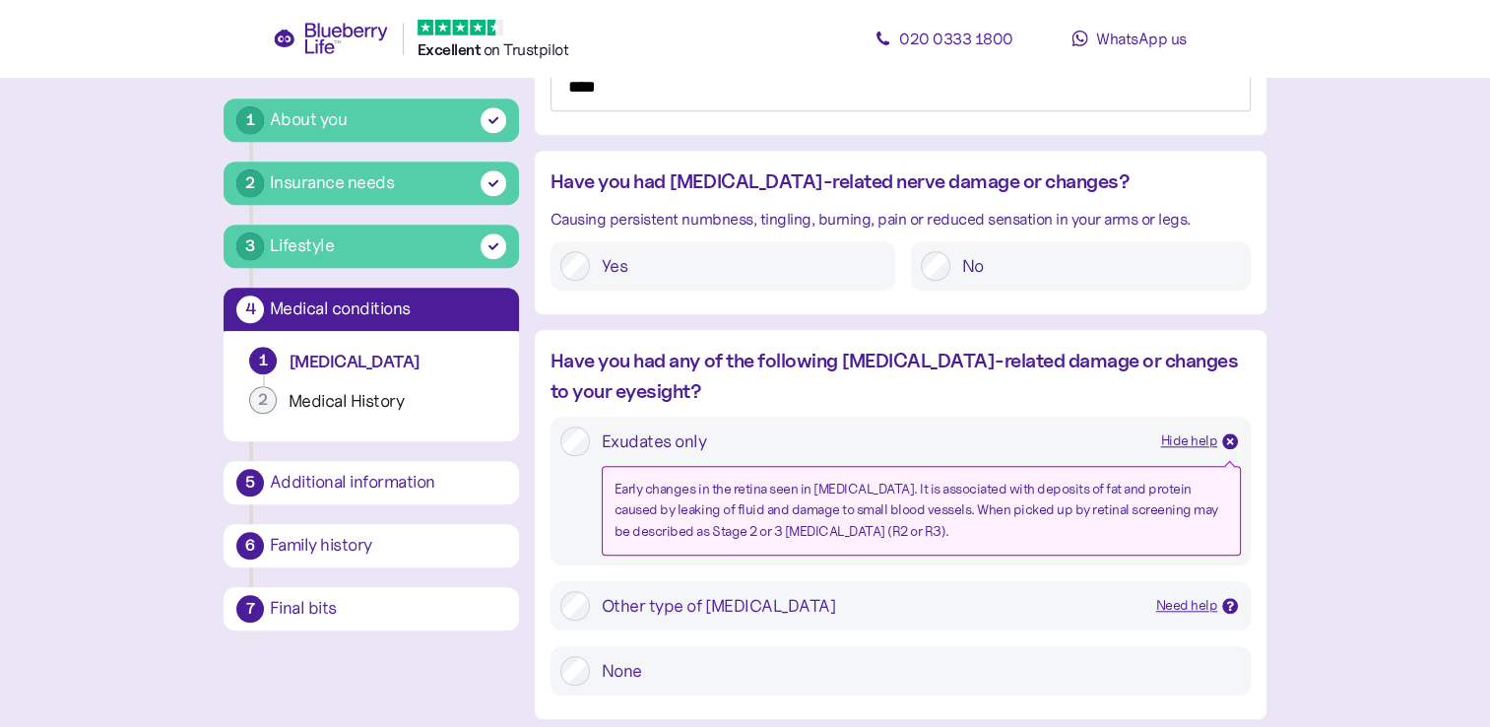
click at [1179, 603] on div "Need help" at bounding box center [1187, 606] width 62 height 22
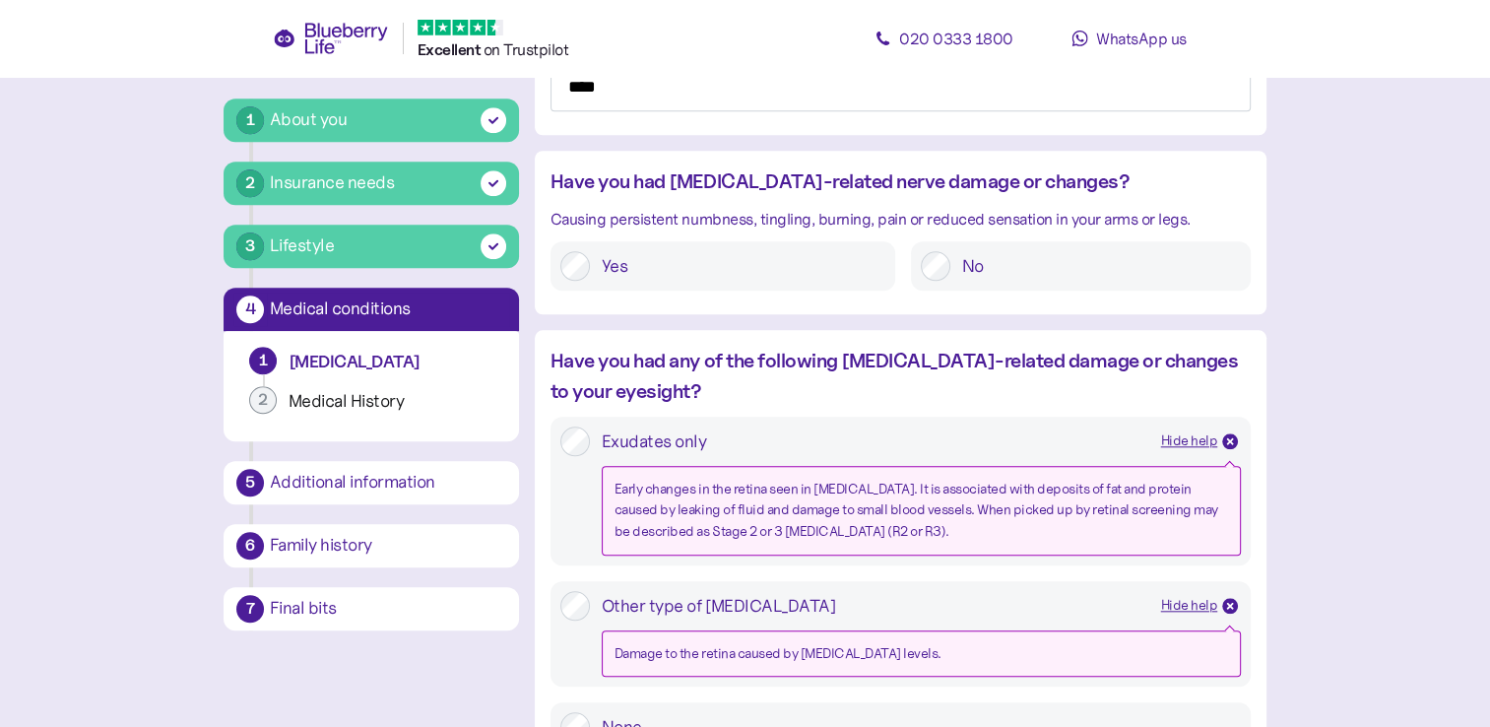
click at [1179, 603] on div "Hide help" at bounding box center [1189, 606] width 57 height 22
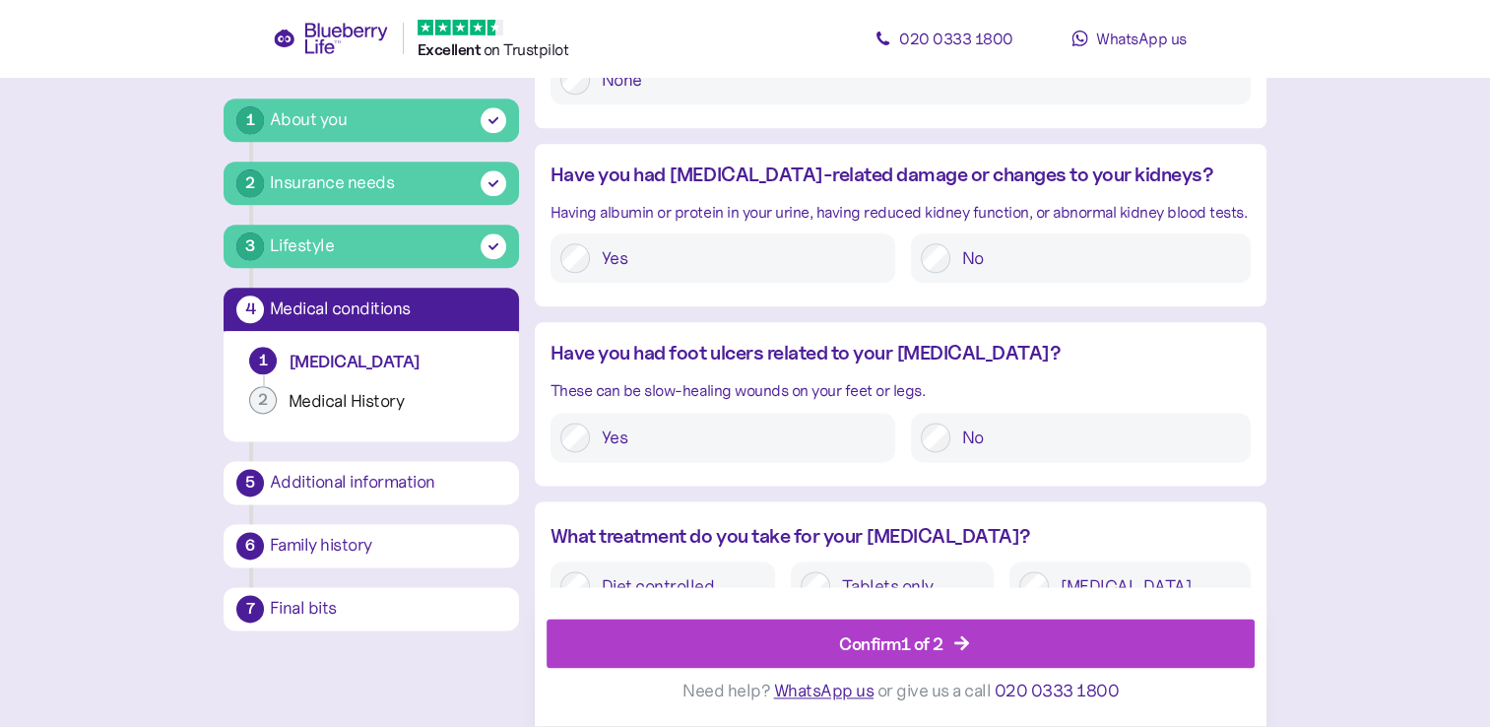
scroll to position [2429, 0]
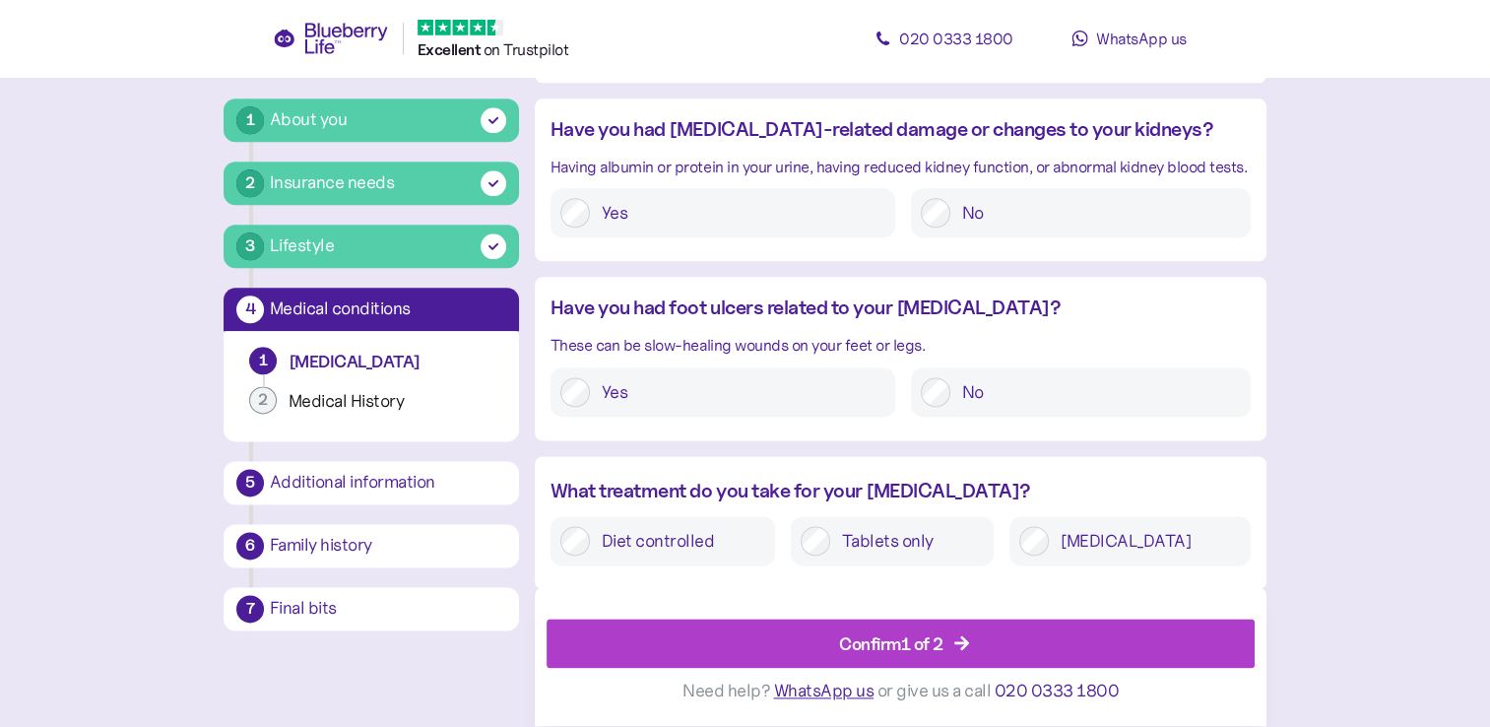
click at [977, 640] on div "Confirm 1 of 2" at bounding box center [905, 644] width 664 height 47
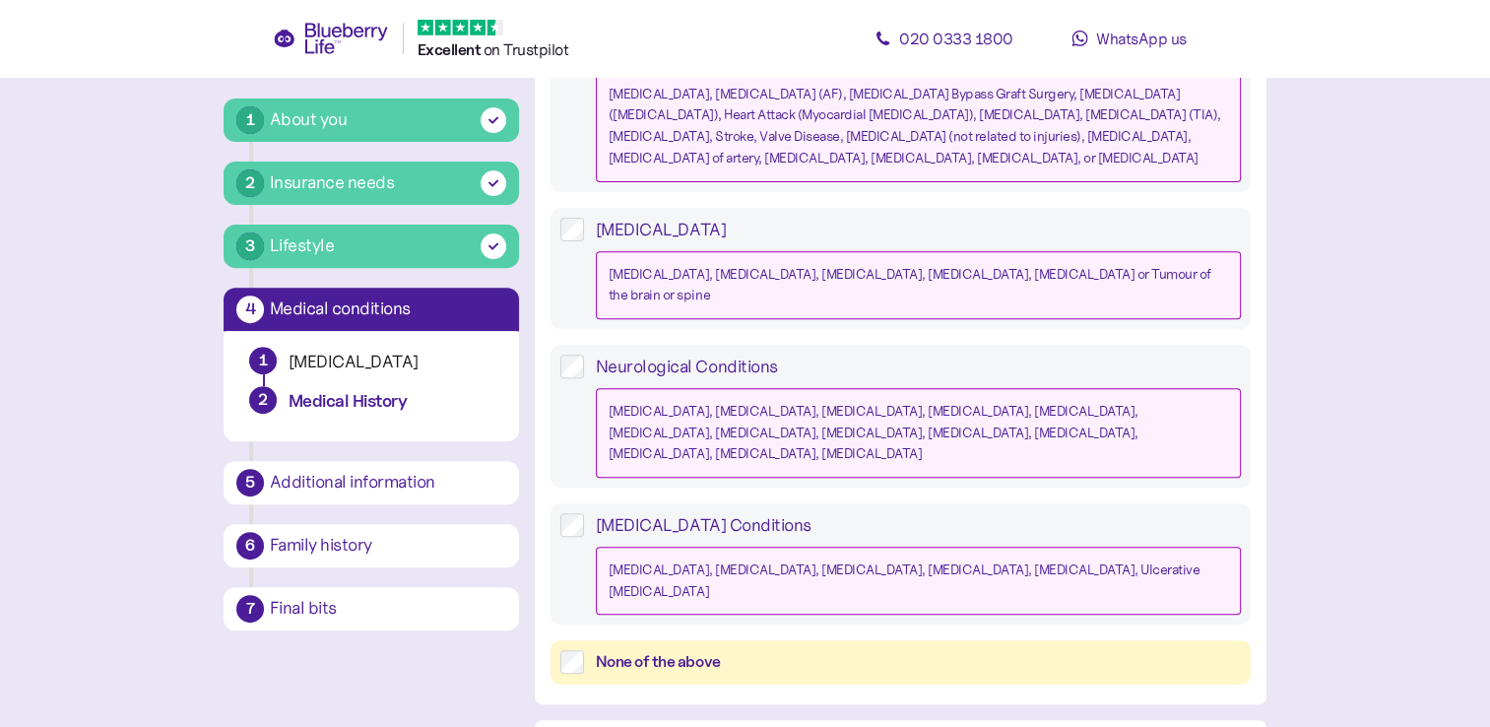
scroll to position [788, 0]
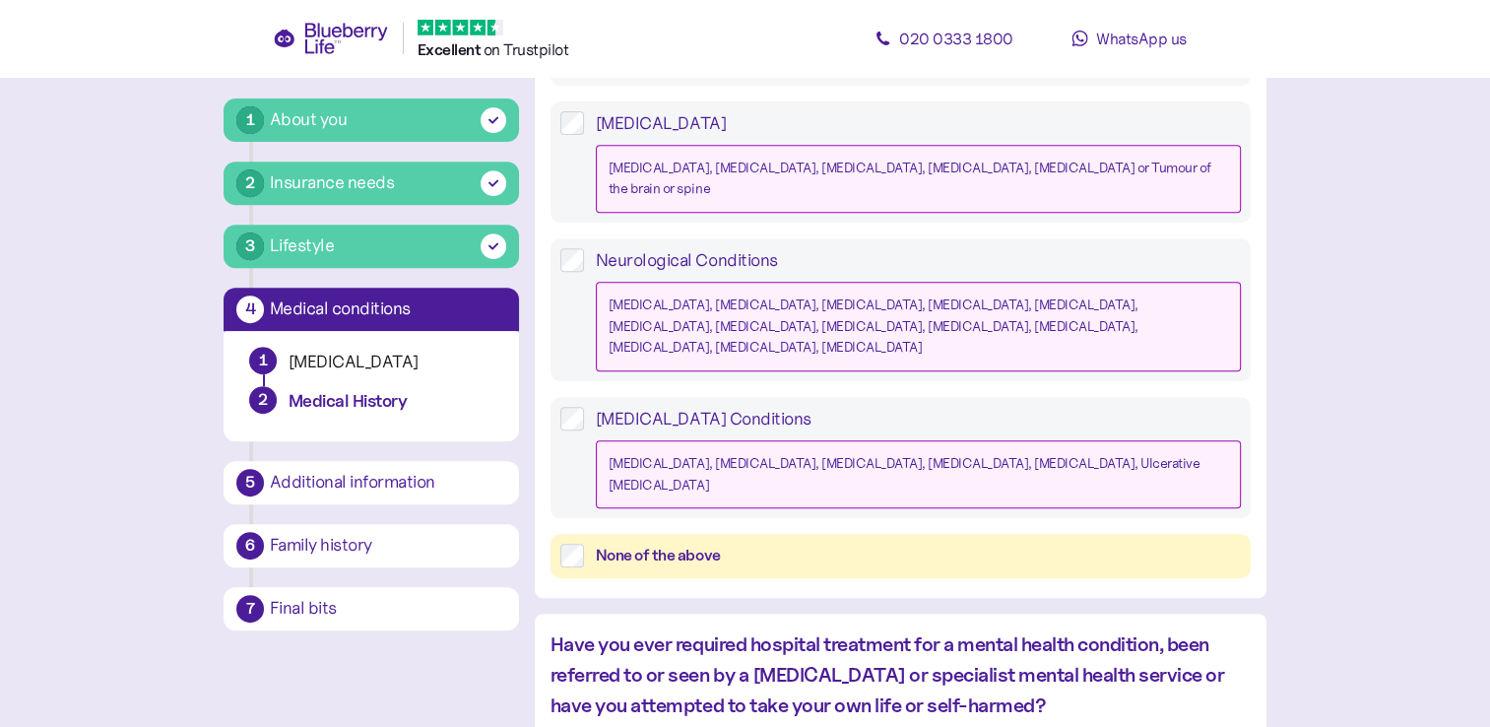
click at [929, 544] on div "None of the above" at bounding box center [918, 556] width 645 height 25
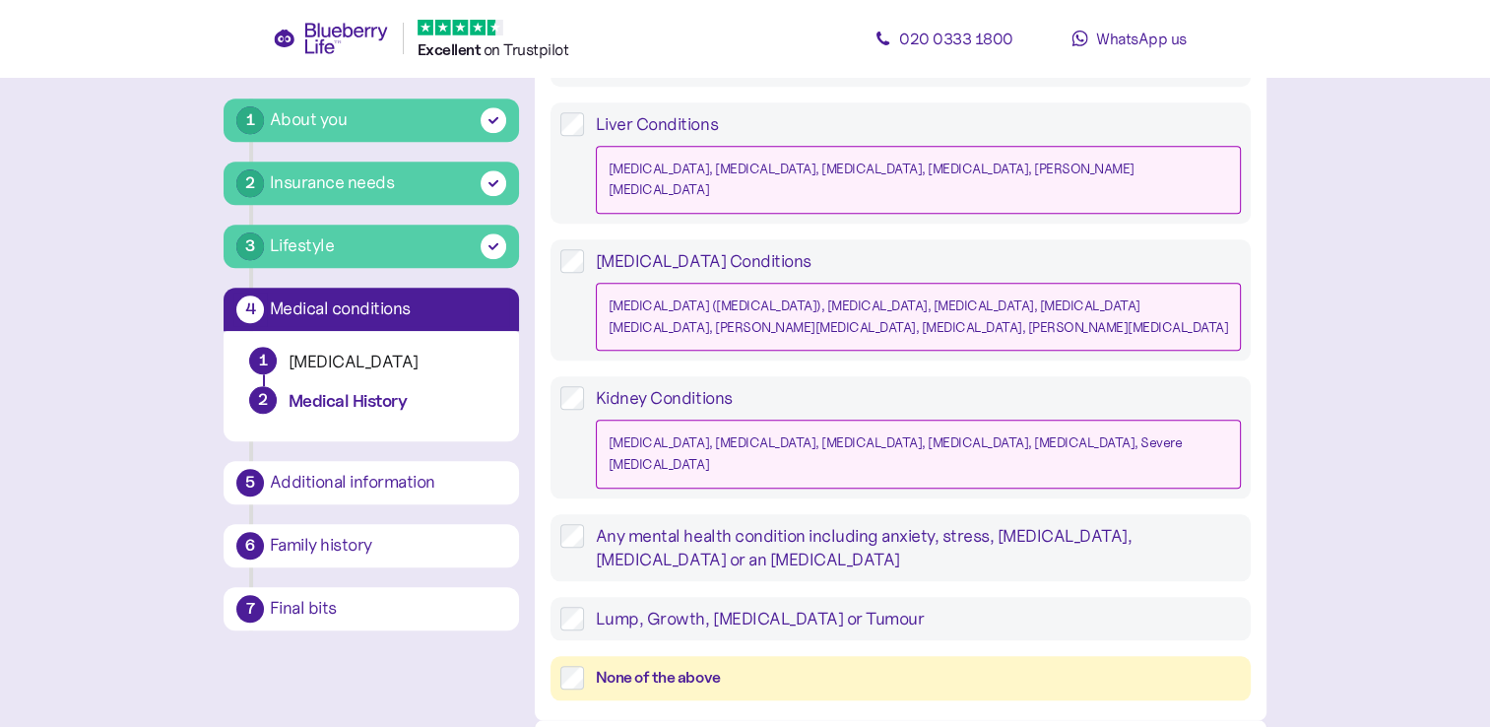
scroll to position [1942, 0]
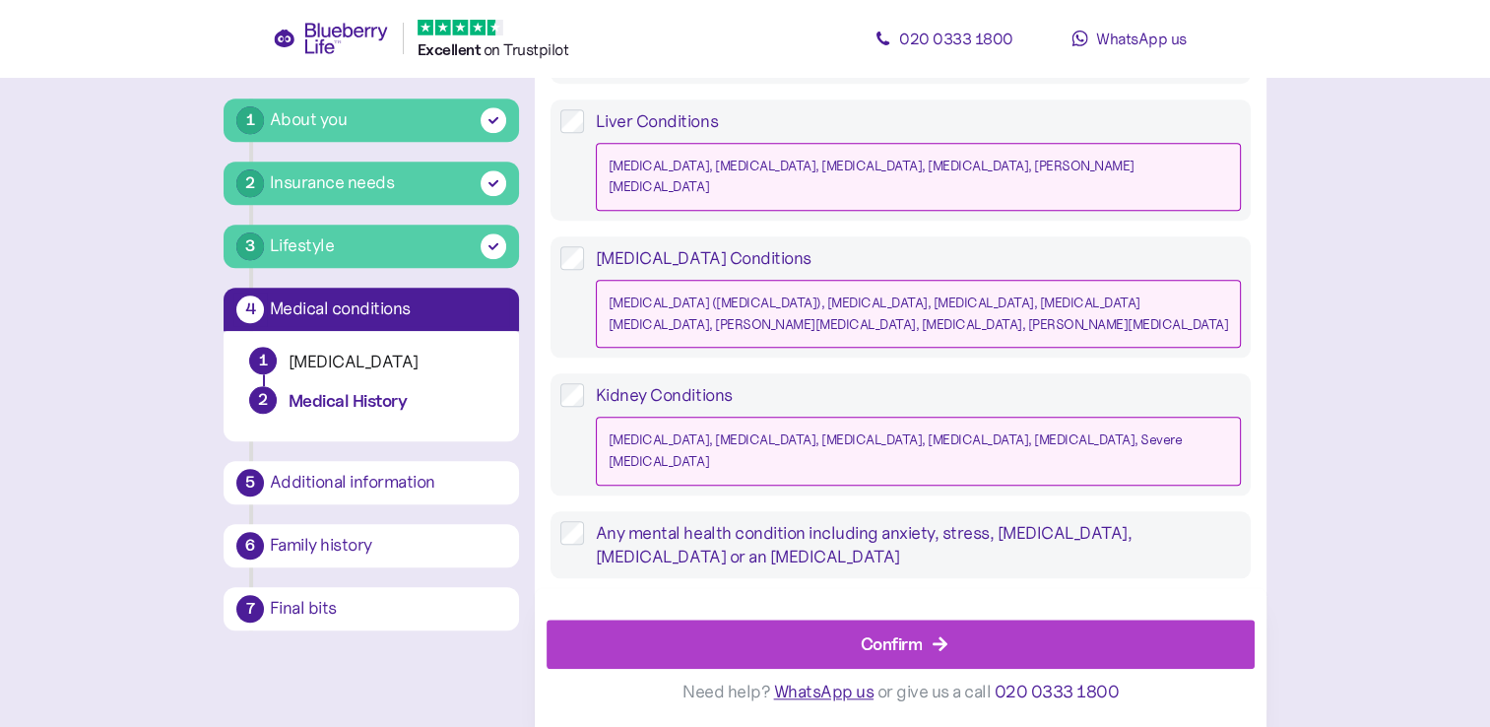
click at [890, 640] on div "Confirm" at bounding box center [892, 643] width 62 height 27
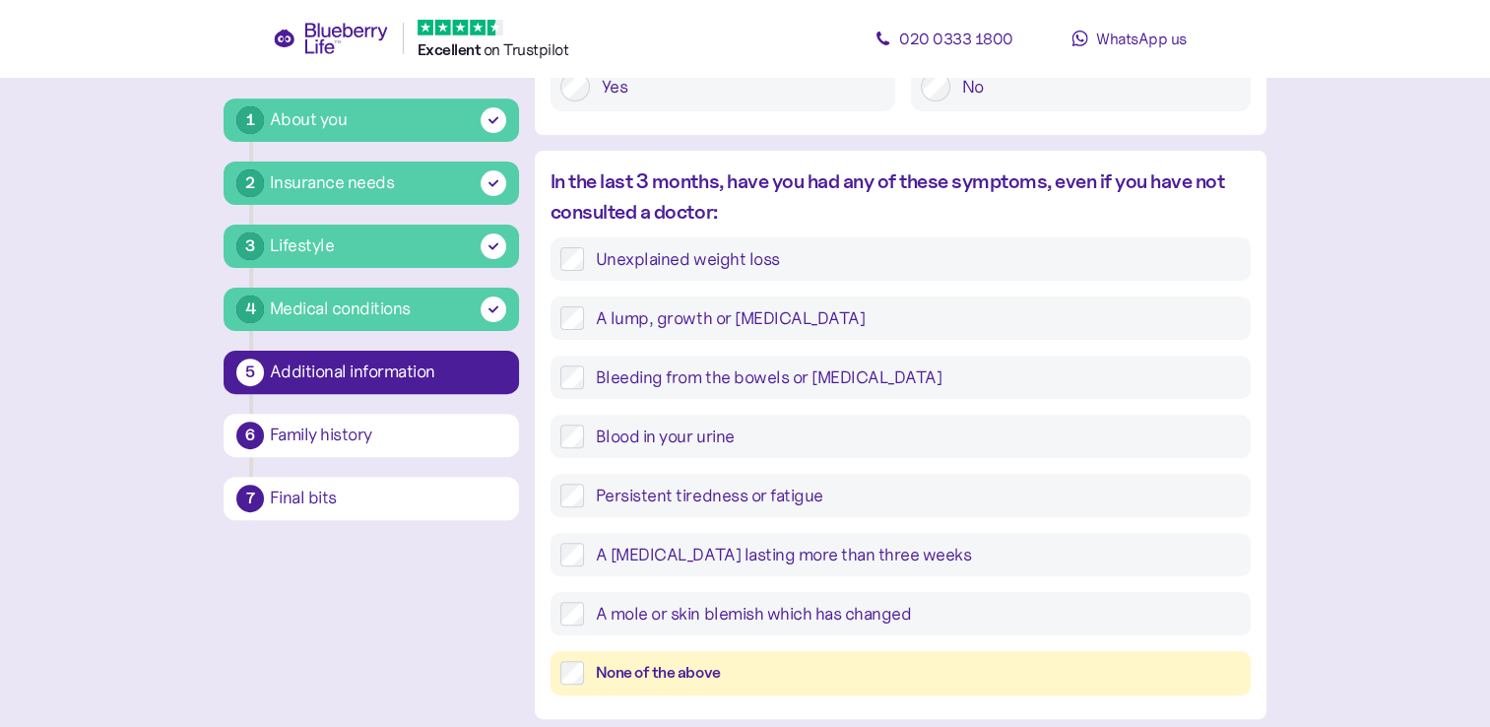
scroll to position [690, 0]
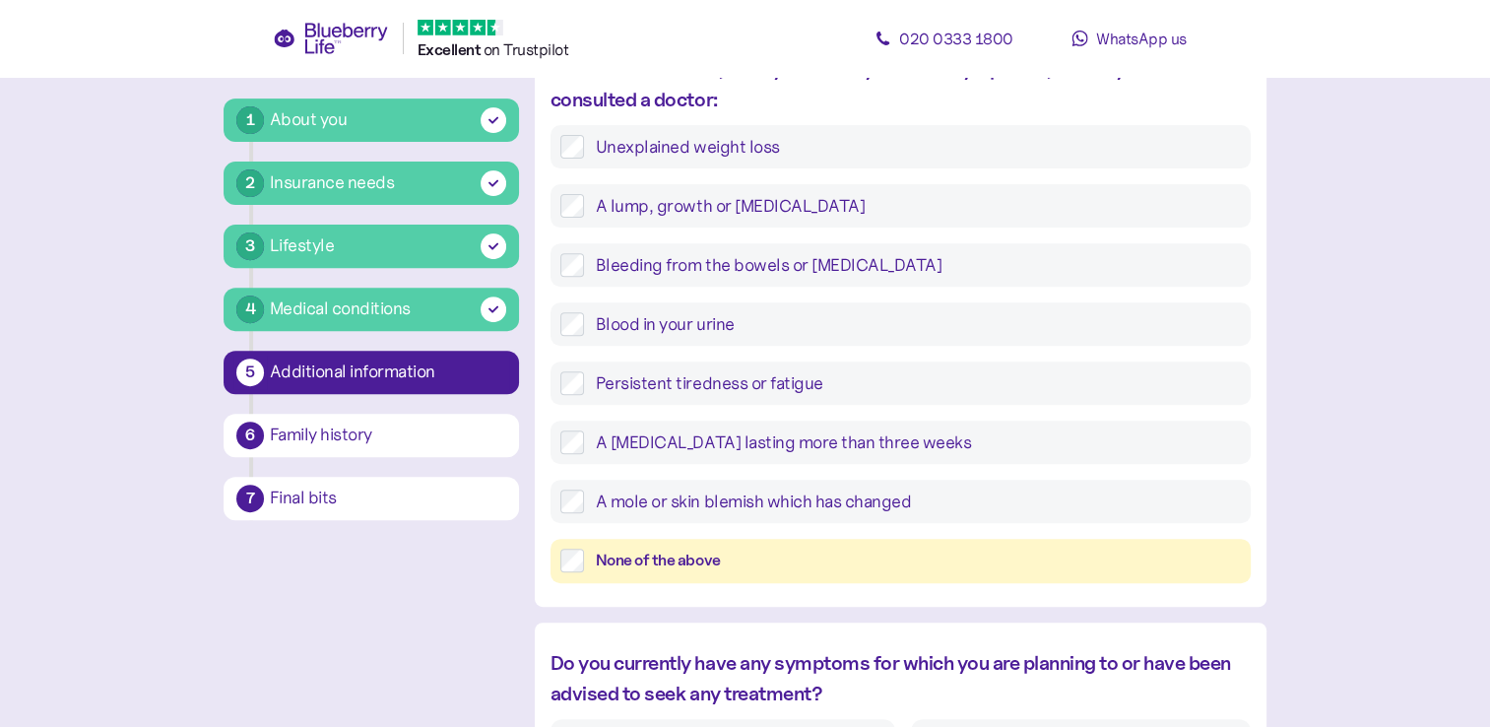
click at [859, 573] on div "None of the above" at bounding box center [918, 561] width 645 height 25
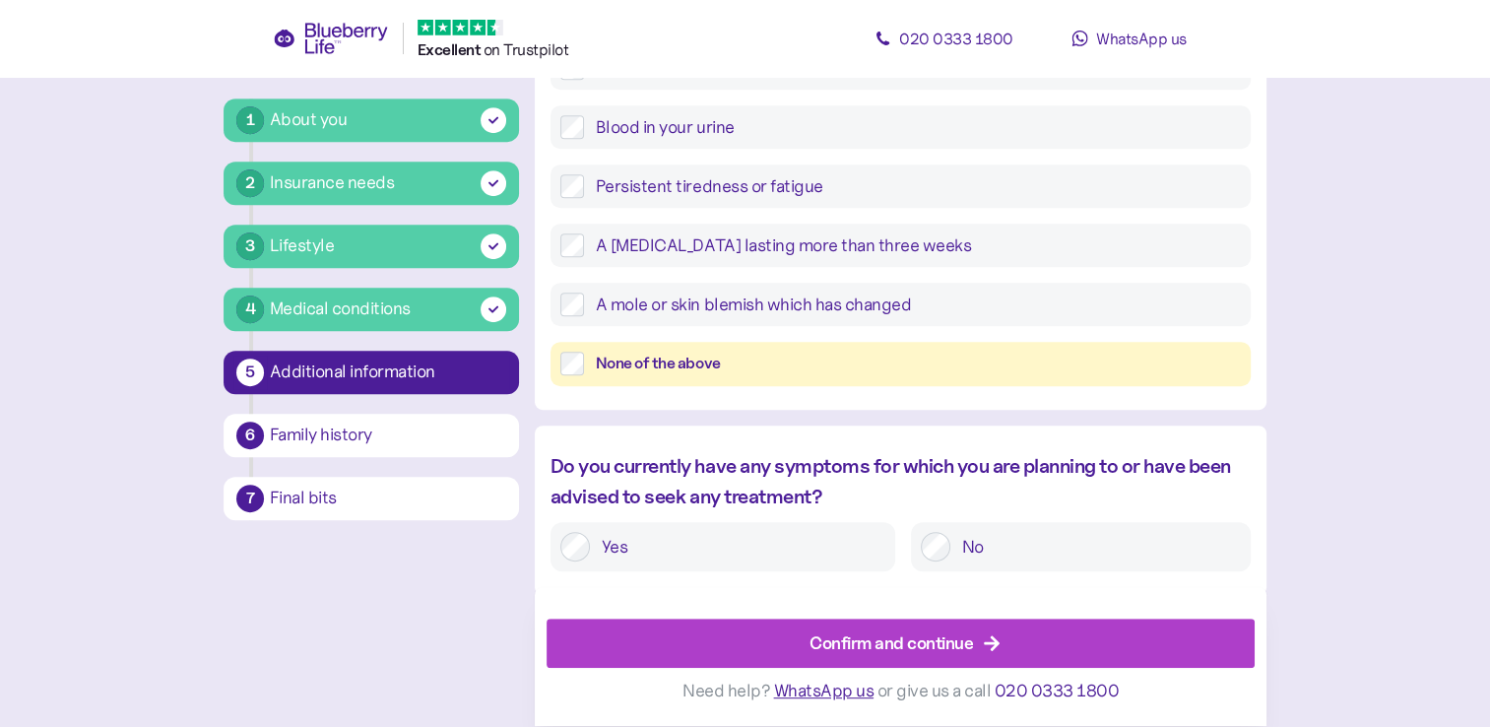
click at [945, 652] on div "Confirm and continue" at bounding box center [892, 643] width 164 height 27
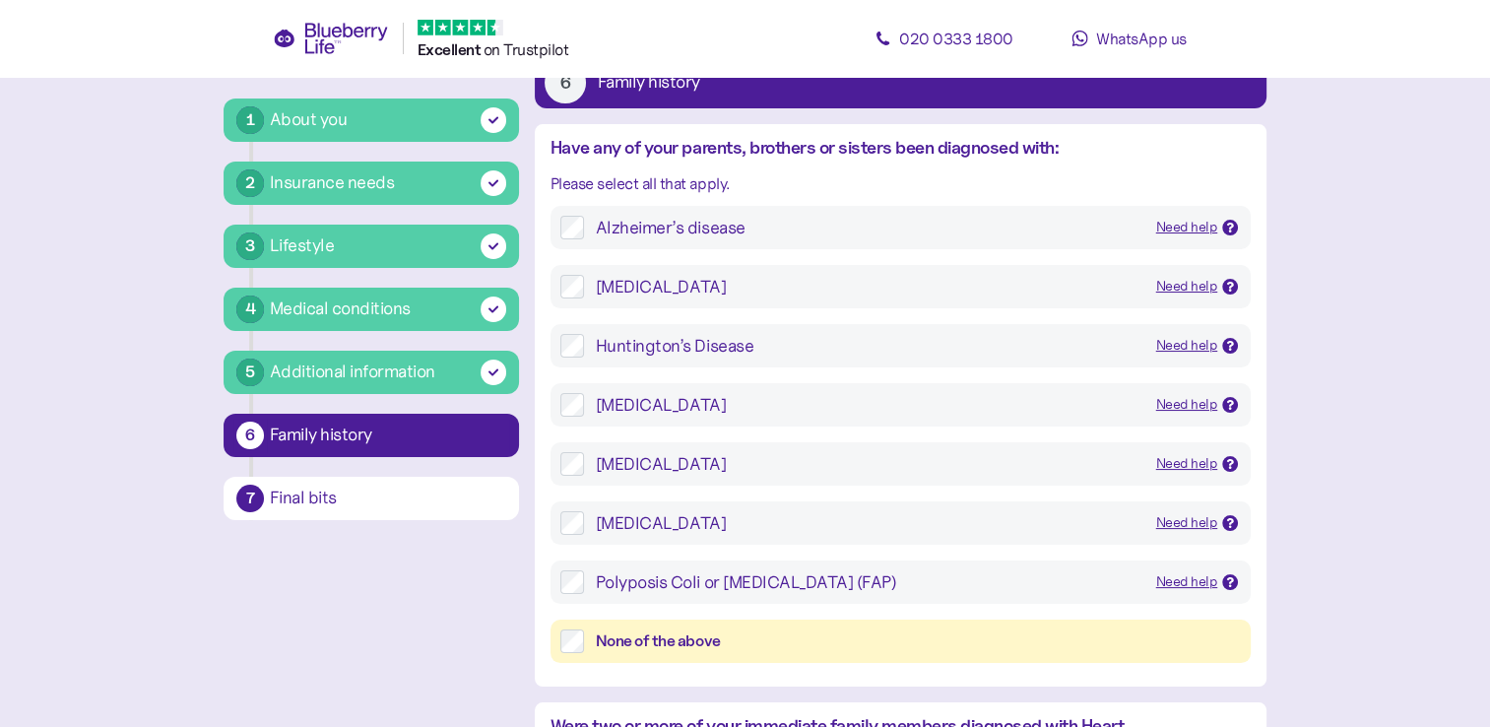
scroll to position [197, 0]
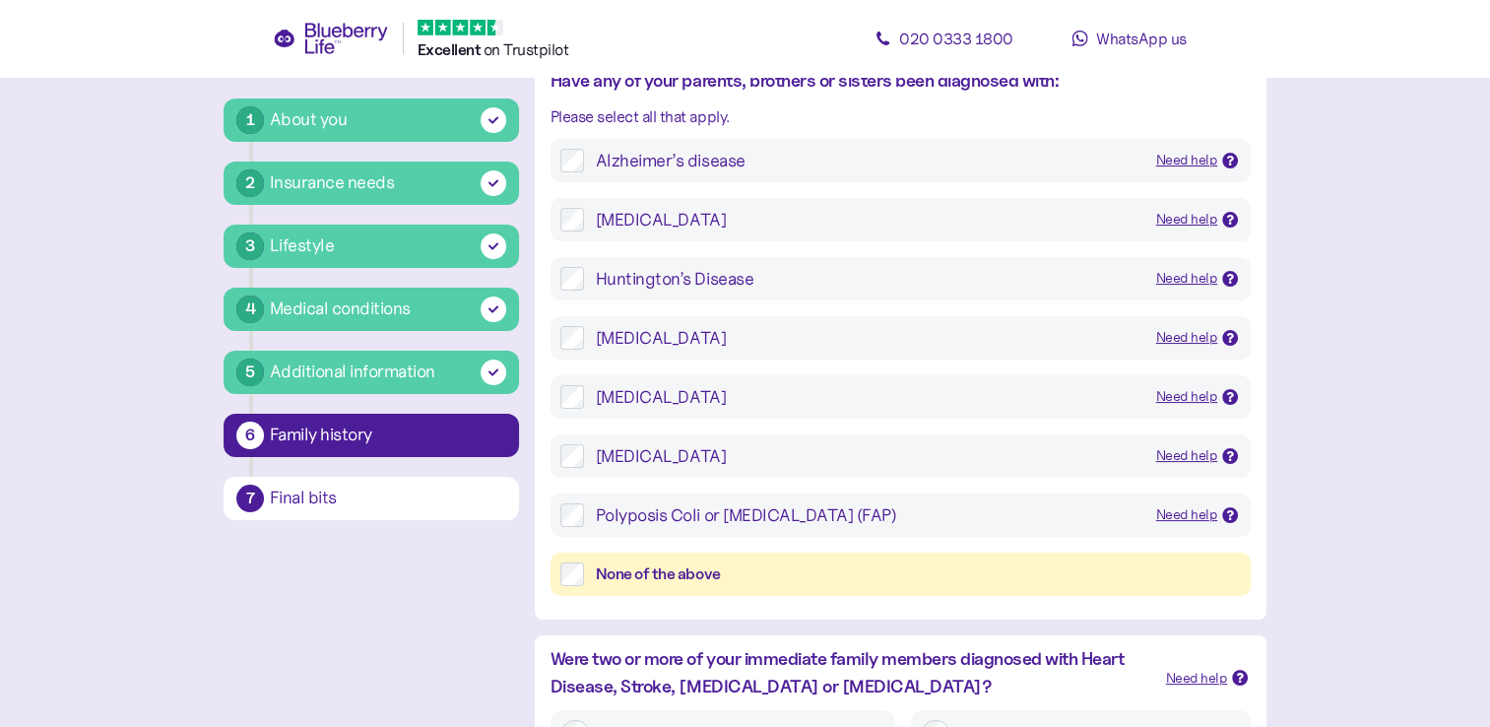
click at [918, 570] on div "None of the above" at bounding box center [918, 574] width 645 height 25
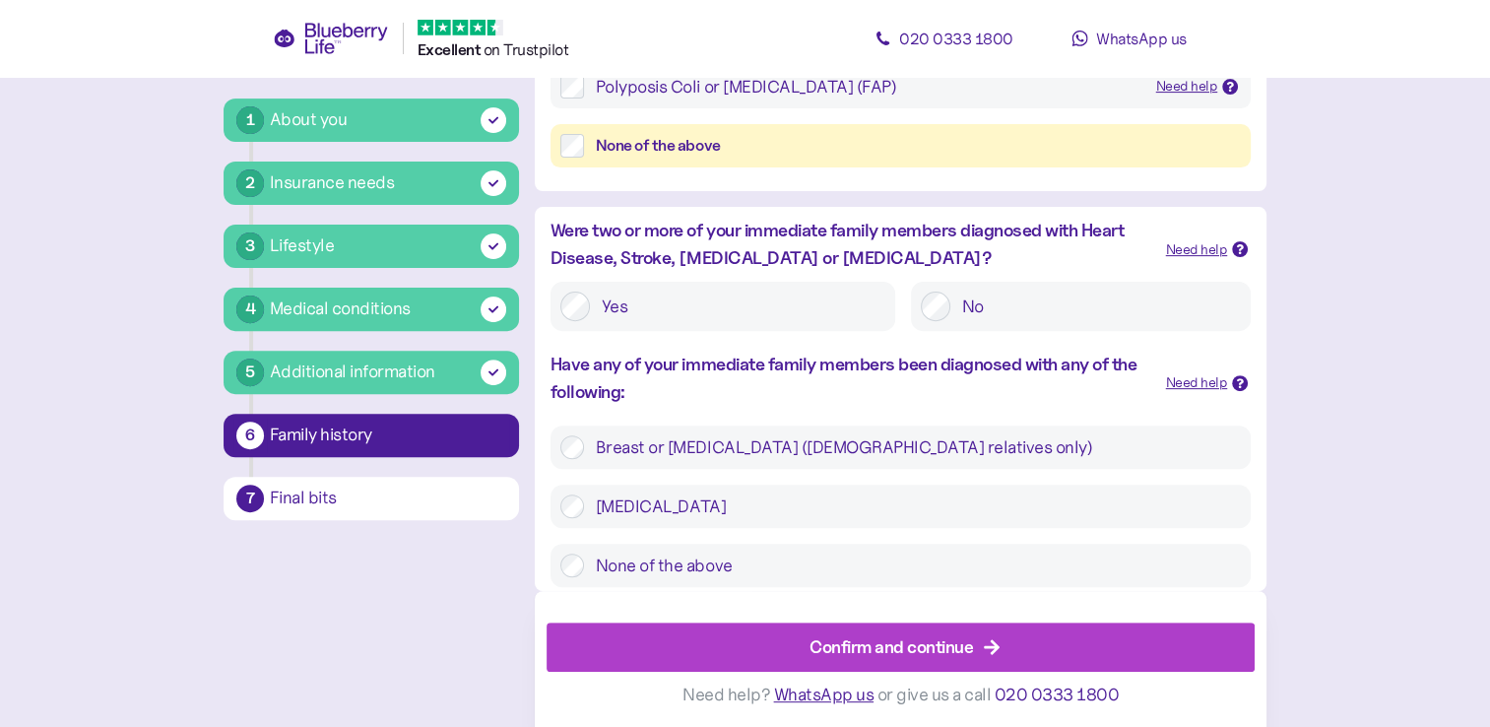
scroll to position [627, 0]
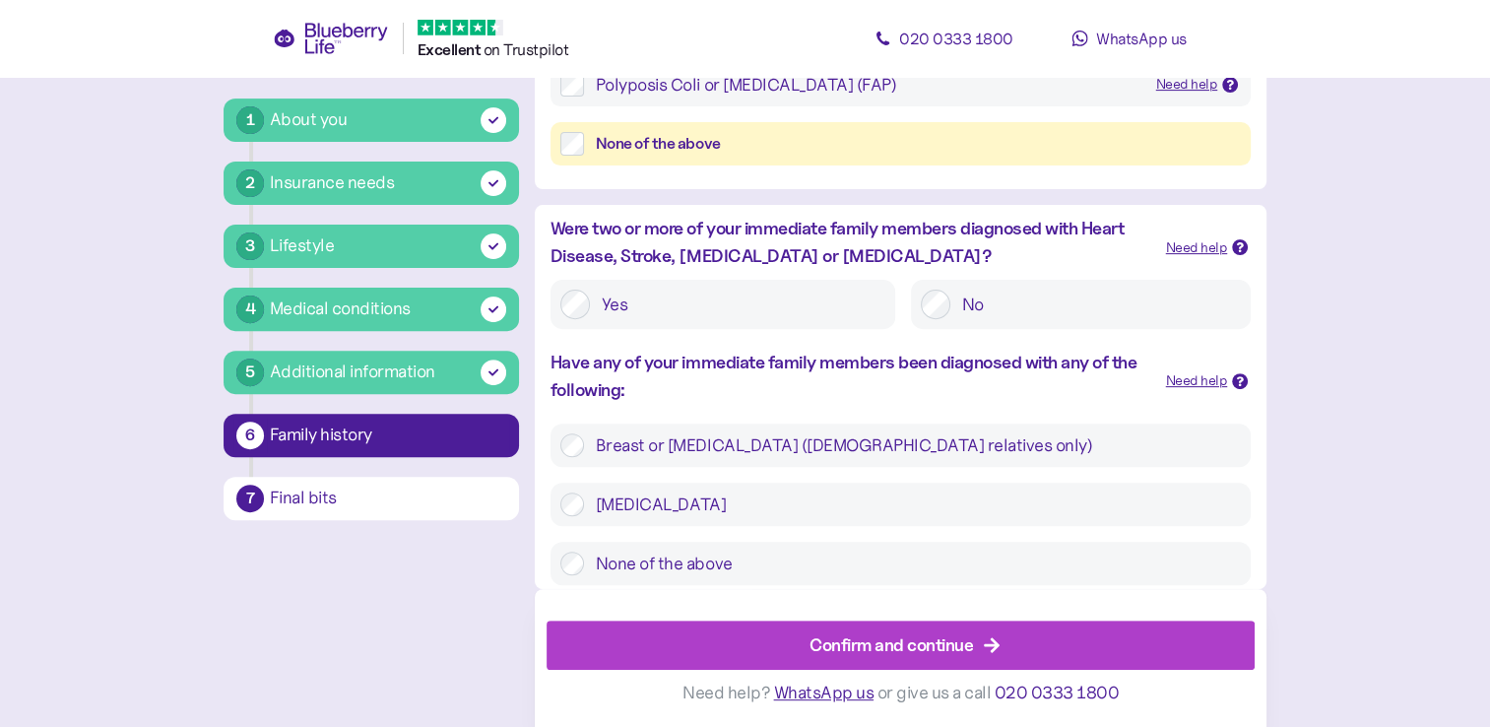
click at [557, 565] on div "None of the above" at bounding box center [901, 563] width 700 height 43
click at [585, 561] on label "None of the above" at bounding box center [912, 564] width 657 height 24
click at [805, 635] on div "Confirm and continue" at bounding box center [905, 645] width 664 height 47
click at [884, 640] on div "Confirm and continue" at bounding box center [892, 643] width 164 height 27
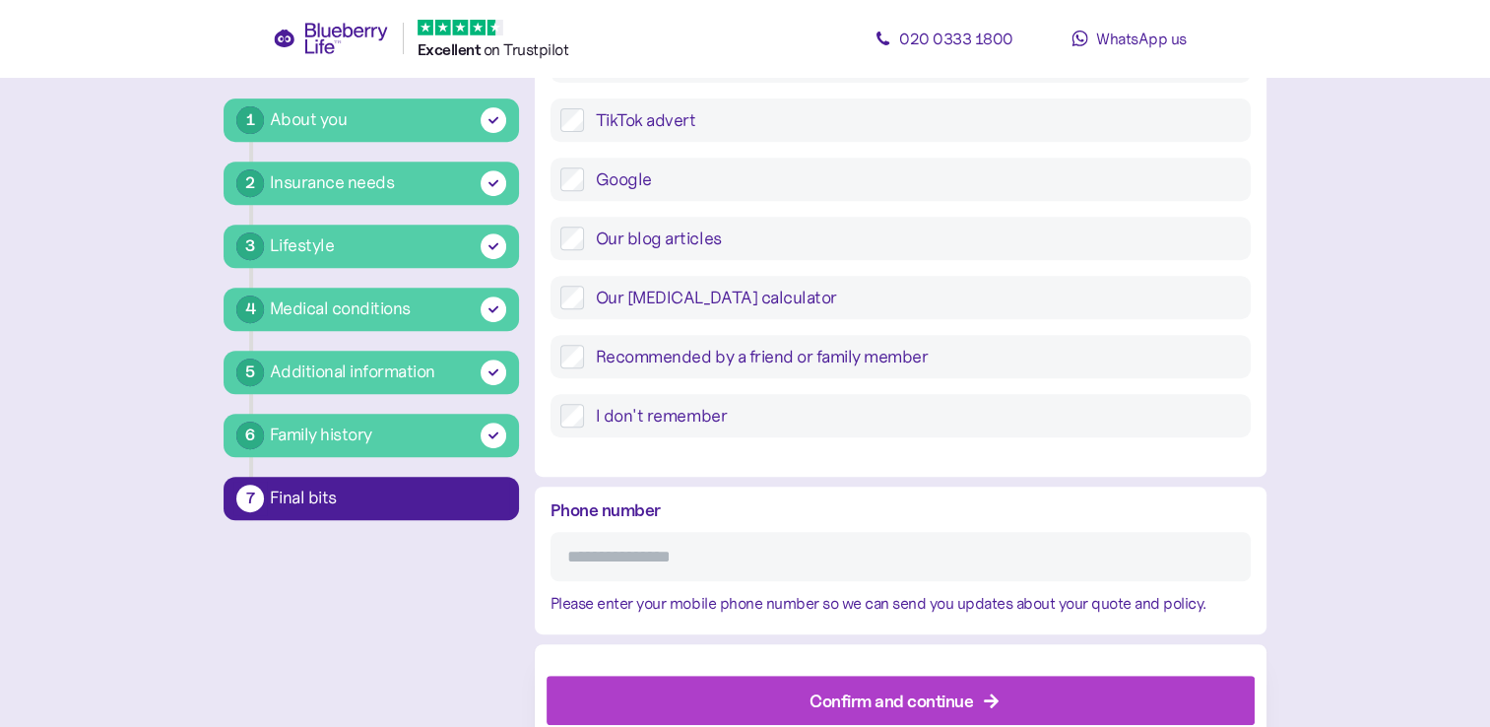
scroll to position [853, 0]
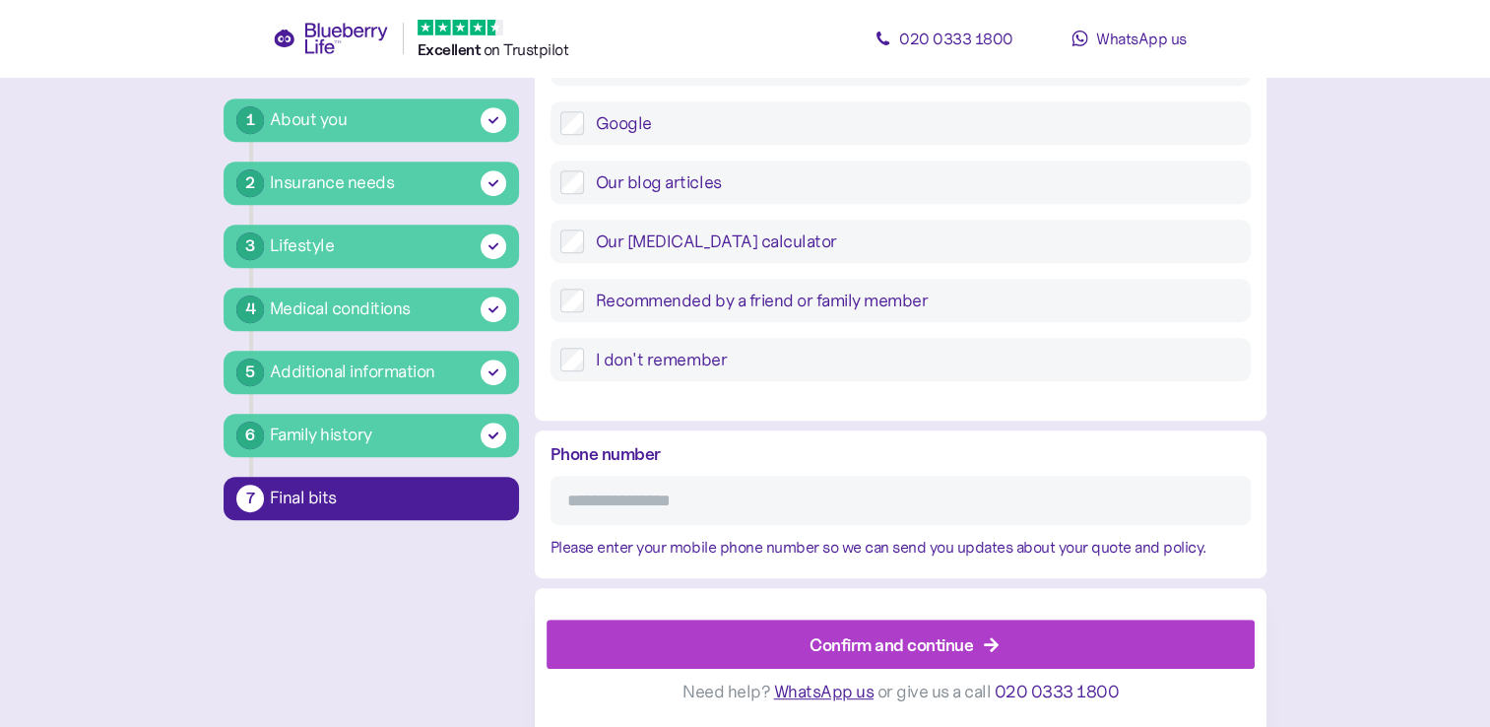
click at [816, 648] on div "Confirm and continue" at bounding box center [892, 644] width 164 height 27
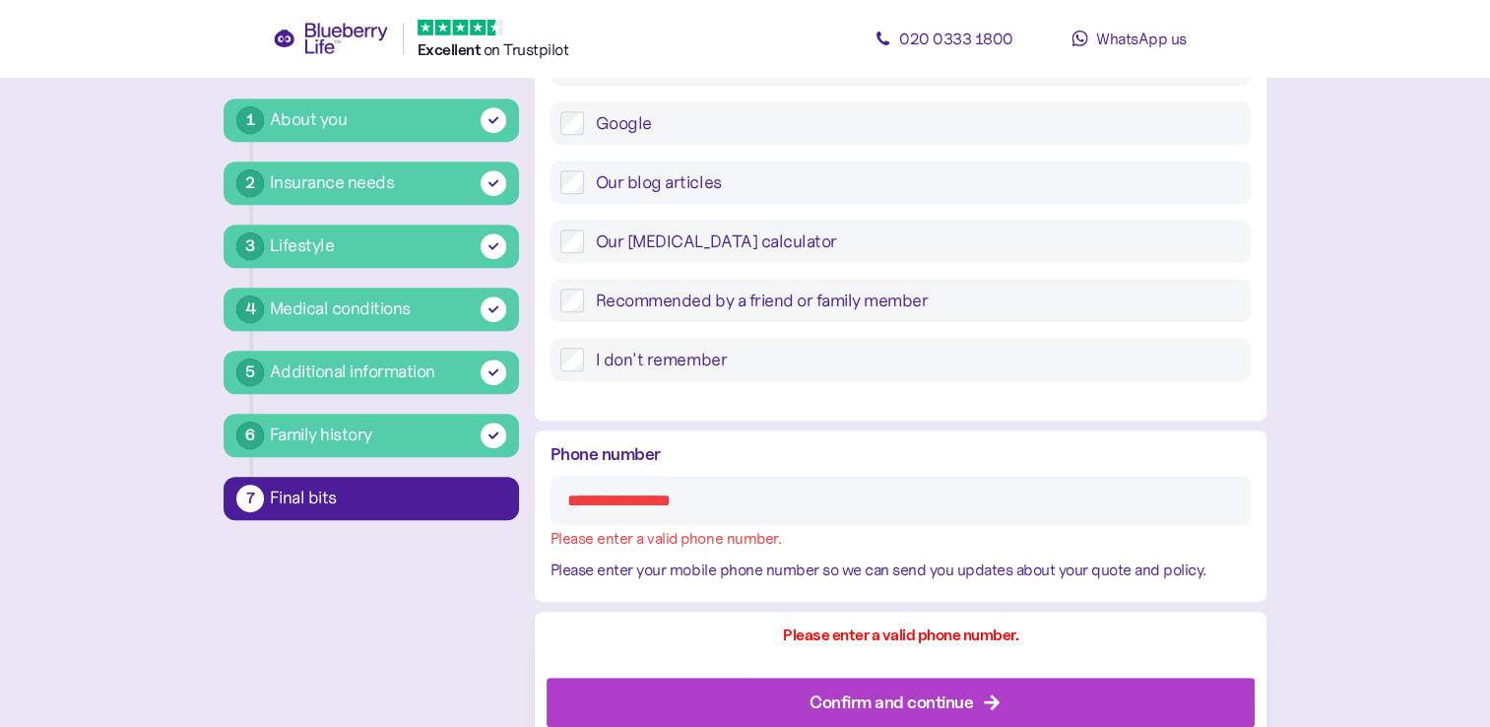
click at [755, 511] on input "Phone number" at bounding box center [901, 500] width 700 height 49
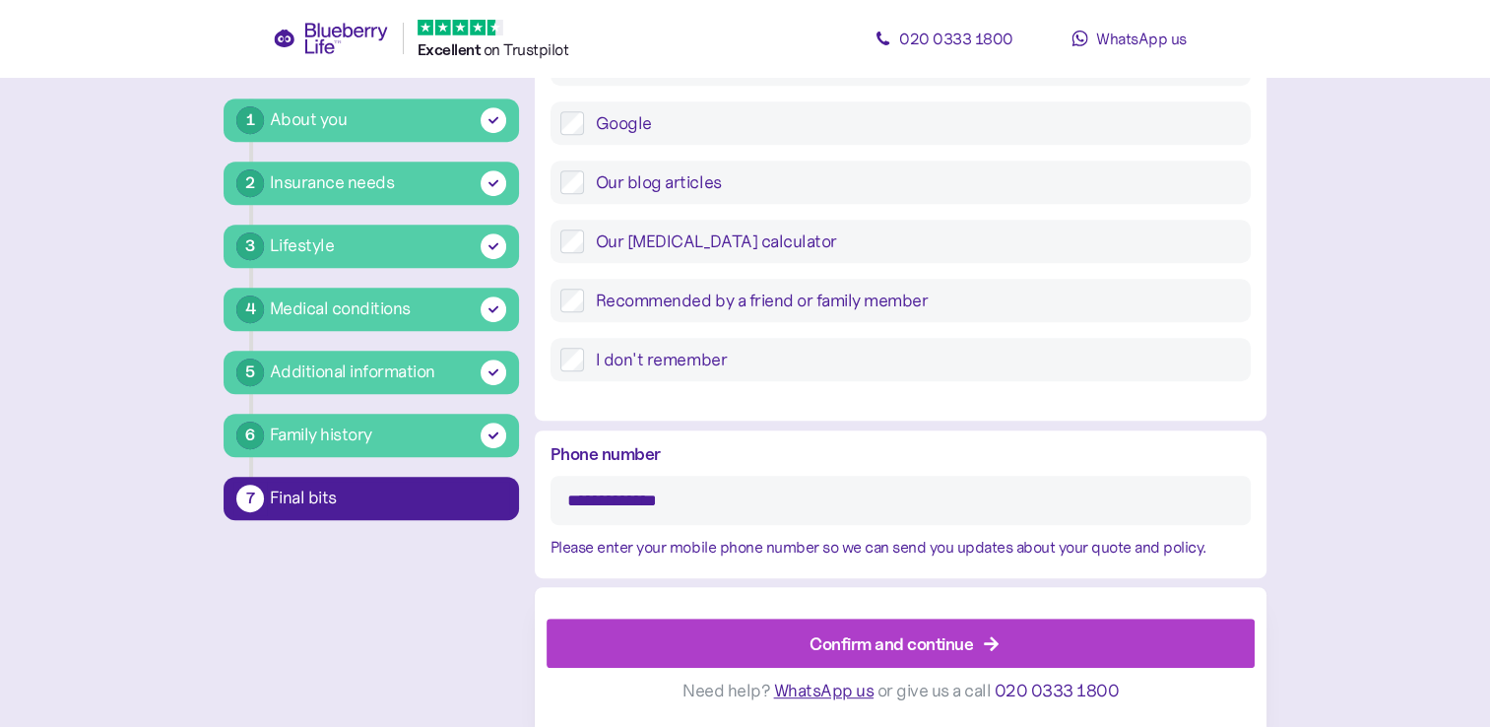
type input "**********"
click at [829, 642] on div "Confirm and continue" at bounding box center [892, 643] width 164 height 27
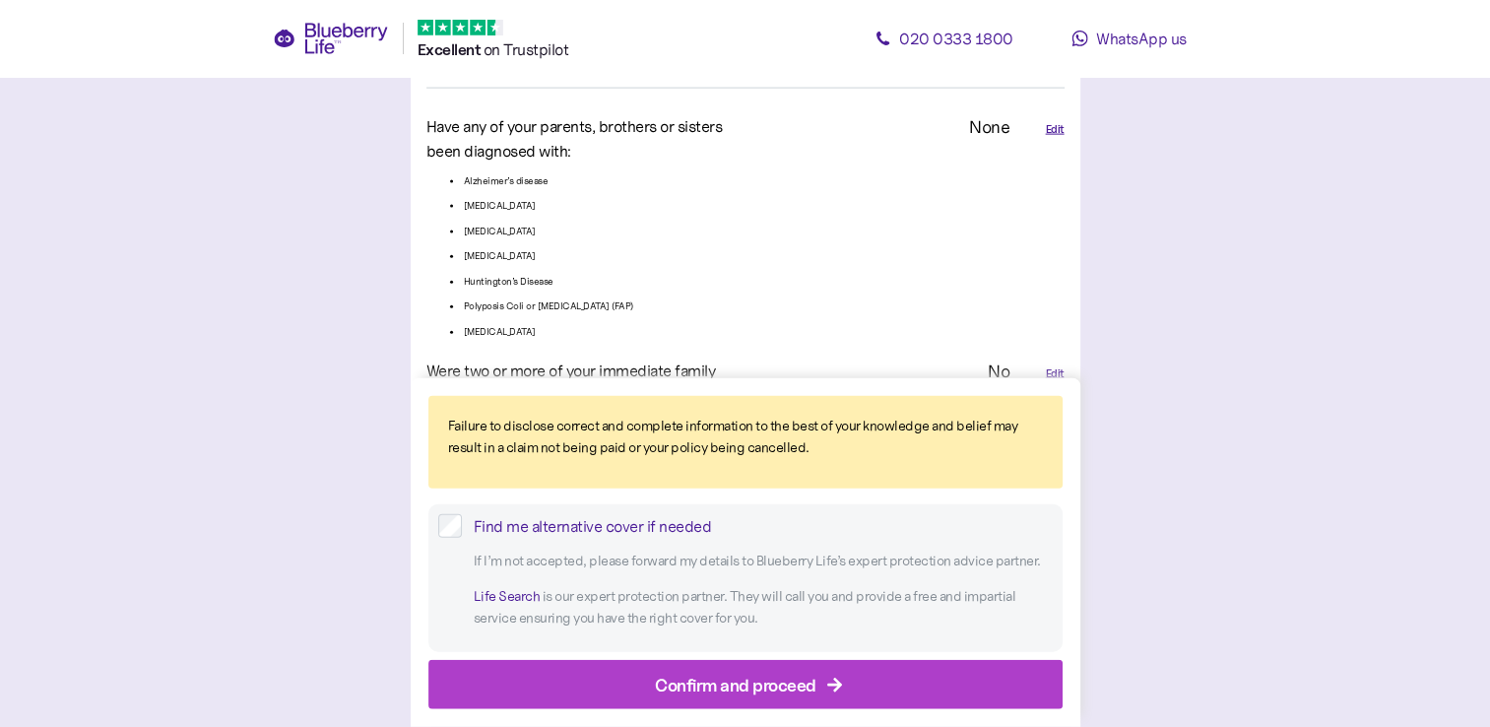
scroll to position [4521, 0]
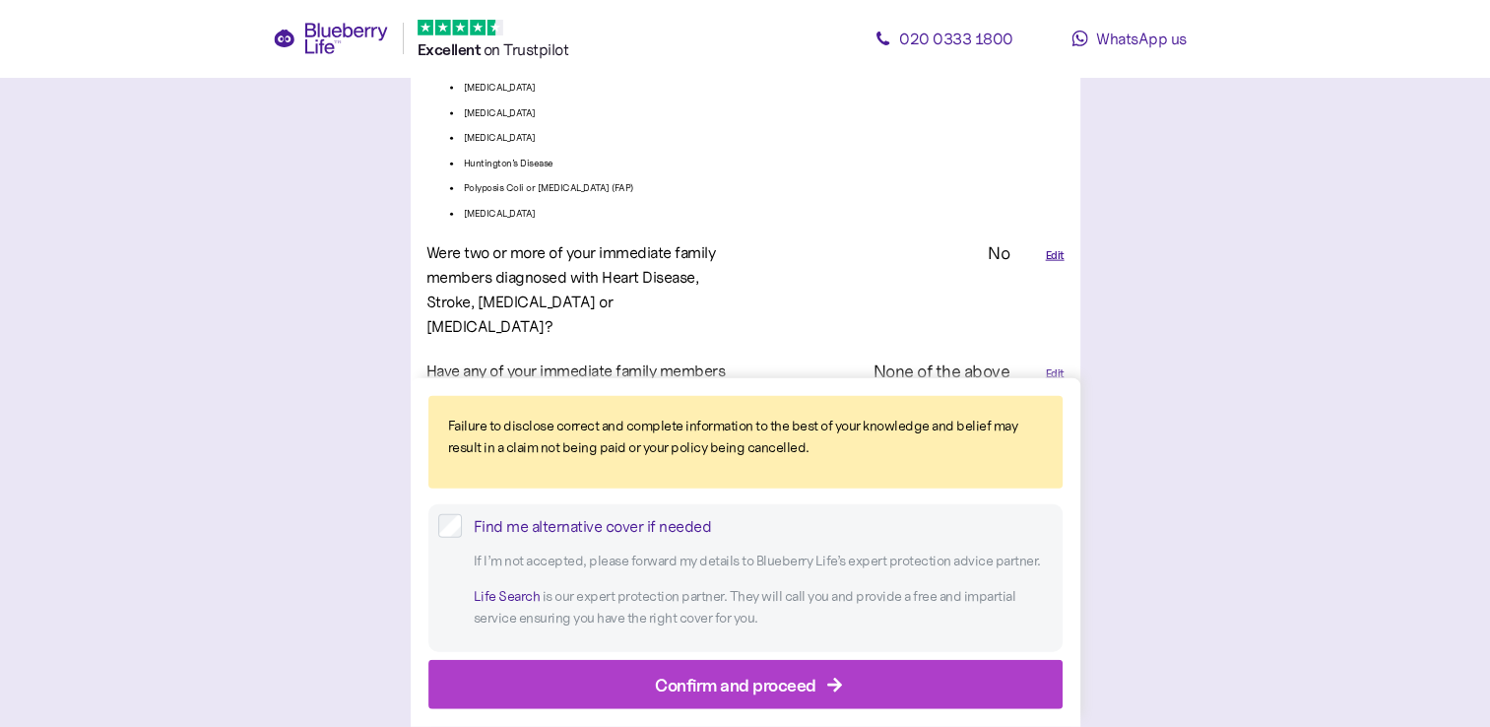
click at [630, 684] on div "Confirm and proceed" at bounding box center [750, 684] width 590 height 47
